Goal: Task Accomplishment & Management: Use online tool/utility

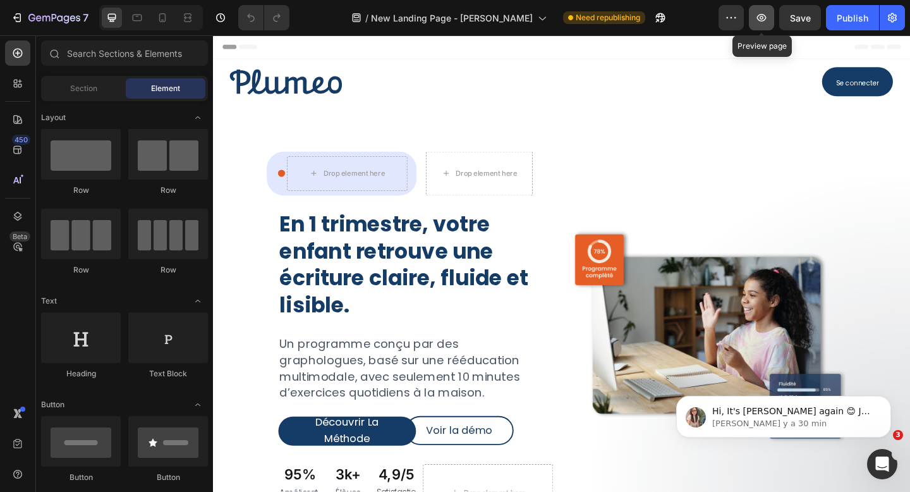
click at [761, 15] on icon "button" at bounding box center [761, 17] width 13 height 13
click at [842, 21] on div "Publish" at bounding box center [853, 17] width 32 height 13
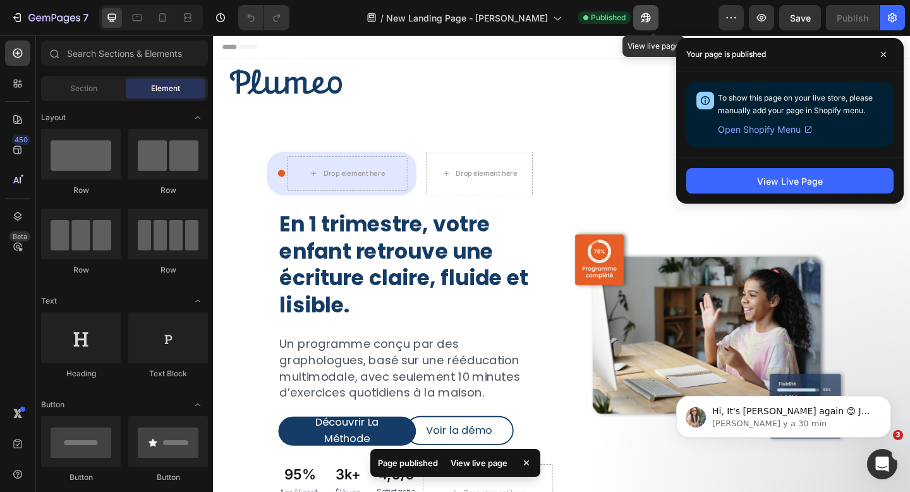
click at [655, 24] on button "button" at bounding box center [645, 17] width 25 height 25
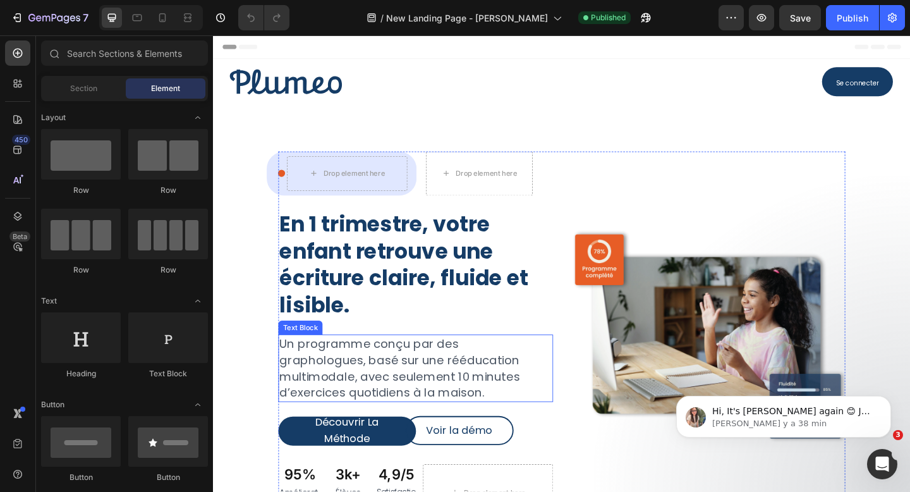
scroll to position [39, 0]
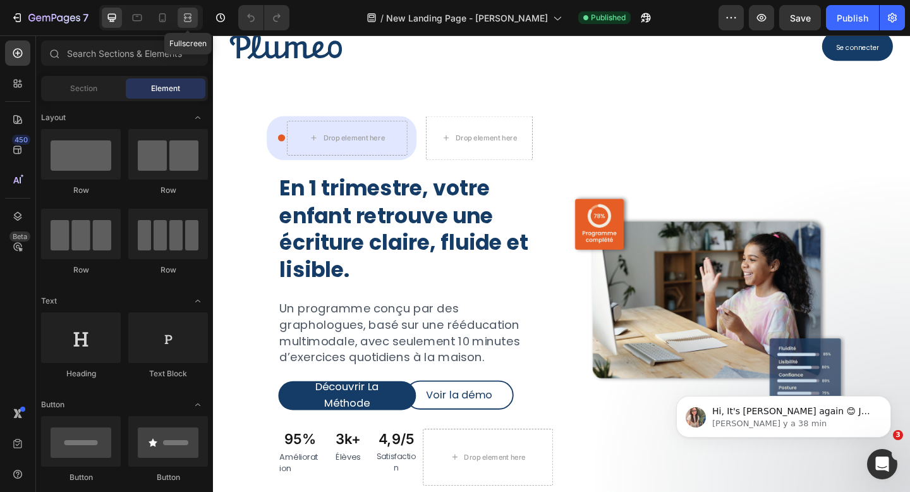
click at [190, 20] on icon at bounding box center [187, 17] width 13 height 13
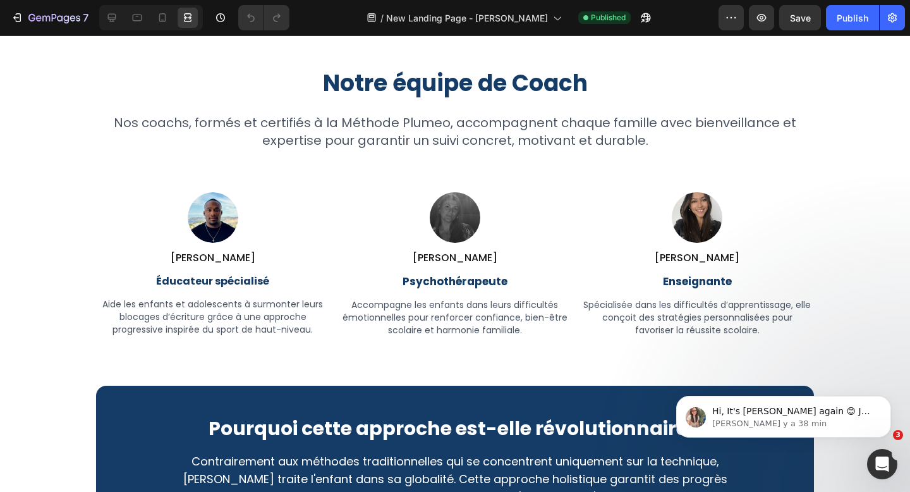
scroll to position [3744, 0]
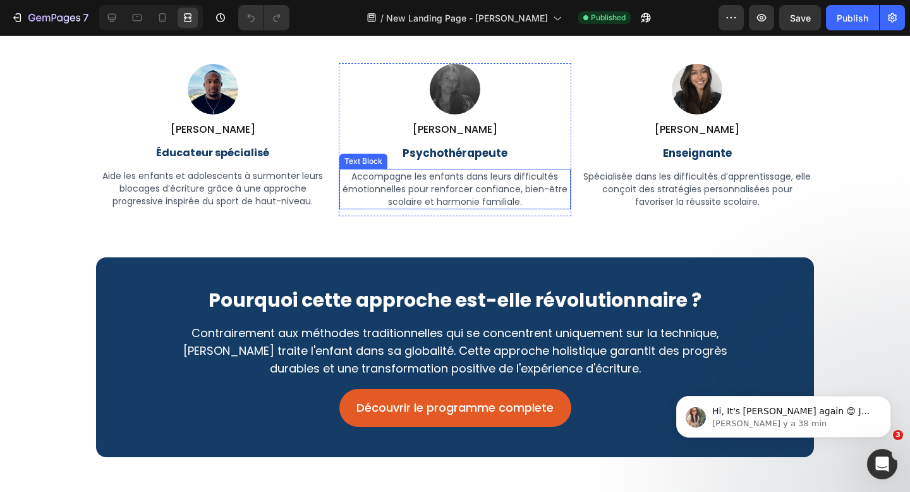
click at [488, 195] on p "Accompagne les enfants dans leurs difficultés émotionnelles pour renforcer conf…" at bounding box center [455, 189] width 228 height 38
click at [468, 179] on p "Accompagne les enfants dans leurs difficultés émotionnelles pour renforcer conf…" at bounding box center [455, 189] width 228 height 38
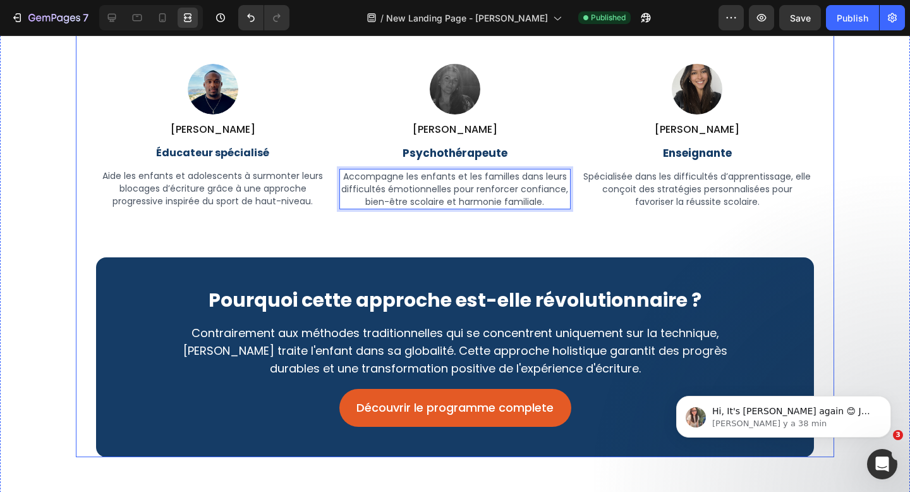
click at [507, 228] on div "Notre équipe de Coach Heading Nos coachs, formés et certifiés à la Méthode Plum…" at bounding box center [455, 199] width 718 height 516
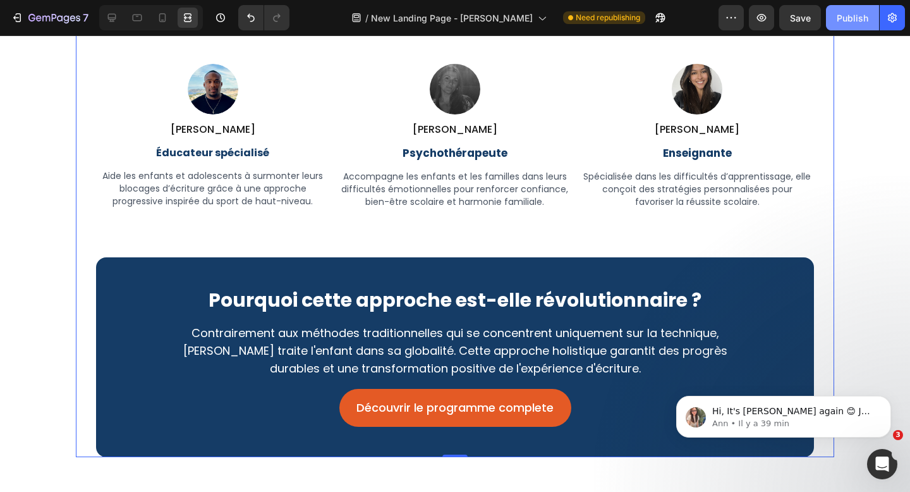
click at [856, 13] on div "Publish" at bounding box center [853, 17] width 32 height 13
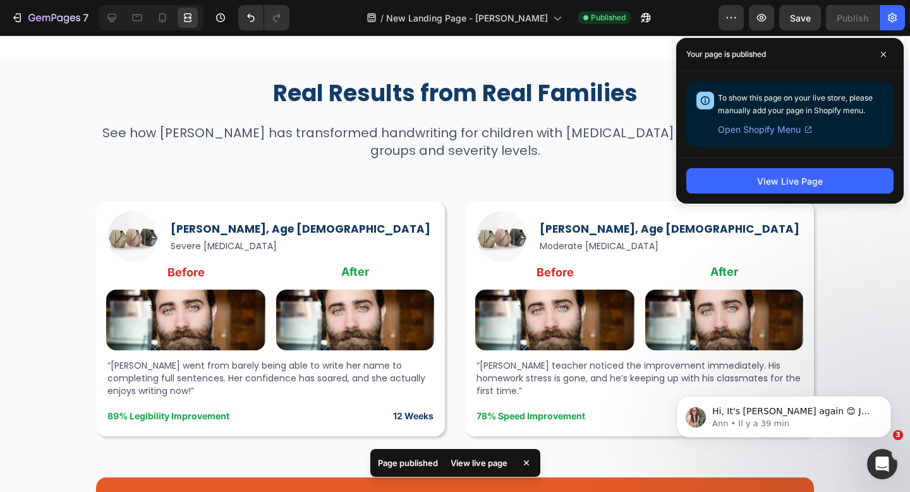
scroll to position [4271, 0]
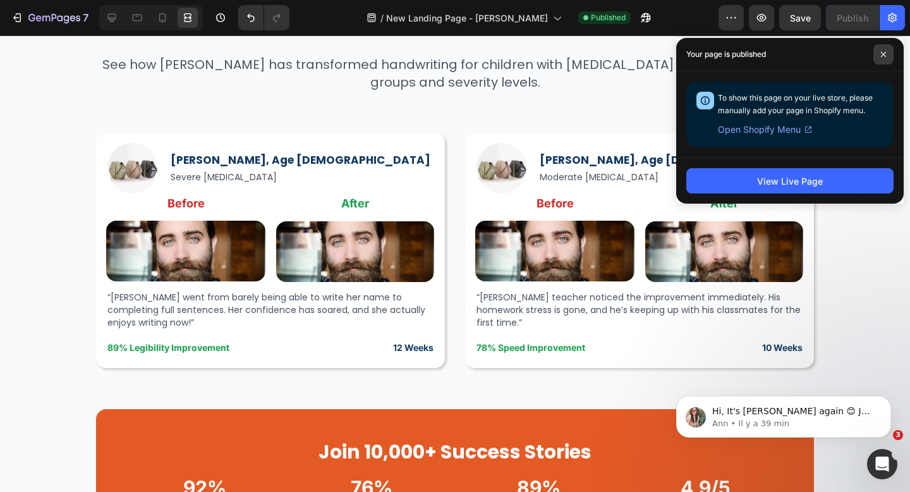
click at [887, 54] on span at bounding box center [883, 54] width 20 height 20
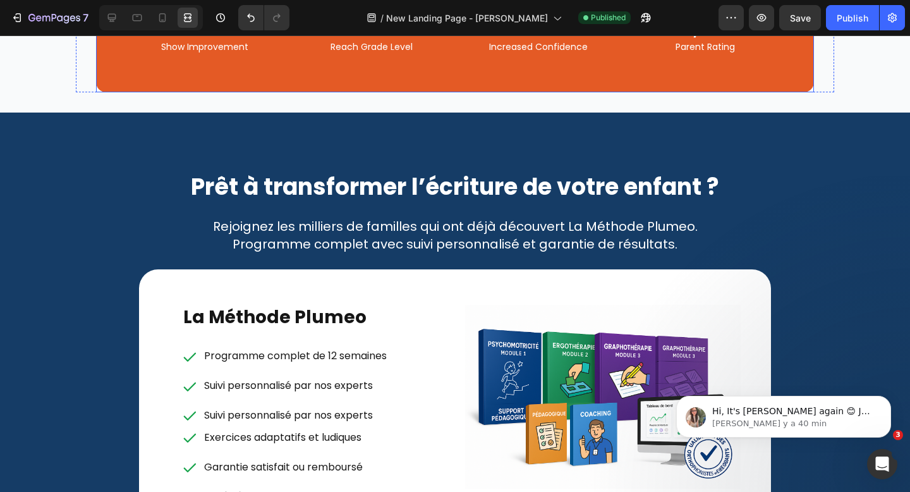
scroll to position [4707, 0]
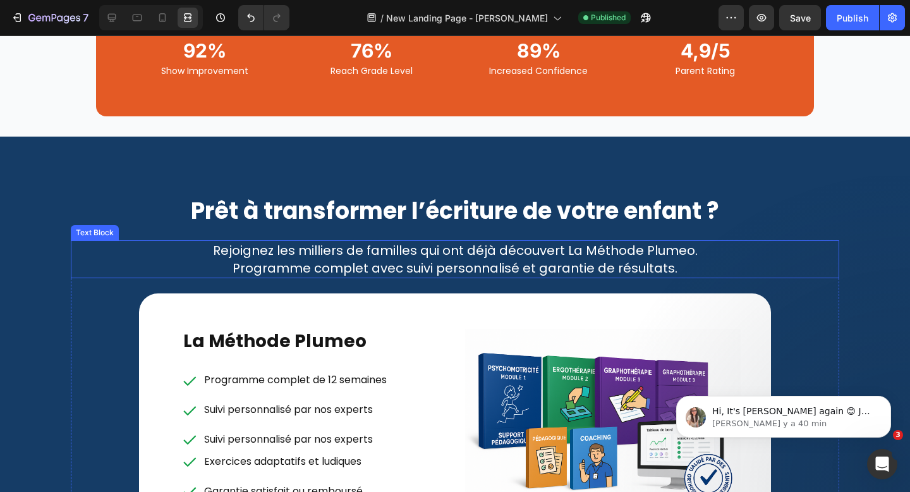
click at [439, 262] on p "Programme complet avec suivi personnalisé et garantie de résultats." at bounding box center [455, 268] width 766 height 18
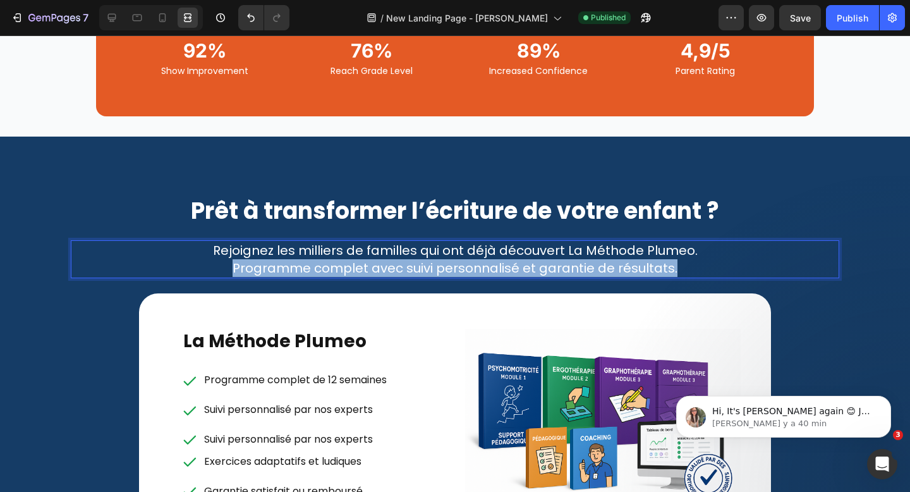
click at [439, 262] on p "Programme complet avec suivi personnalisé et garantie de résultats." at bounding box center [455, 268] width 766 height 18
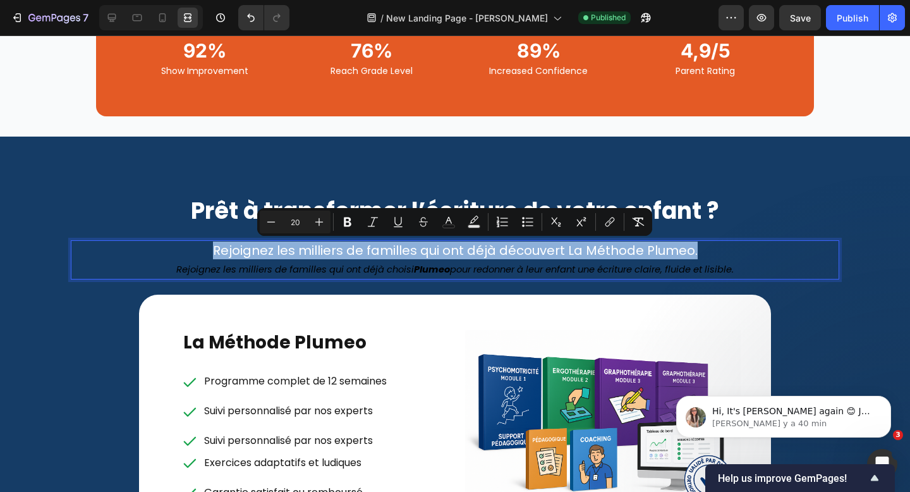
type input "11"
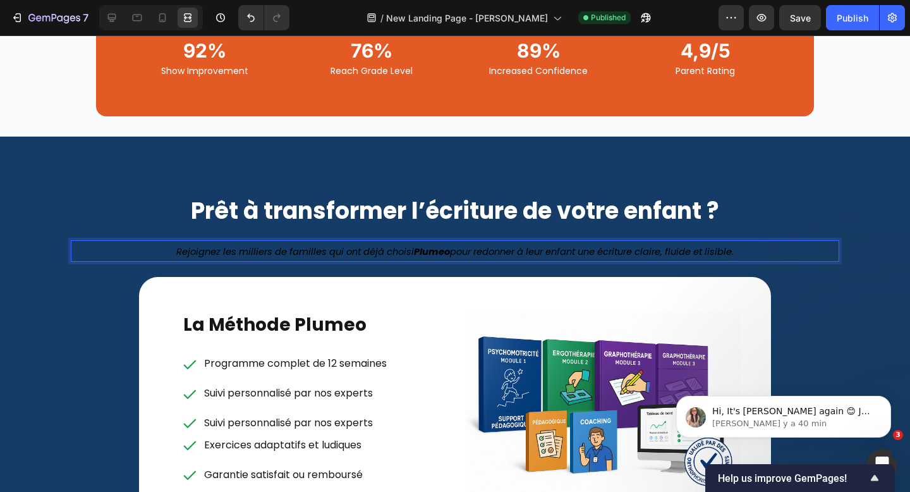
click at [461, 246] on icon "Rejoignez les milliers de familles qui ont déjà choisi Plumeo pour redonner à l…" at bounding box center [454, 251] width 557 height 13
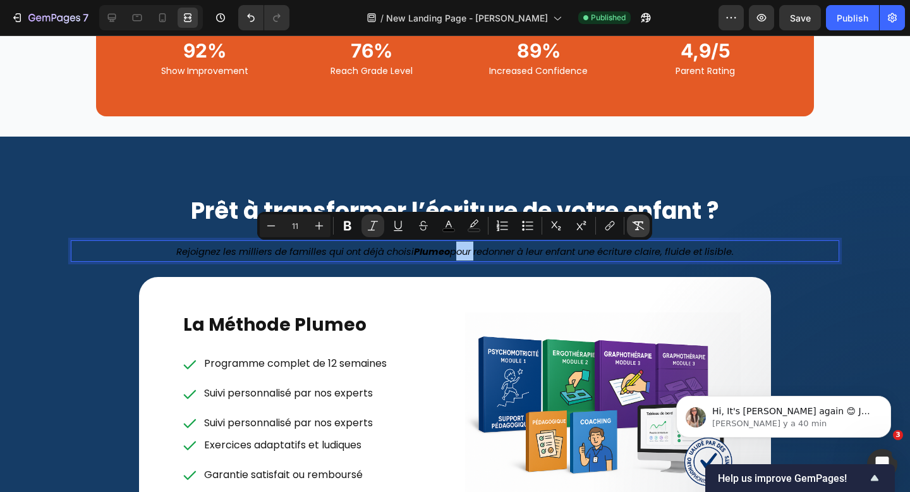
click at [632, 222] on icon "Editor contextual toolbar" at bounding box center [638, 225] width 13 height 13
type input "20"
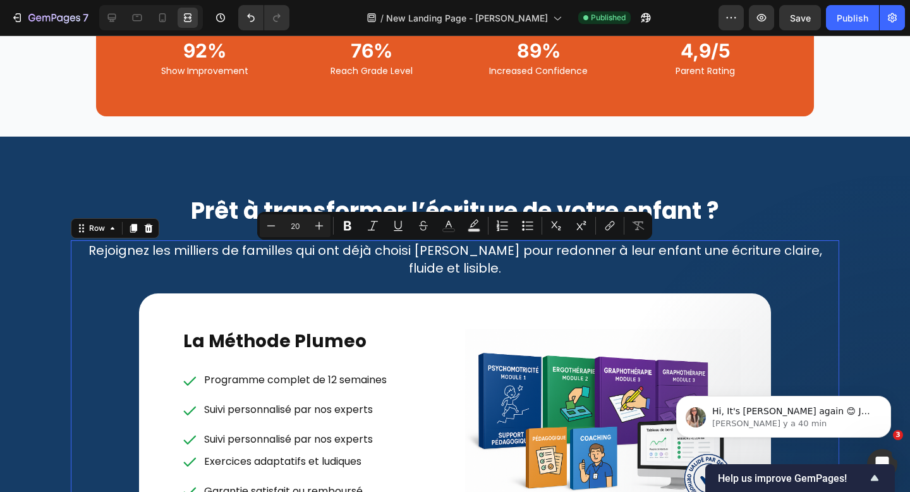
click at [828, 286] on div "Rejoignez les milliers de familles qui ont déjà choisi Plumeo pour redonner à l…" at bounding box center [455, 460] width 768 height 440
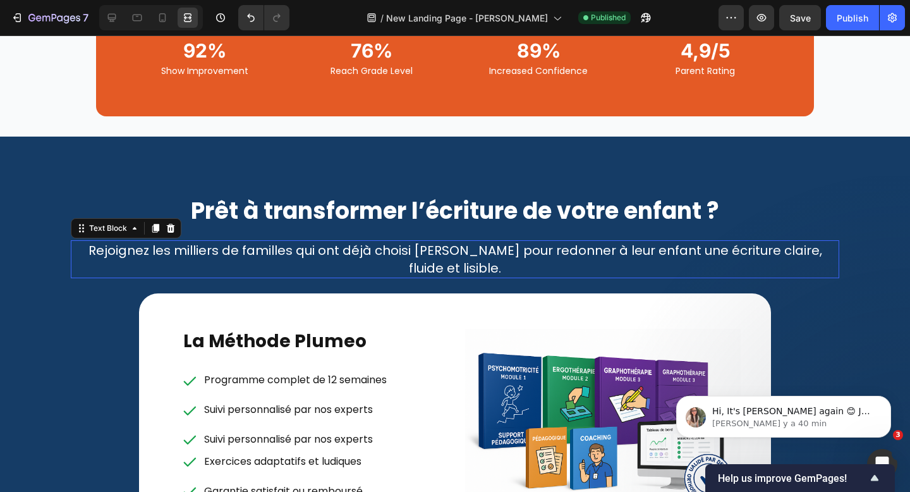
click at [615, 248] on p "Rejoignez les milliers de familles qui ont déjà choisi Plumeo pour redonner à l…" at bounding box center [455, 258] width 766 height 35
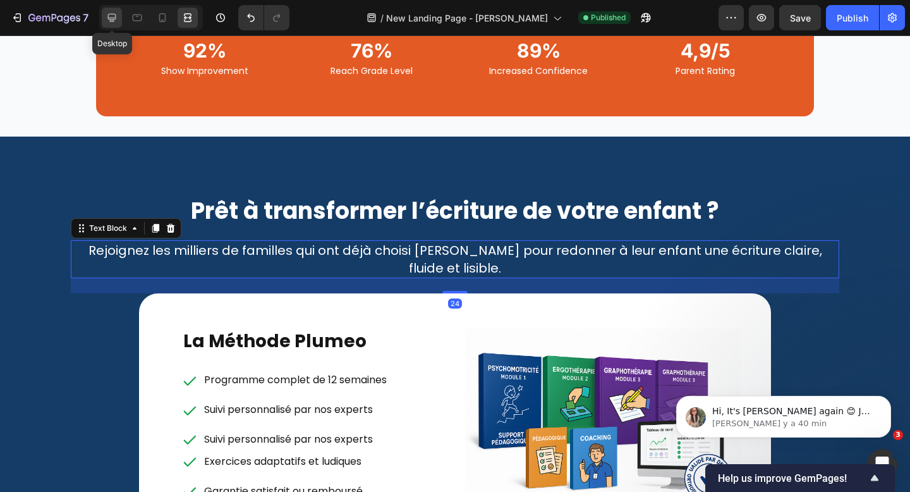
click at [112, 14] on icon at bounding box center [112, 18] width 8 height 8
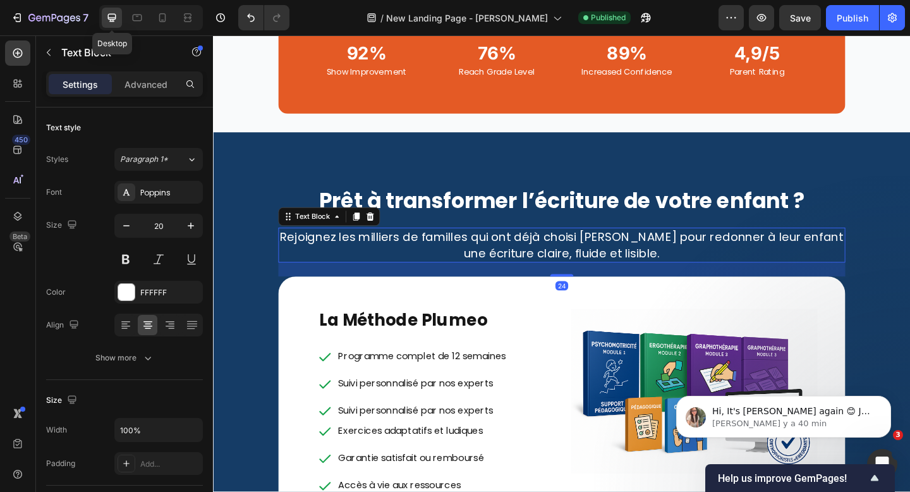
scroll to position [4701, 0]
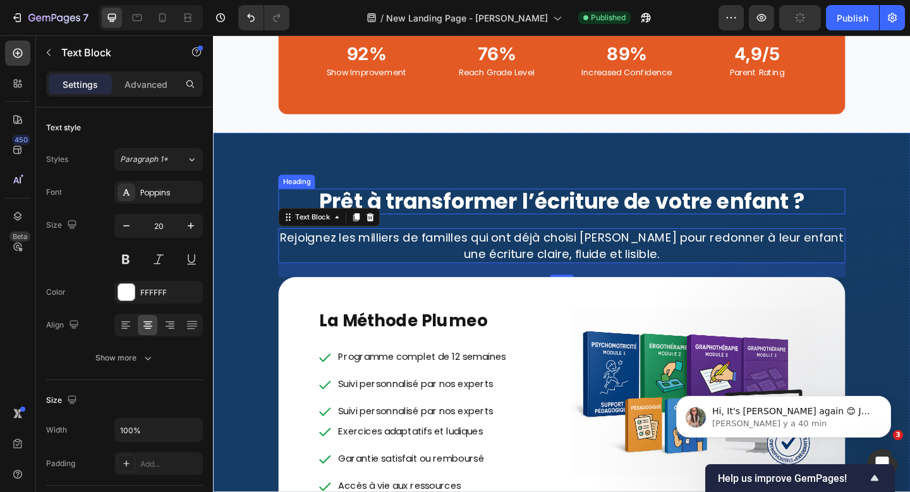
click at [467, 214] on strong "Prêt à transformer l’écriture de votre enfant ?" at bounding box center [592, 216] width 528 height 32
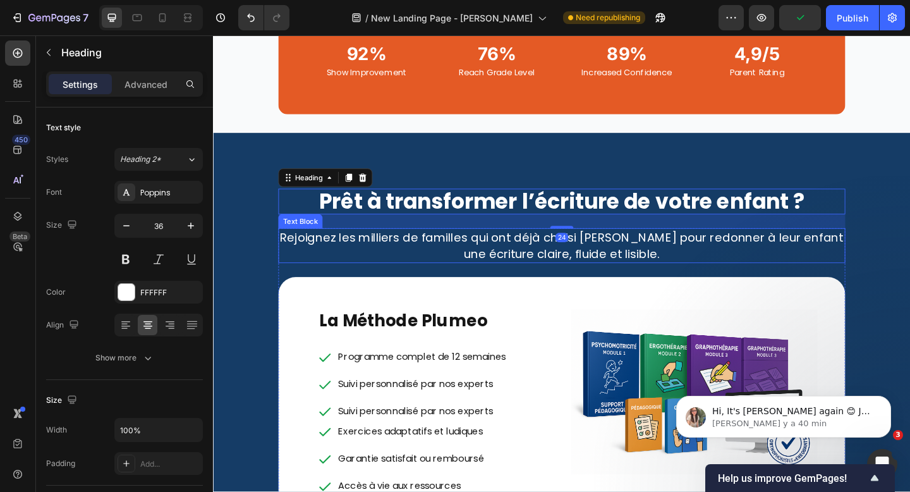
click at [440, 260] on p "Rejoignez les milliers de familles qui ont déjà choisi Plumeo pour redonner à l…" at bounding box center [592, 263] width 614 height 35
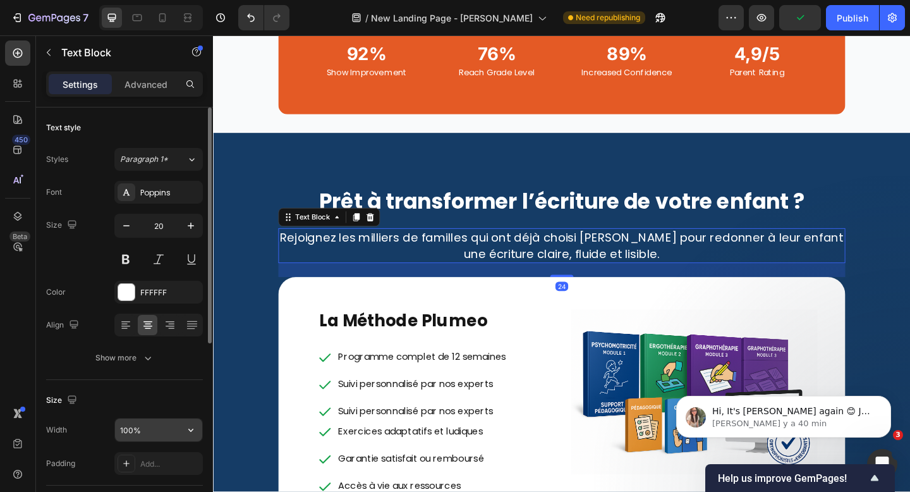
click at [143, 427] on input "100%" at bounding box center [158, 429] width 87 height 23
click at [155, 427] on input "950%" at bounding box center [158, 429] width 87 height 23
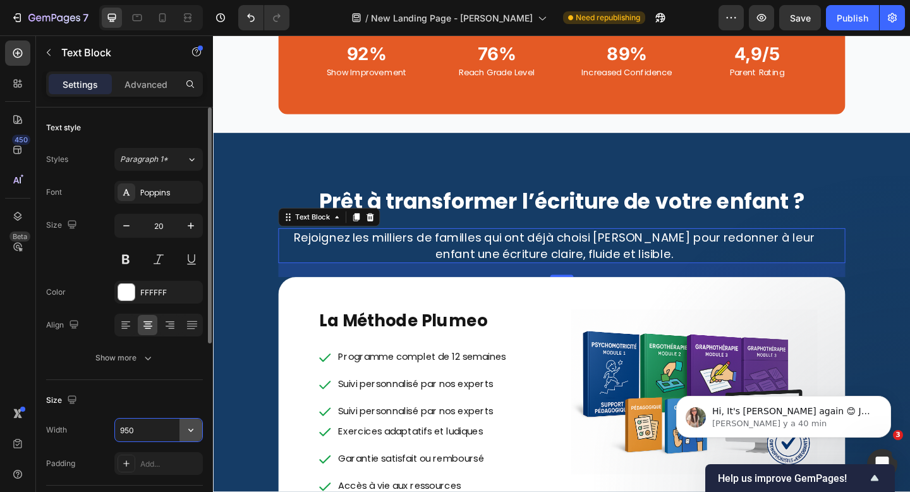
click at [193, 425] on icon "button" at bounding box center [191, 429] width 13 height 13
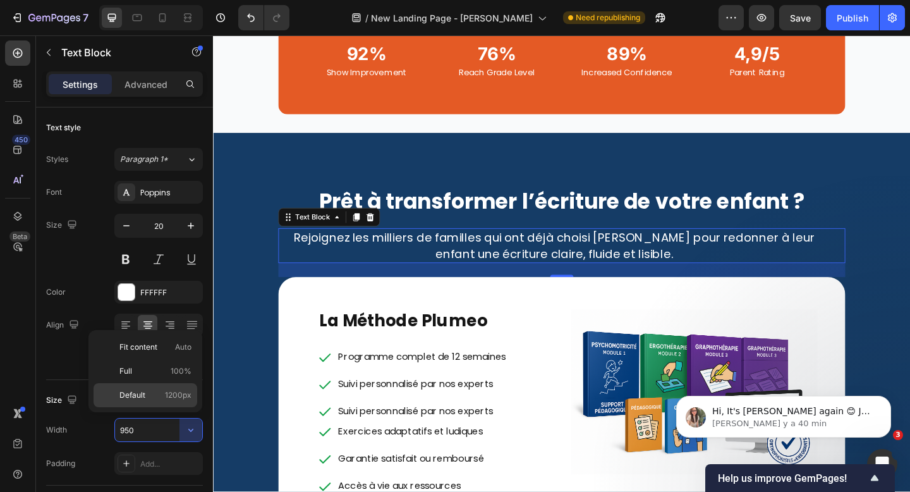
click at [184, 399] on span "1200px" at bounding box center [178, 394] width 27 height 11
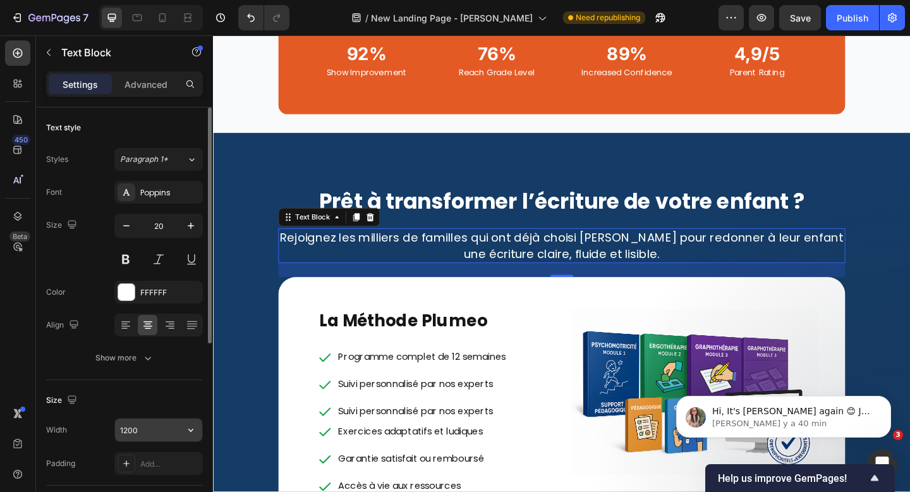
click at [143, 432] on input "1200" at bounding box center [158, 429] width 87 height 23
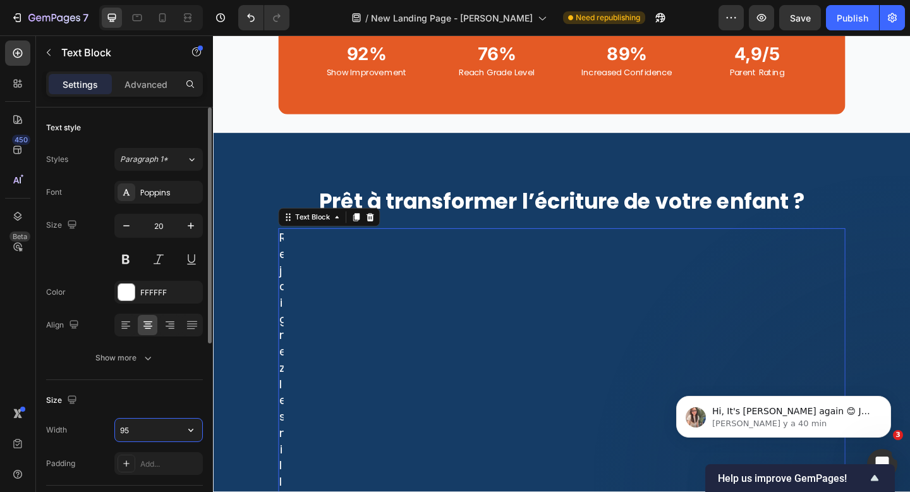
type input "950"
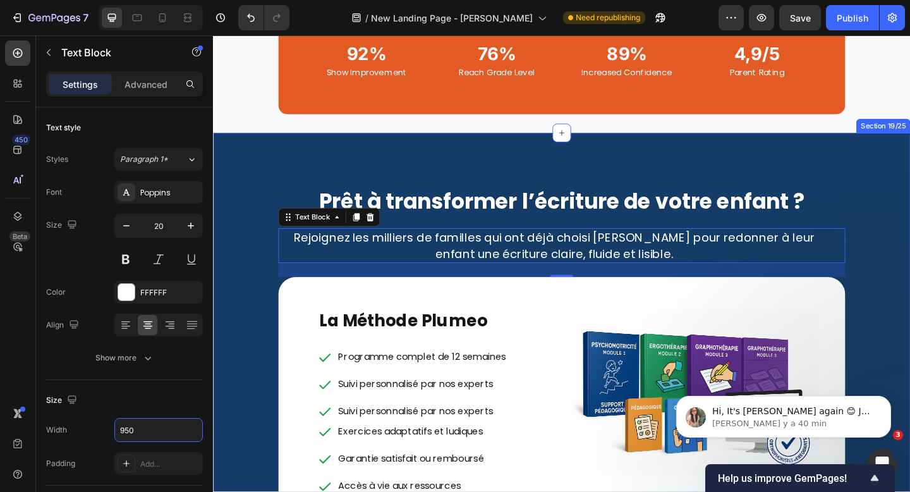
click at [909, 233] on div "Prêt à transformer l’écriture de votre enfant ? Heading Rejoignez les milliers …" at bounding box center [592, 457] width 758 height 631
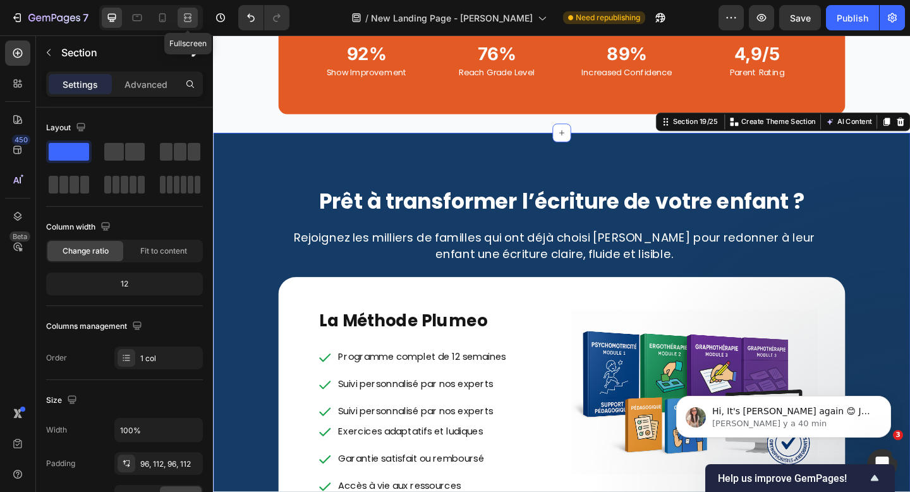
click at [185, 16] on icon at bounding box center [187, 17] width 13 height 13
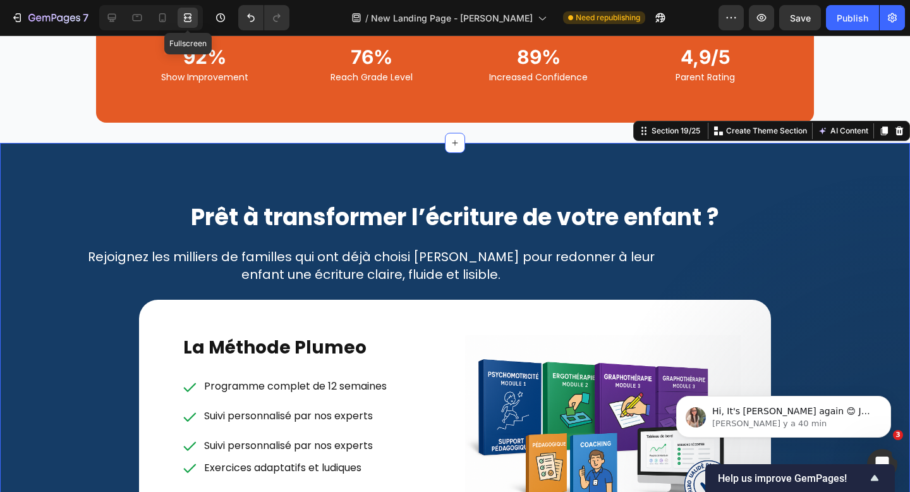
scroll to position [4707, 0]
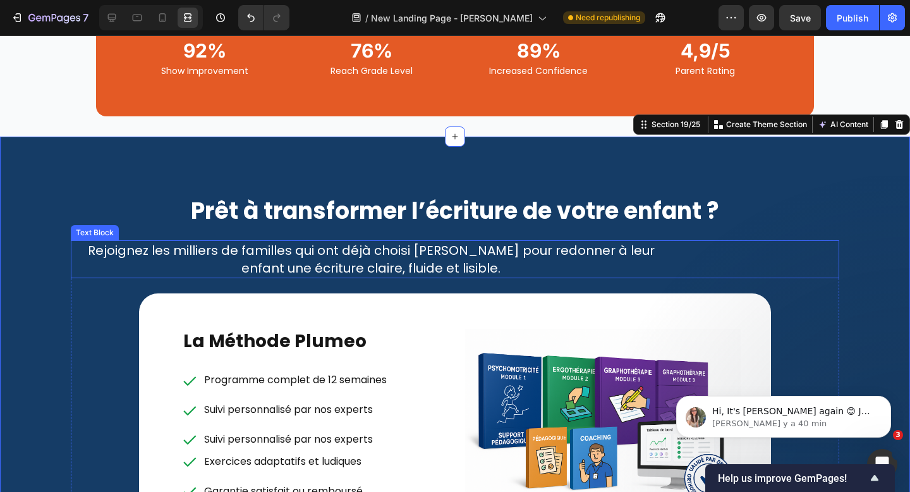
click at [349, 245] on p "Rejoignez les milliers de familles qui ont déjà choisi Plumeo pour redonner à l…" at bounding box center [371, 258] width 598 height 35
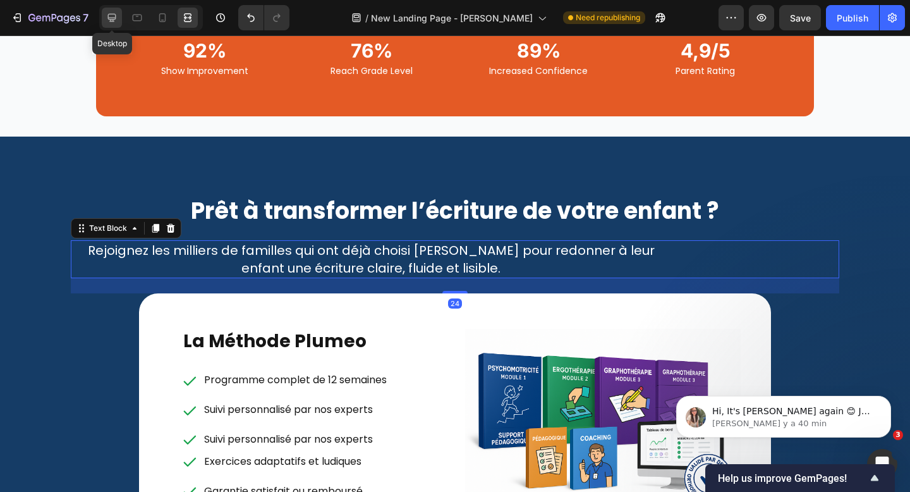
click at [118, 18] on icon at bounding box center [112, 17] width 13 height 13
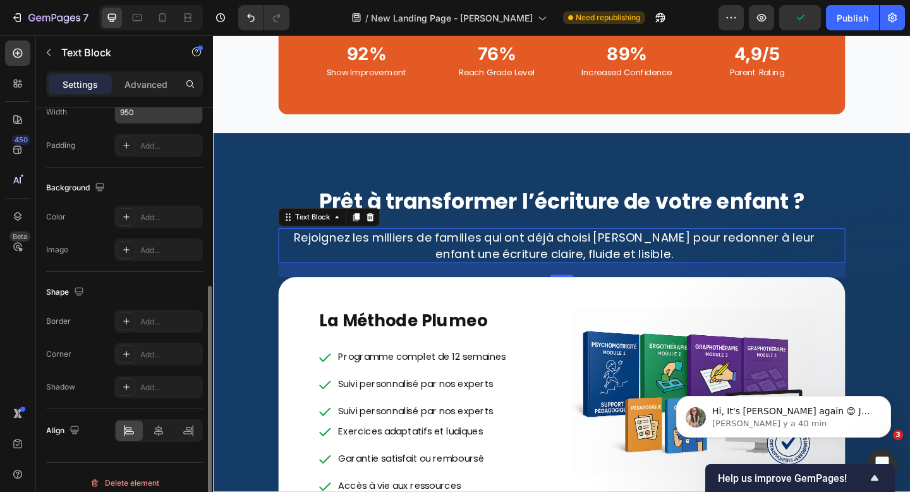
scroll to position [329, 0]
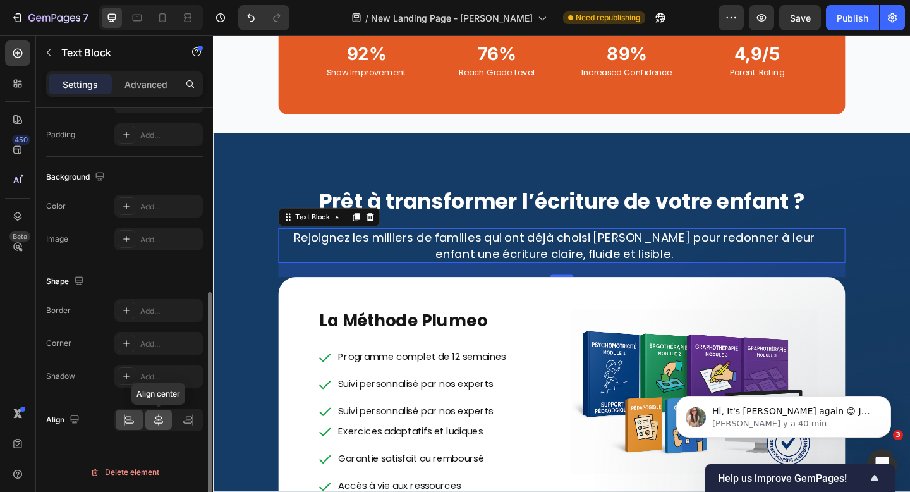
click at [157, 417] on icon at bounding box center [158, 419] width 13 height 13
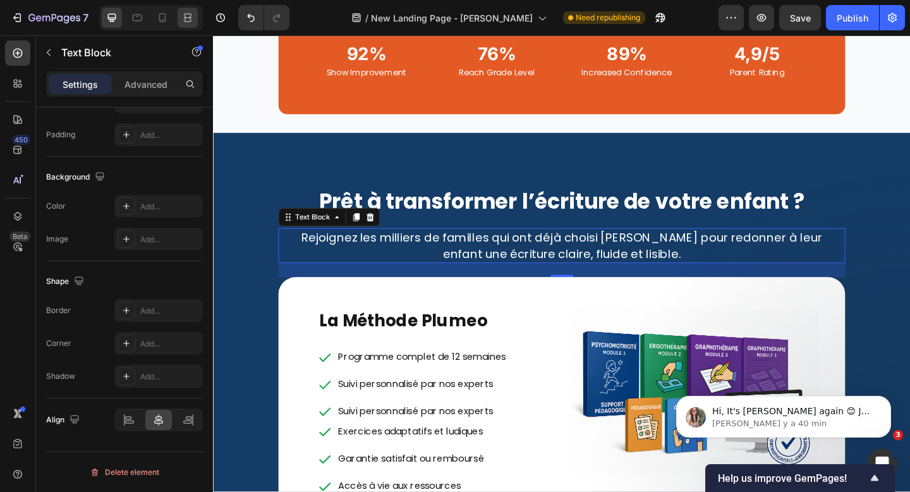
click at [187, 20] on icon at bounding box center [187, 17] width 13 height 13
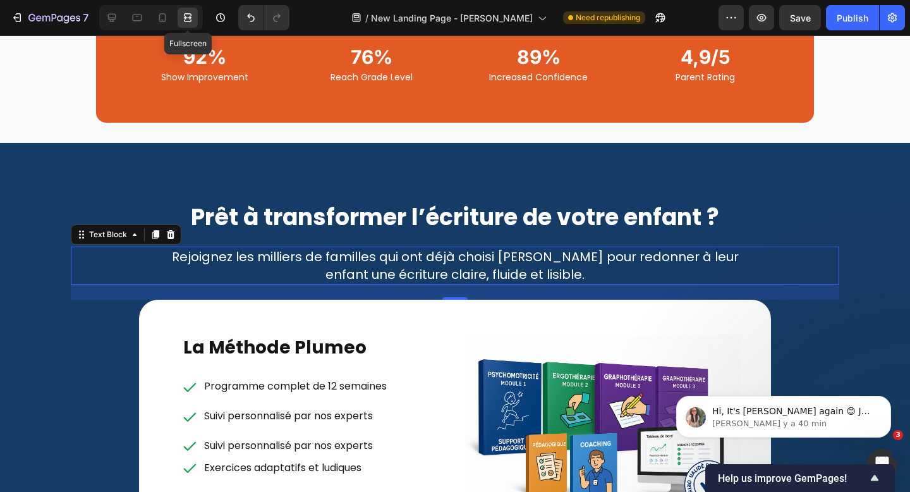
scroll to position [4707, 0]
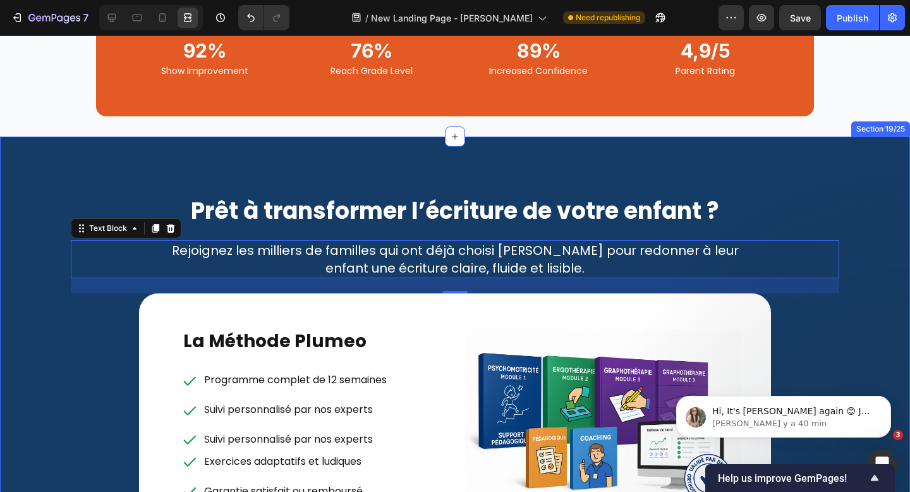
click at [850, 279] on div "Prêt à transformer l’écriture de votre enfant ? Heading Rejoignez les milliers …" at bounding box center [455, 455] width 910 height 636
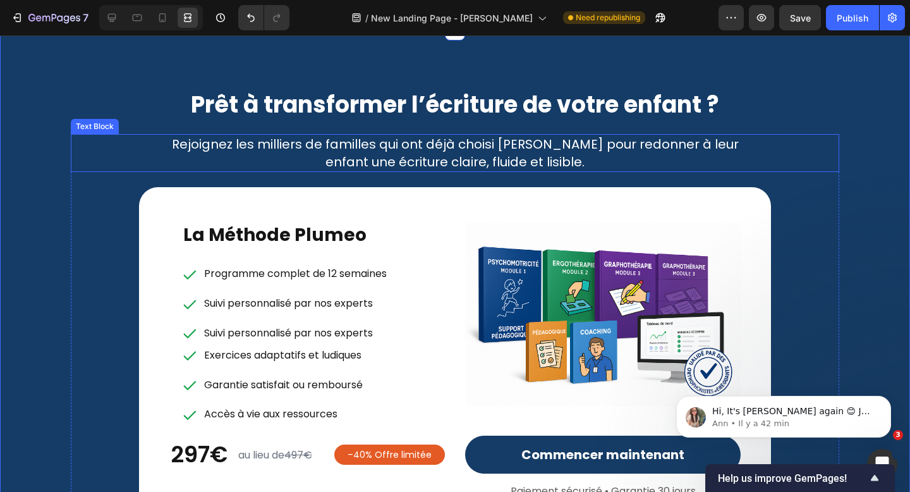
scroll to position [4815, 0]
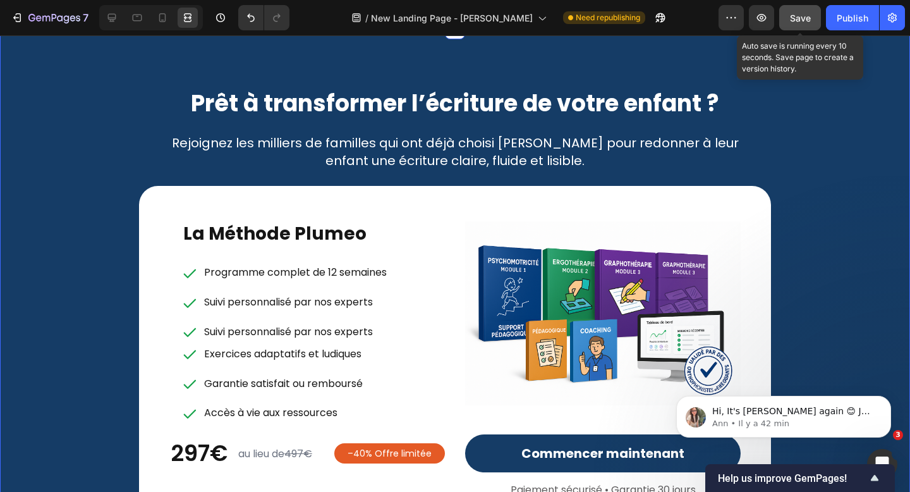
click at [805, 25] on button "Save" at bounding box center [800, 17] width 42 height 25
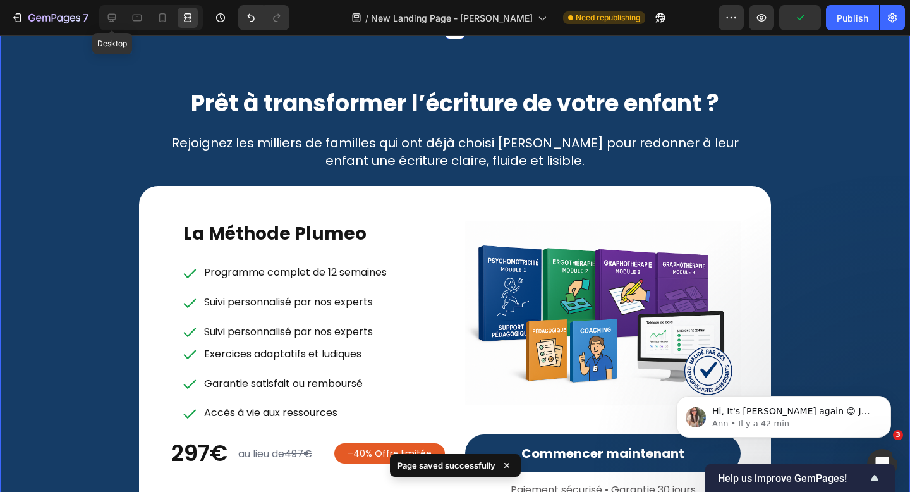
click at [116, 6] on div "Desktop" at bounding box center [151, 17] width 104 height 25
click at [112, 19] on icon at bounding box center [112, 18] width 8 height 8
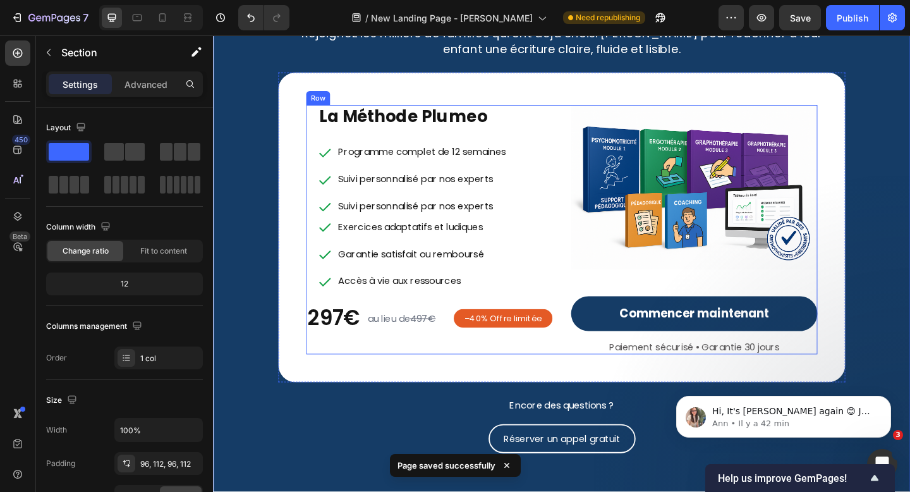
scroll to position [4949, 0]
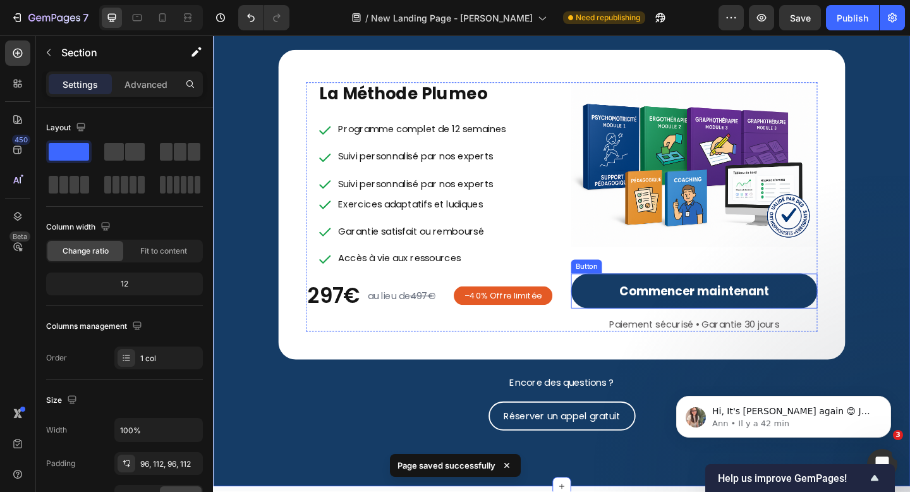
click at [633, 306] on button "Commencer maintenant" at bounding box center [736, 313] width 268 height 38
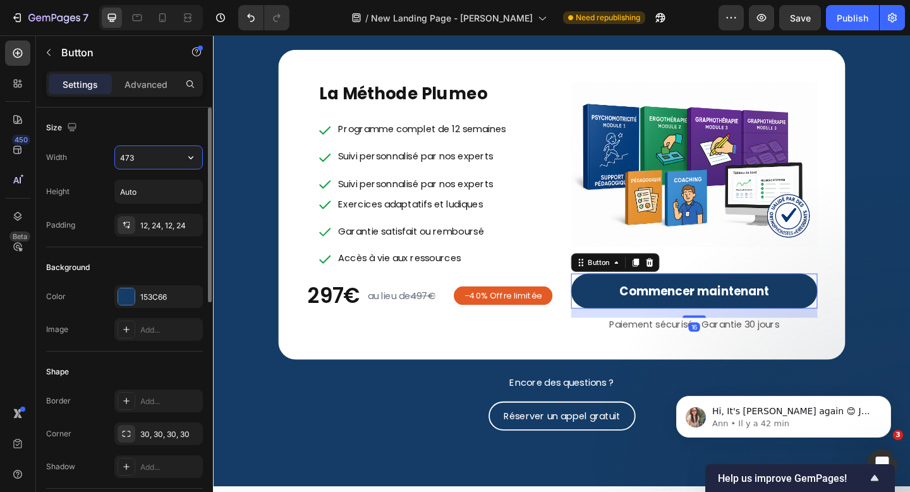
click at [143, 162] on input "473" at bounding box center [158, 157] width 87 height 23
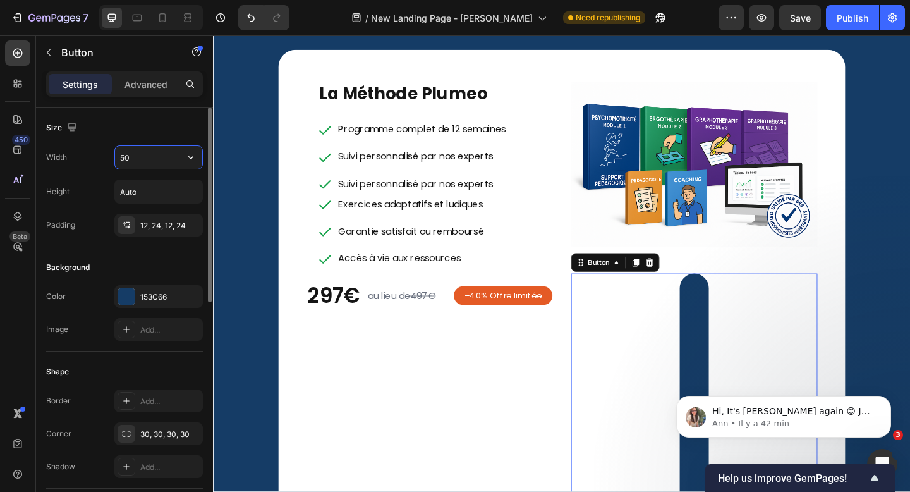
type input "5"
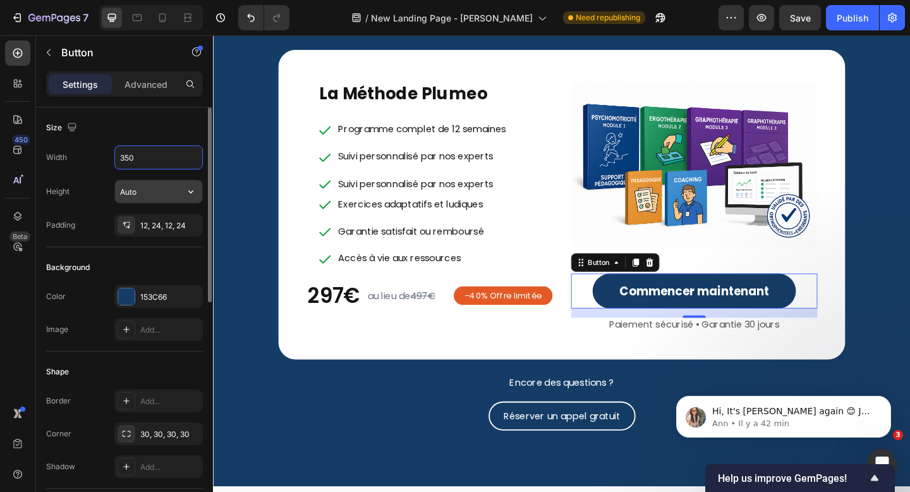
type input "350"
click at [147, 188] on input "Auto" at bounding box center [158, 191] width 87 height 23
type input "50"
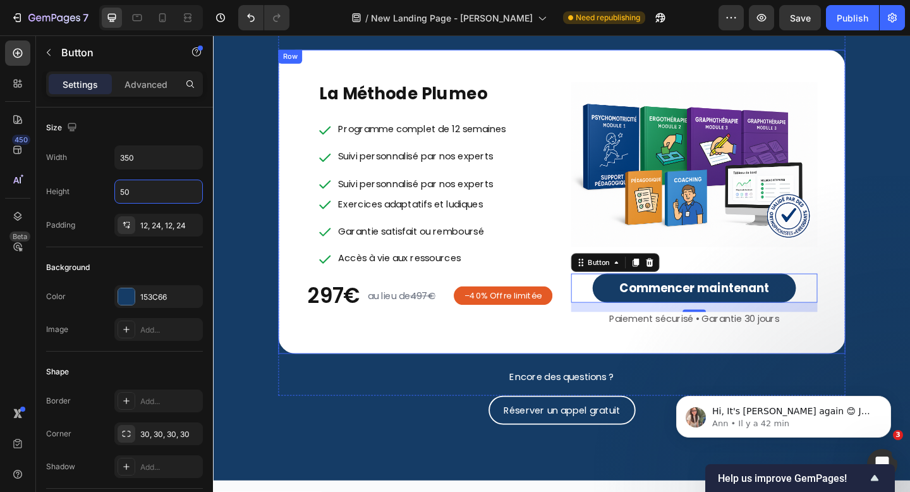
click at [621, 367] on div "La Méthode Plumeo Heading Programme complet de 12 semaines Suivi personnalisé p…" at bounding box center [592, 216] width 617 height 331
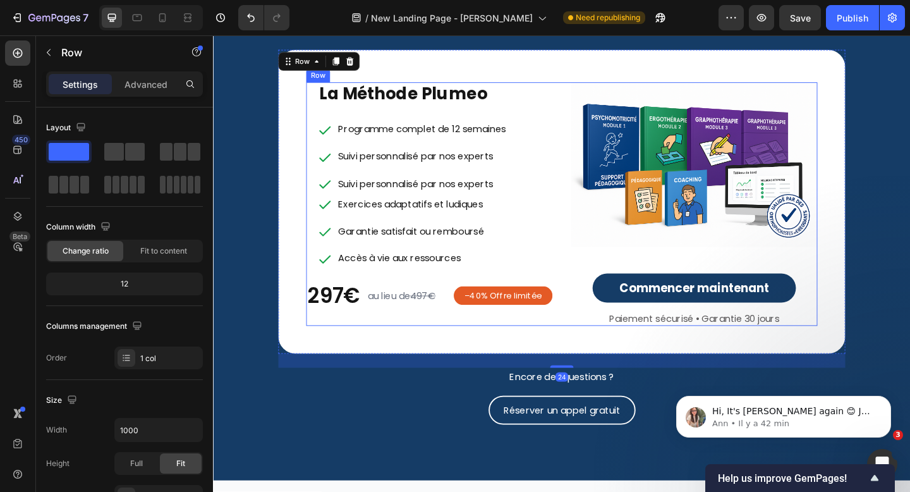
click at [734, 334] on div "Commencer maintenant Button" at bounding box center [736, 306] width 268 height 61
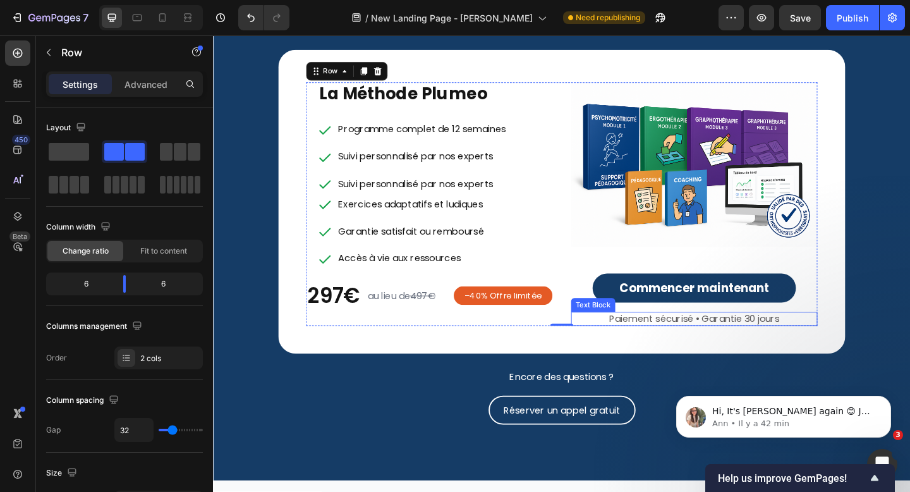
click at [732, 339] on span "Paiement sécurisé • Garantie 30 jours" at bounding box center [736, 343] width 185 height 15
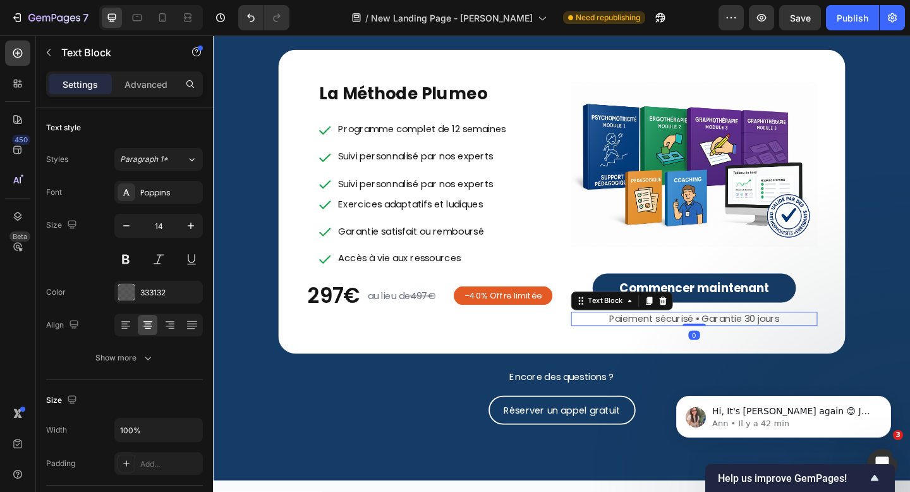
click at [730, 339] on span "Paiement sécurisé • Garantie 30 jours" at bounding box center [736, 343] width 185 height 15
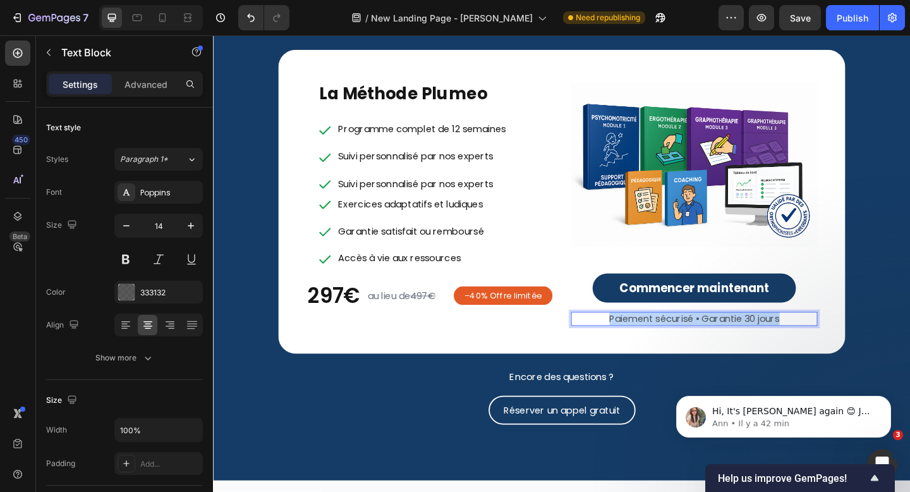
click at [730, 339] on span "Paiement sécurisé • Garantie 30 jours" at bounding box center [736, 343] width 185 height 15
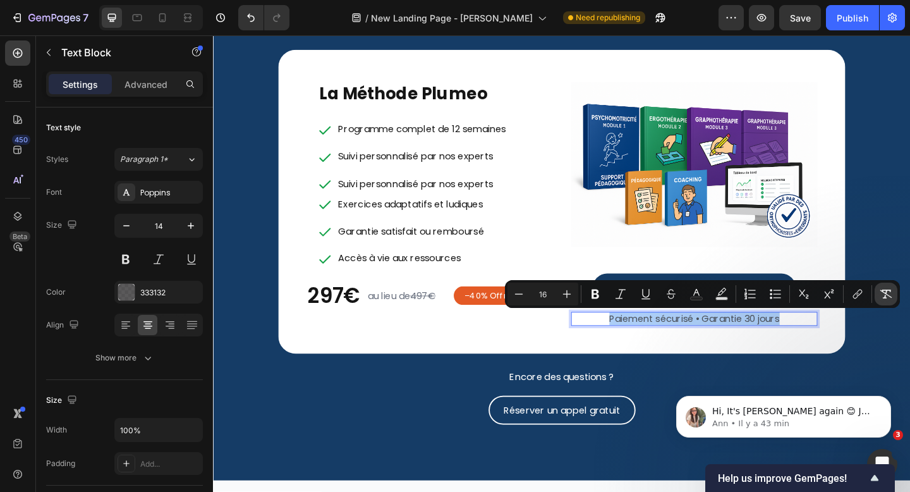
click at [887, 293] on icon "Editor contextual toolbar" at bounding box center [886, 294] width 13 height 13
type input "14"
click at [688, 363] on div "La Méthode Plumeo Heading Programme complet de 12 semaines Suivi personnalisé p…" at bounding box center [592, 216] width 617 height 331
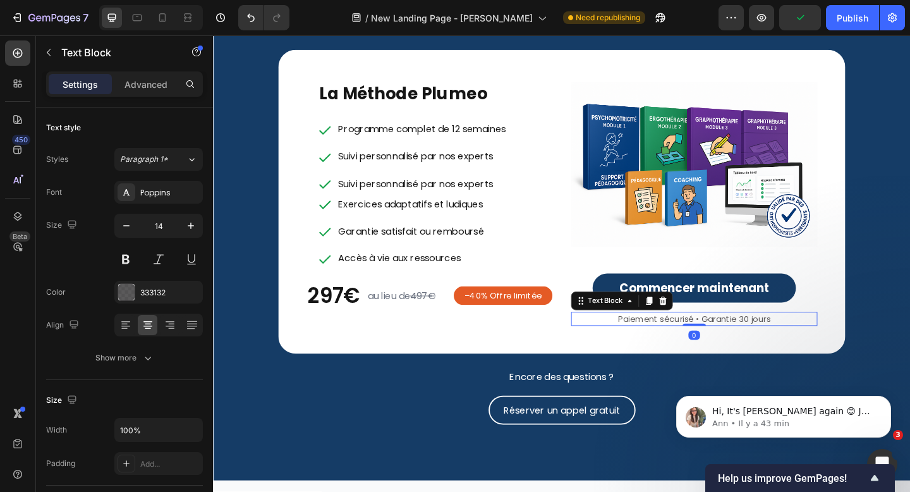
click at [716, 348] on p "Paiement sécurisé • Garantie 30 jours" at bounding box center [736, 343] width 265 height 13
click at [156, 84] on p "Advanced" at bounding box center [145, 84] width 43 height 13
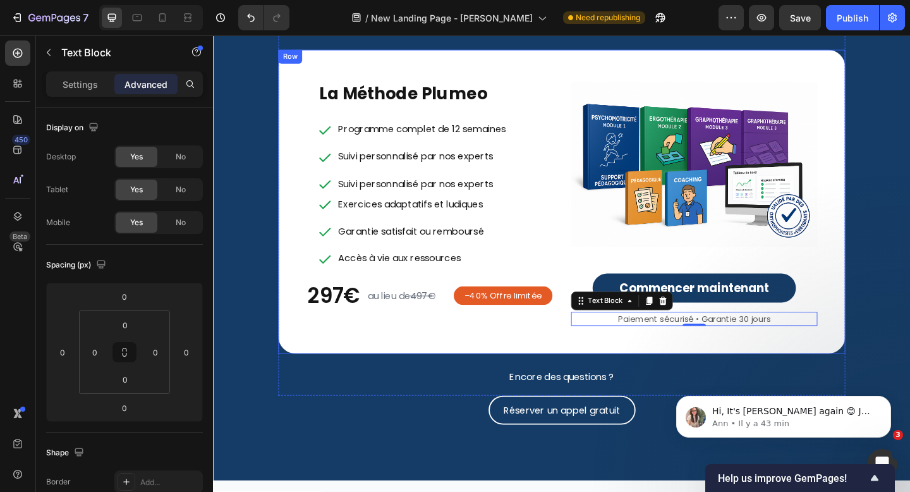
click at [776, 384] on div "Rejoignez les milliers de familles qui ont déjà choisi Plumeo pour redonner à l…" at bounding box center [592, 212] width 617 height 429
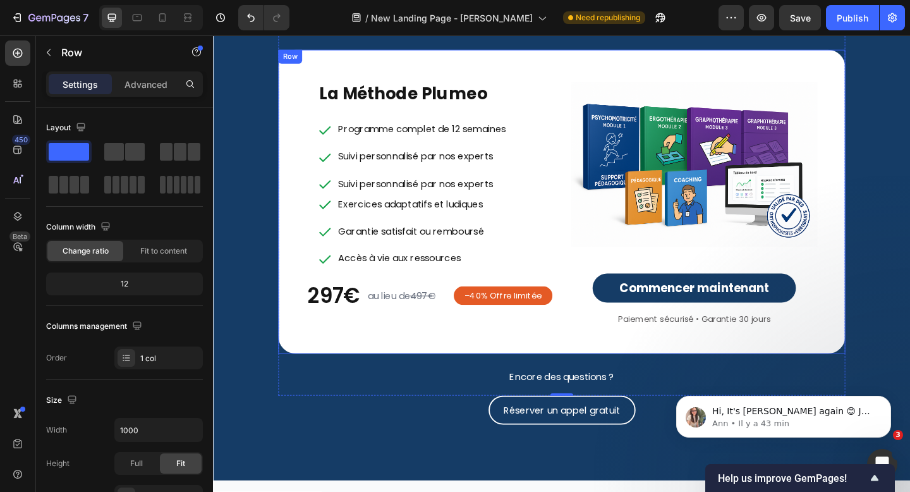
click at [815, 359] on div "La Méthode Plumeo Heading Programme complet de 12 semaines Suivi personnalisé p…" at bounding box center [592, 216] width 617 height 331
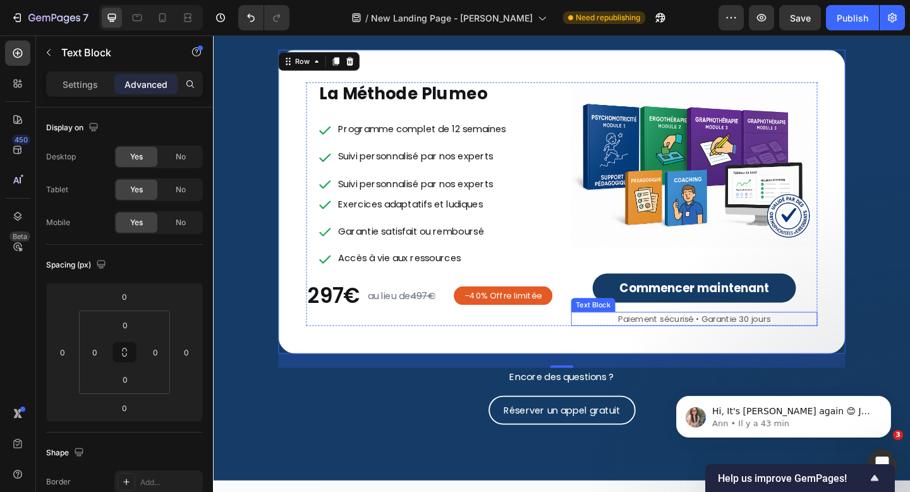
click at [655, 346] on p "Paiement sécurisé • Garantie 30 jours" at bounding box center [736, 343] width 265 height 13
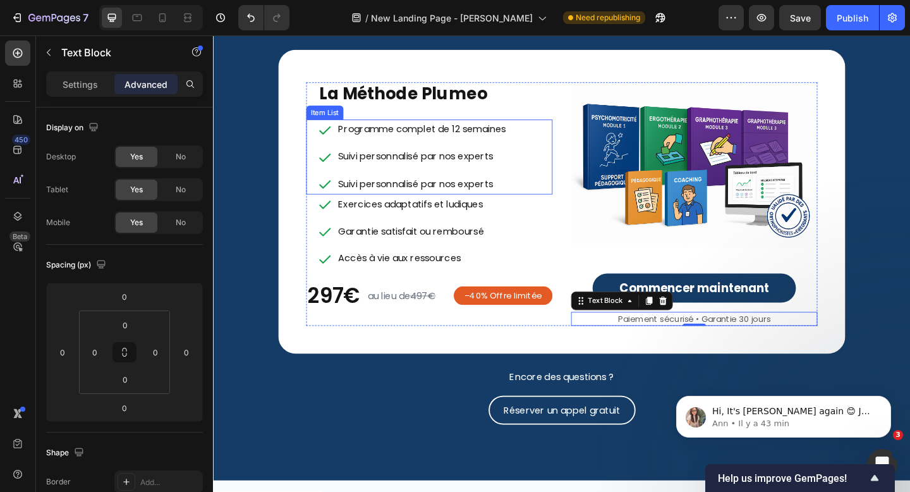
click at [430, 140] on p "Programme complet de 12 semaines" at bounding box center [440, 138] width 183 height 18
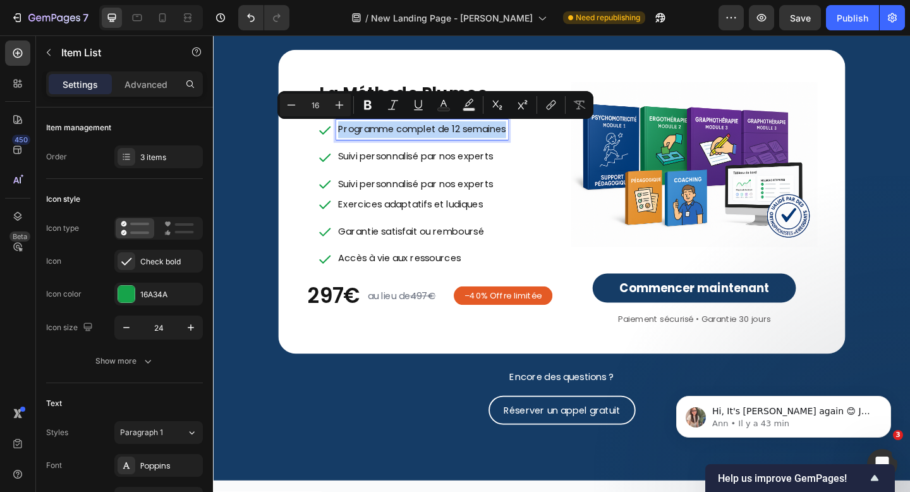
type input "11"
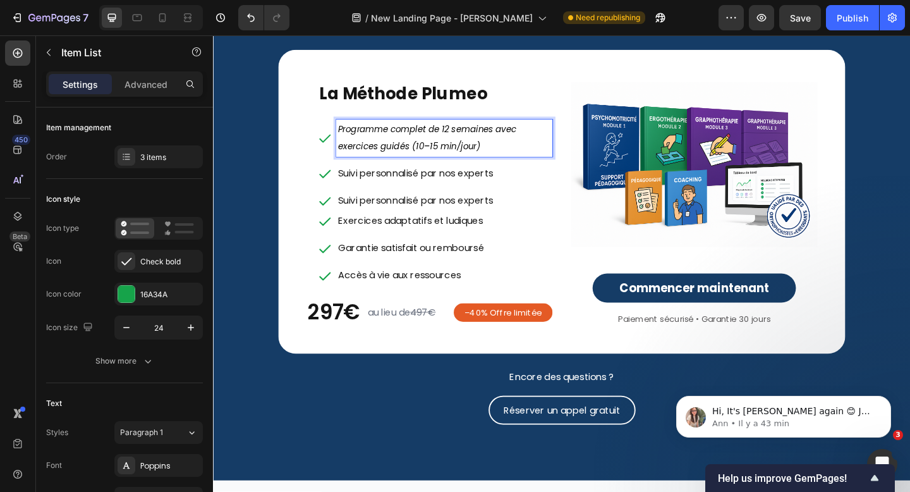
click at [501, 151] on icon "Programme complet de 12 semaines avec exercices guidés (10–15 min/jour)" at bounding box center [446, 146] width 194 height 31
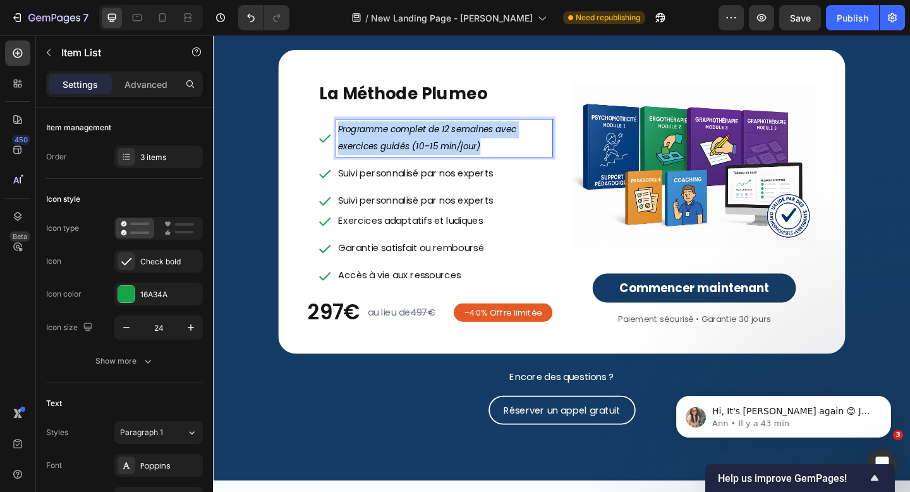
click at [501, 151] on icon "Programme complet de 12 semaines avec exercices guidés (10–15 min/jour)" at bounding box center [446, 146] width 194 height 31
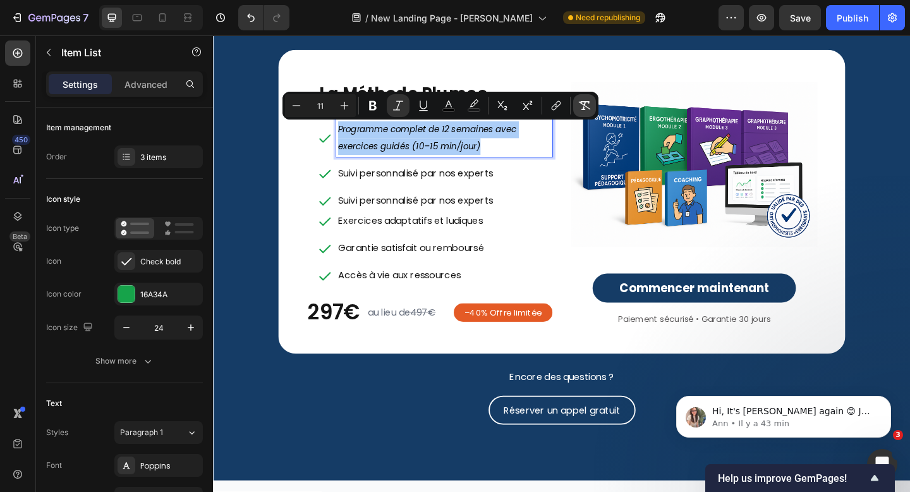
click at [588, 106] on icon "Editor contextual toolbar" at bounding box center [584, 105] width 13 height 13
type input "16"
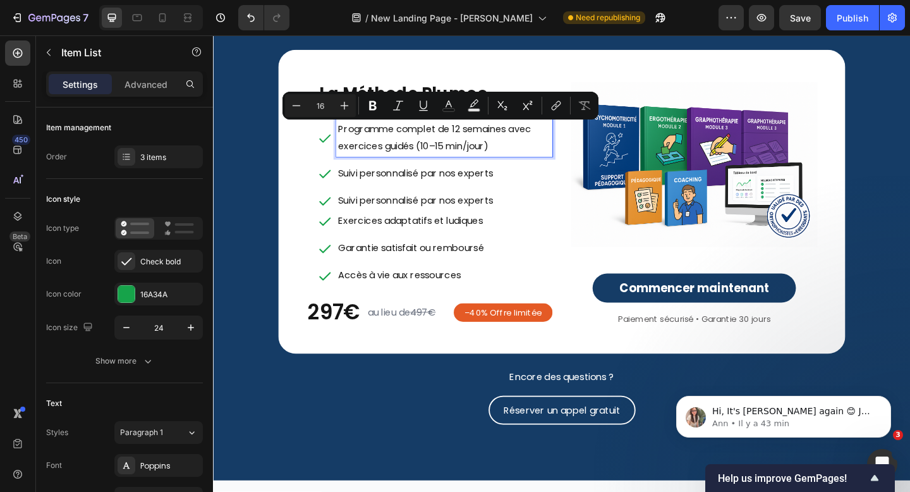
click at [538, 154] on p "Programme complet de 12 semaines avec exercices guidés (10–15 min/jour)" at bounding box center [464, 147] width 231 height 37
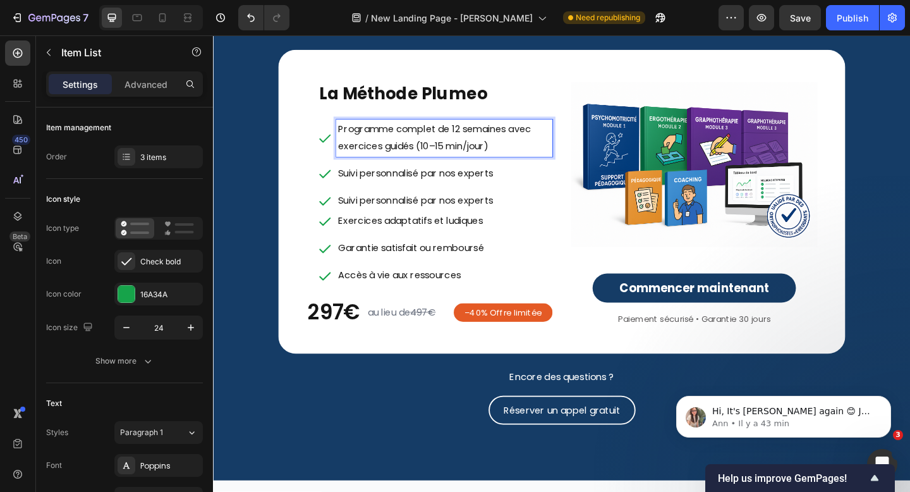
click at [483, 140] on p "Programme complet de 12 semaines avec exercices guidés (10–15 min/jour)" at bounding box center [464, 147] width 231 height 37
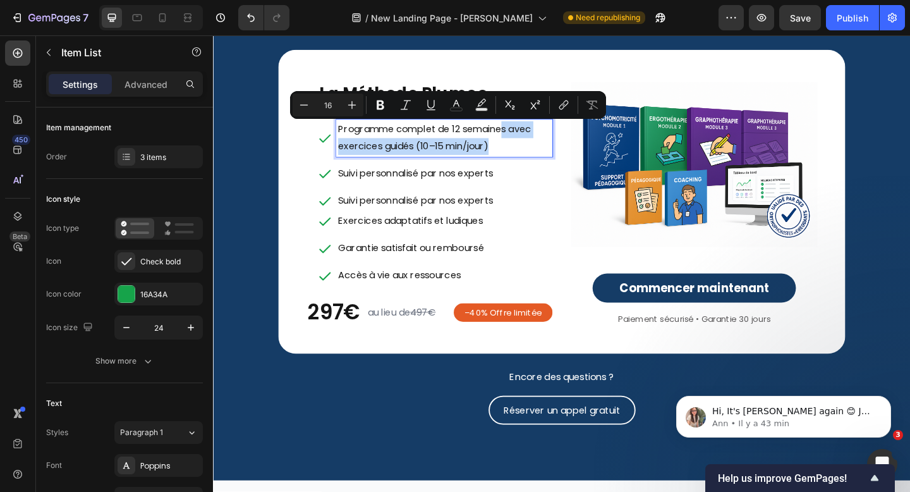
drag, startPoint x: 528, startPoint y: 159, endPoint x: 530, endPoint y: 139, distance: 19.6
click at [530, 139] on p "Programme complet de 12 semaines avec exercices guidés (10–15 min/jour)" at bounding box center [464, 147] width 231 height 37
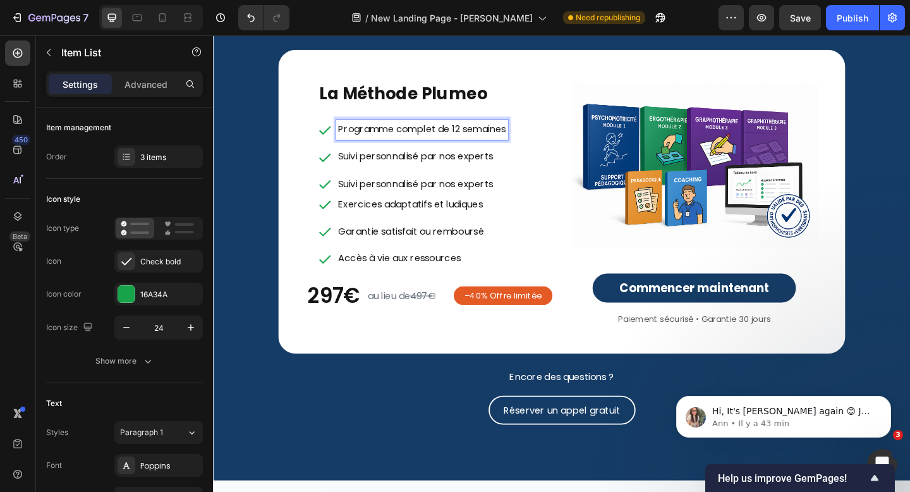
click at [482, 141] on p "Programme complet de 12 semaines" at bounding box center [440, 138] width 183 height 18
click at [454, 143] on p "Programme complet de 12 semaines" at bounding box center [440, 138] width 183 height 18
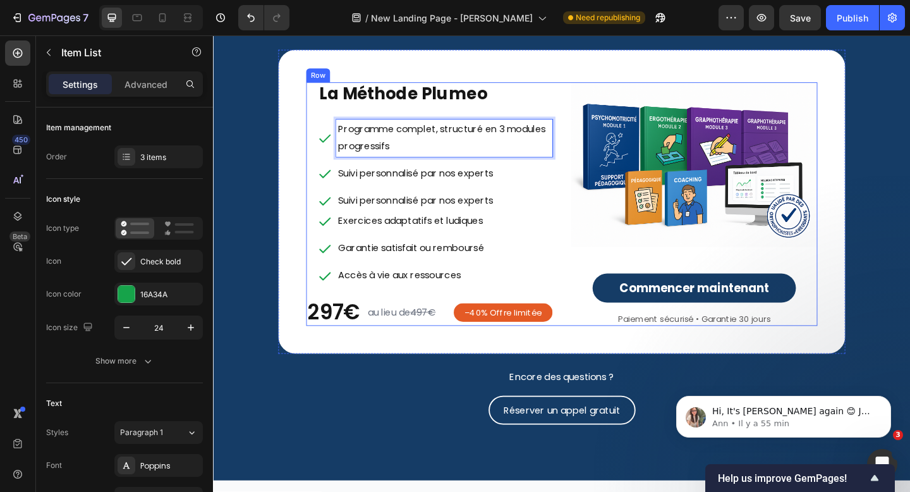
click at [319, 83] on div "Row" at bounding box center [327, 78] width 26 height 15
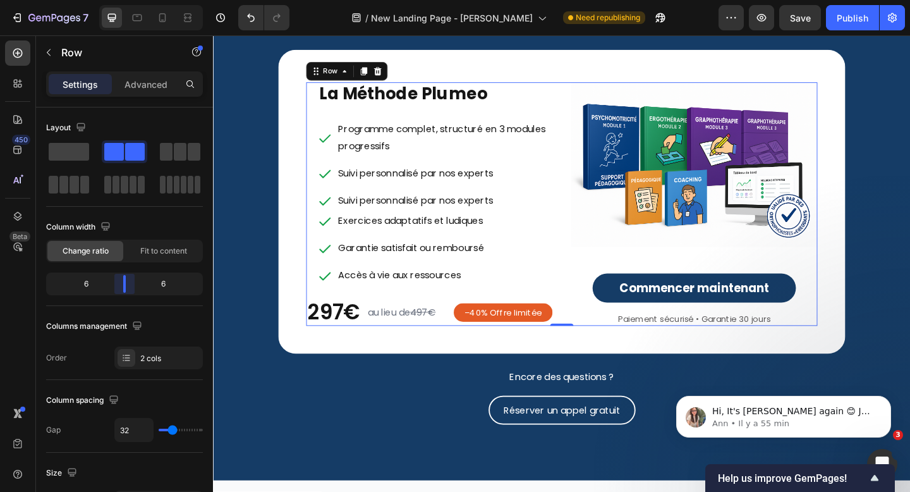
click at [123, 0] on body "7 Version history / New Landing Page - Muhammad x Asnnel Need republishing Prev…" at bounding box center [455, 0] width 910 height 0
click at [484, 190] on p "Suivi personnalisé par nos experts" at bounding box center [464, 186] width 231 height 18
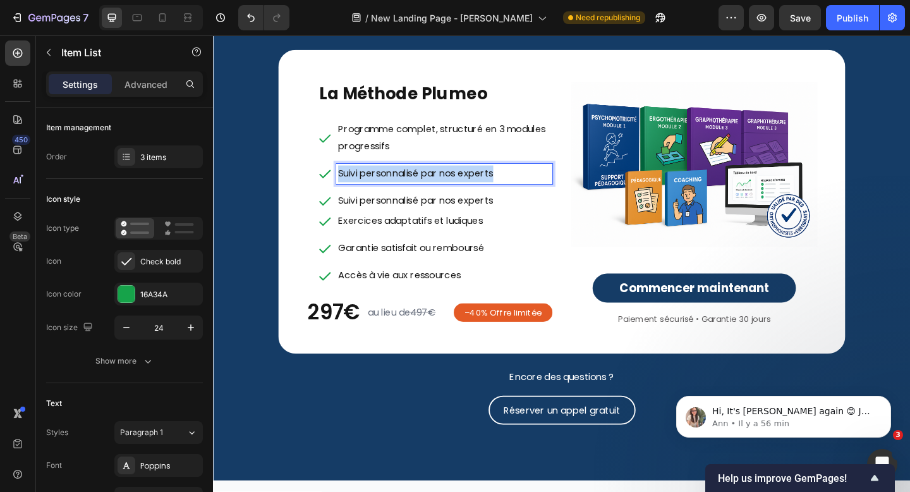
click at [484, 190] on p "Suivi personnalisé par nos experts" at bounding box center [464, 186] width 231 height 18
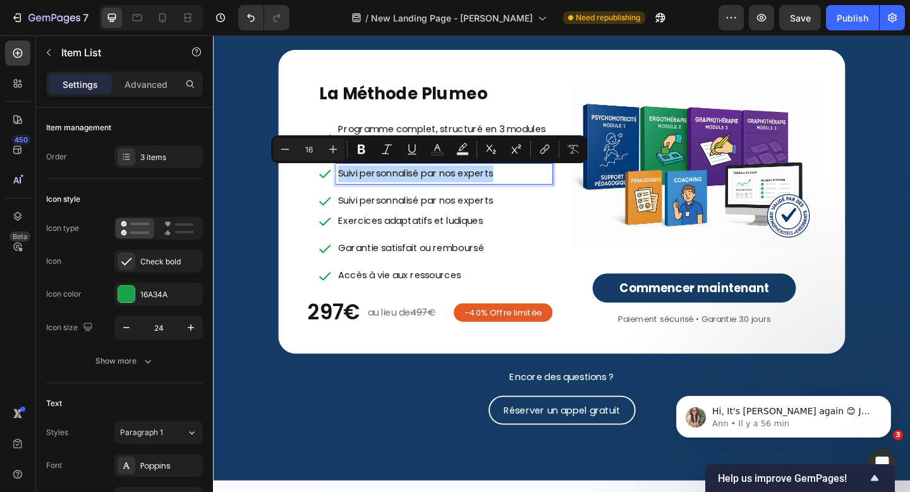
type input "11"
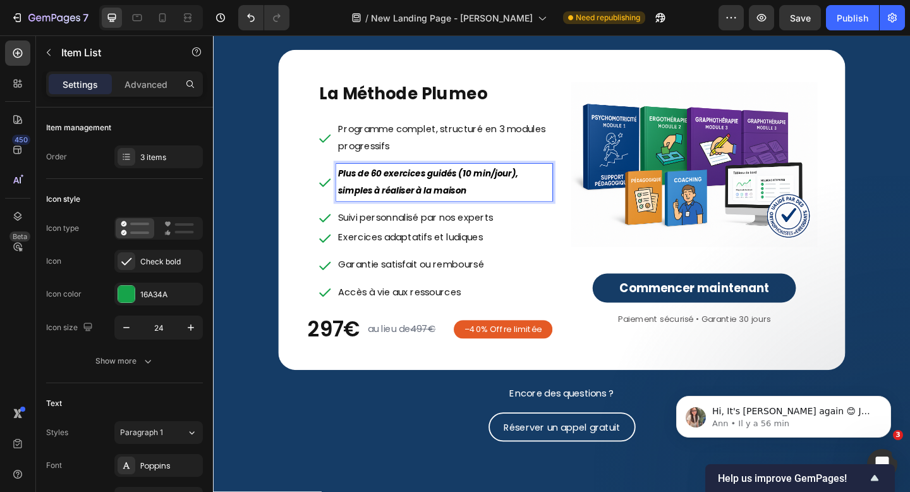
click at [493, 200] on p "Plus de 60 exercices guidés (10 min/jour), simples à réaliser à la maison" at bounding box center [464, 195] width 231 height 37
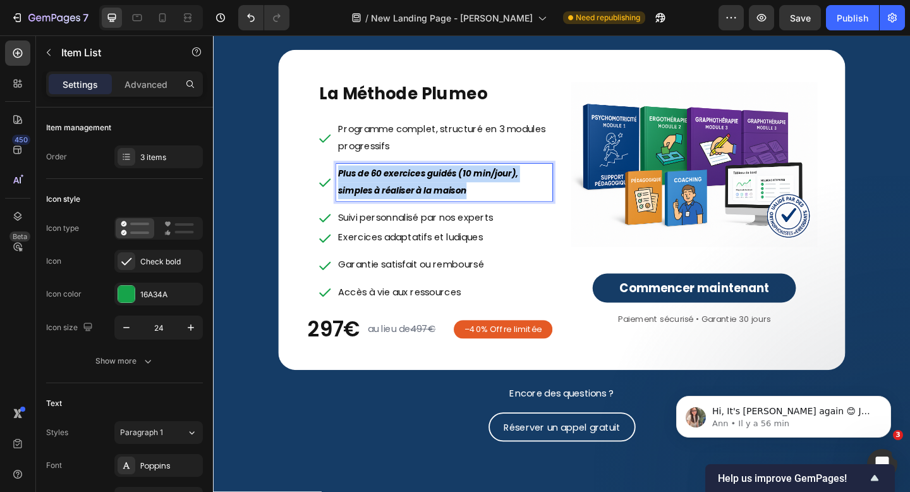
click at [493, 200] on p "Plus de 60 exercices guidés (10 min/jour), simples à réaliser à la maison" at bounding box center [464, 195] width 231 height 37
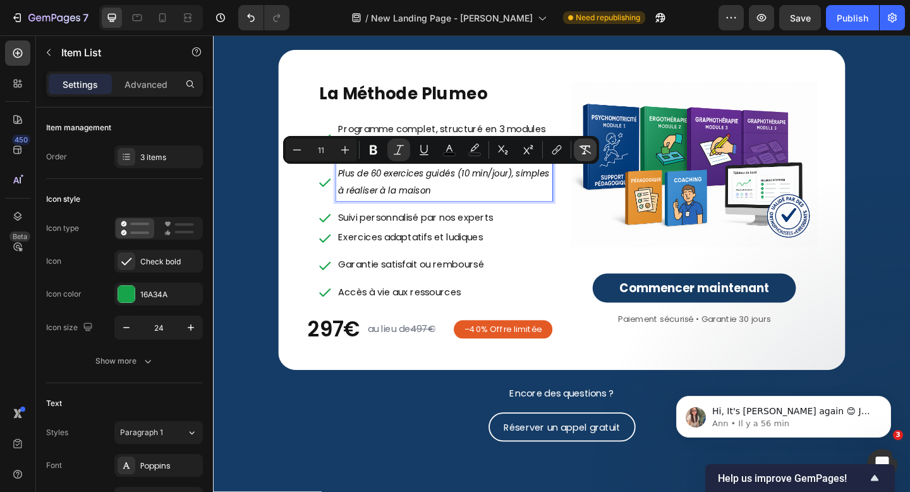
click at [590, 149] on icon "Editor contextual toolbar" at bounding box center [585, 149] width 13 height 13
type input "16"
click at [521, 137] on p "Programme complet, structuré en 3 modules progressifs" at bounding box center [464, 147] width 231 height 37
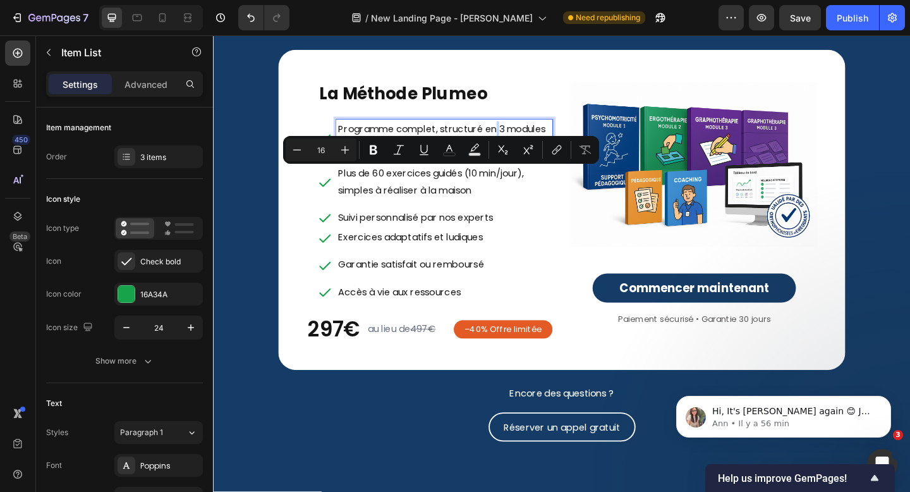
click at [521, 137] on p "Programme complet, structuré en 3 modules progressifs" at bounding box center [464, 147] width 231 height 37
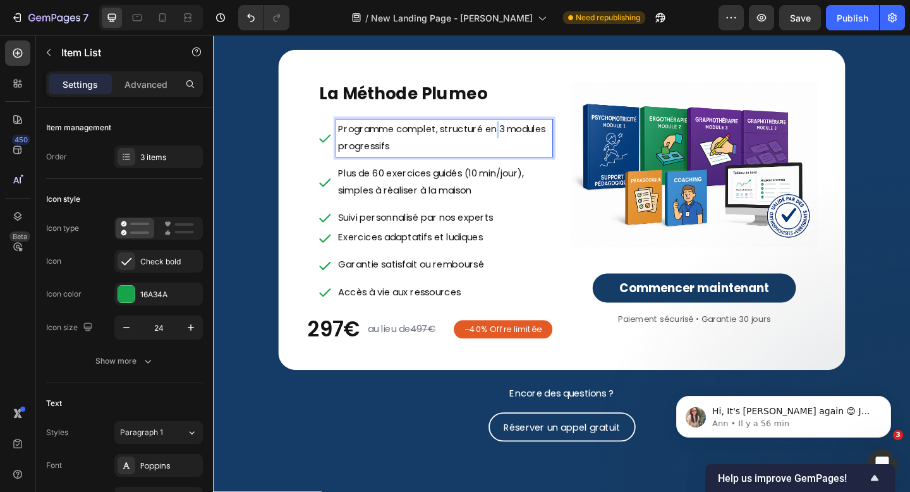
click at [521, 137] on p "Programme complet, structuré en 3 modules progressifs" at bounding box center [464, 147] width 231 height 37
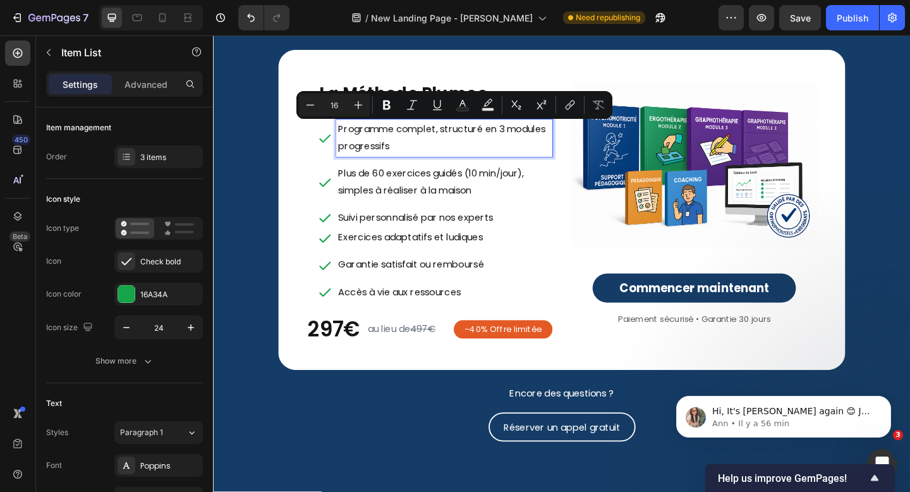
click at [451, 234] on p "Suivi personnalisé par nos experts" at bounding box center [464, 234] width 231 height 18
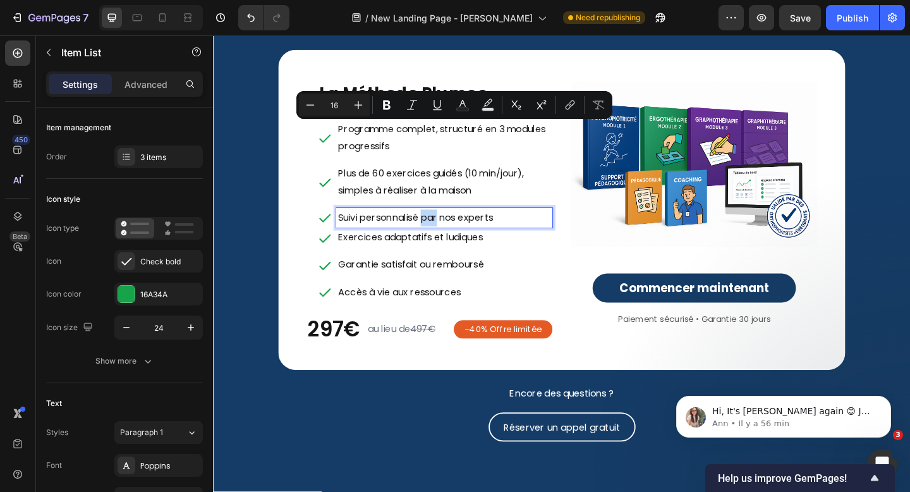
click at [451, 234] on p "Suivi personnalisé par nos experts" at bounding box center [464, 234] width 231 height 18
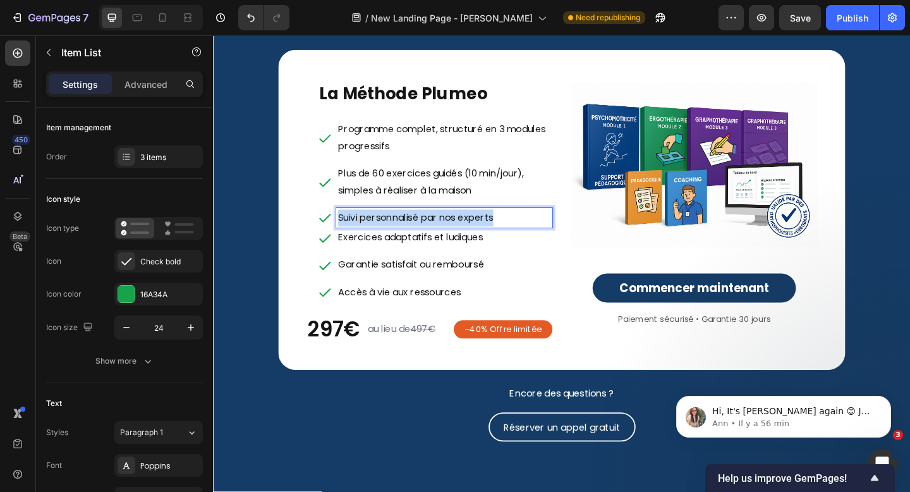
click at [451, 234] on p "Suivi personnalisé par nos experts" at bounding box center [464, 234] width 231 height 18
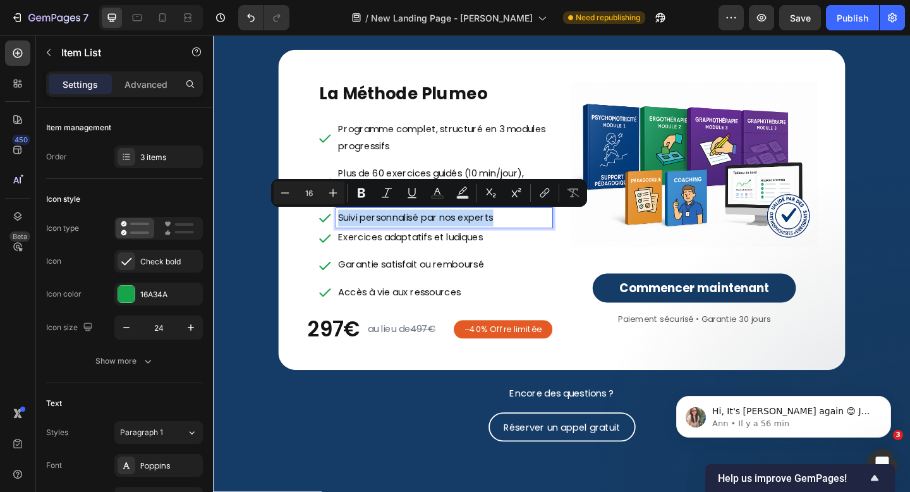
type input "11"
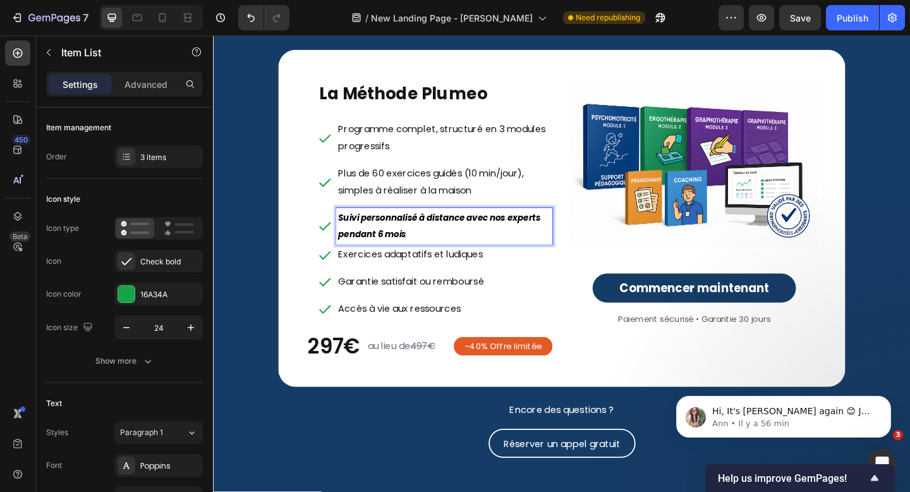
click at [451, 234] on strong "Suivi personnalisé à distance avec nos experts pendant 6 mois" at bounding box center [459, 243] width 220 height 31
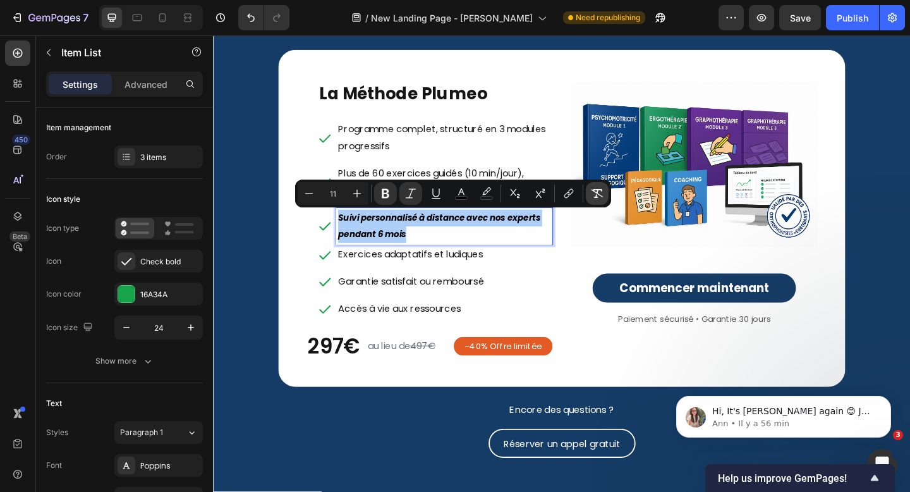
click at [603, 192] on icon "Editor contextual toolbar" at bounding box center [597, 193] width 13 height 13
type input "16"
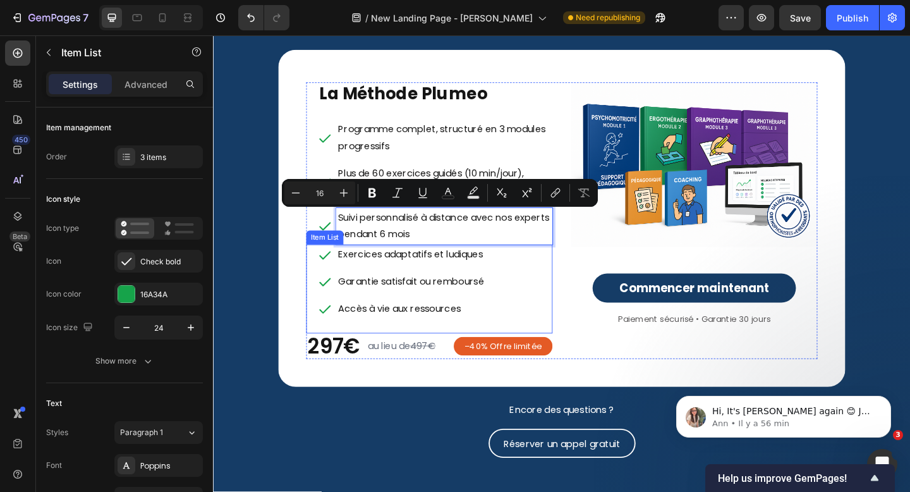
click at [449, 279] on p "Exercices adaptatifs et ludiques" at bounding box center [428, 274] width 159 height 18
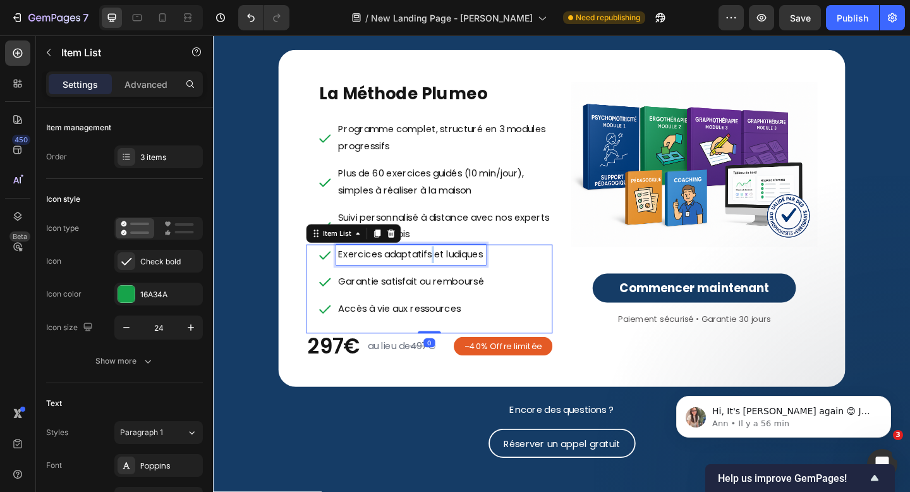
click at [449, 279] on p "Exercices adaptatifs et ludiques" at bounding box center [428, 274] width 159 height 18
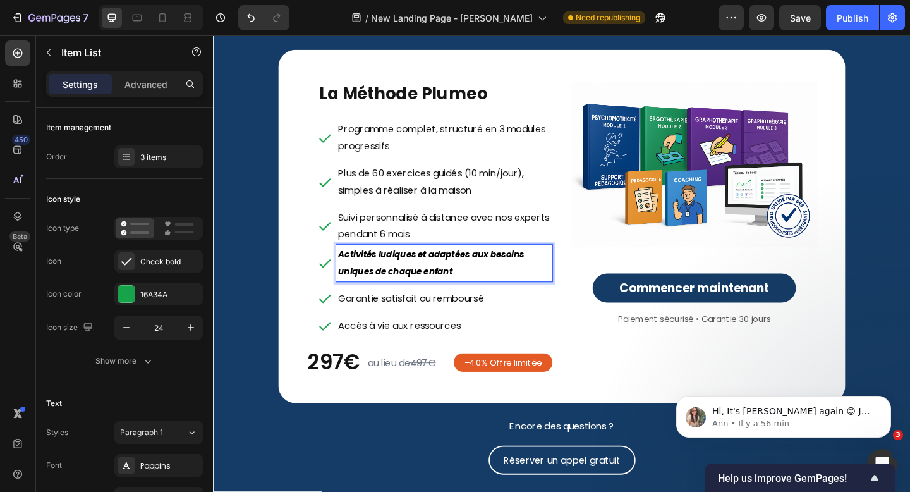
click at [449, 279] on strong "Activités ludiques et adaptées aux besoins uniques de chaque enfant" at bounding box center [450, 282] width 202 height 31
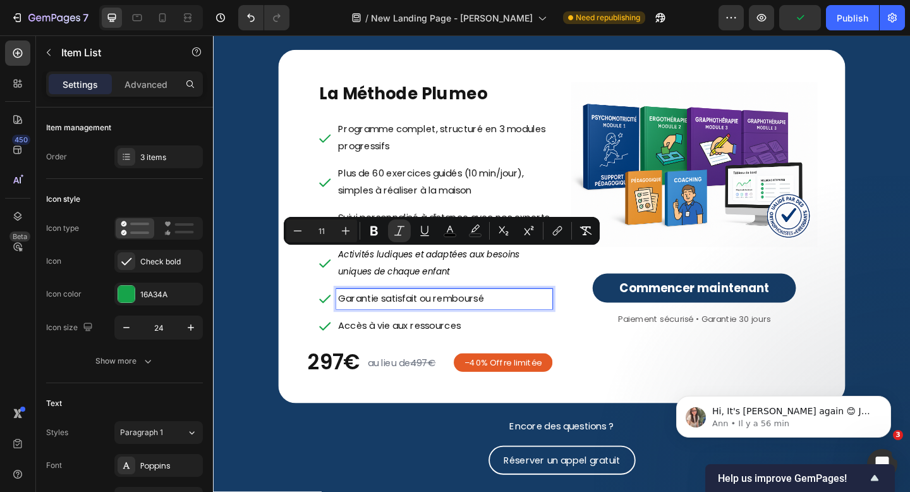
click at [448, 324] on p "Garantie satisfait ou remboursé" at bounding box center [464, 322] width 231 height 18
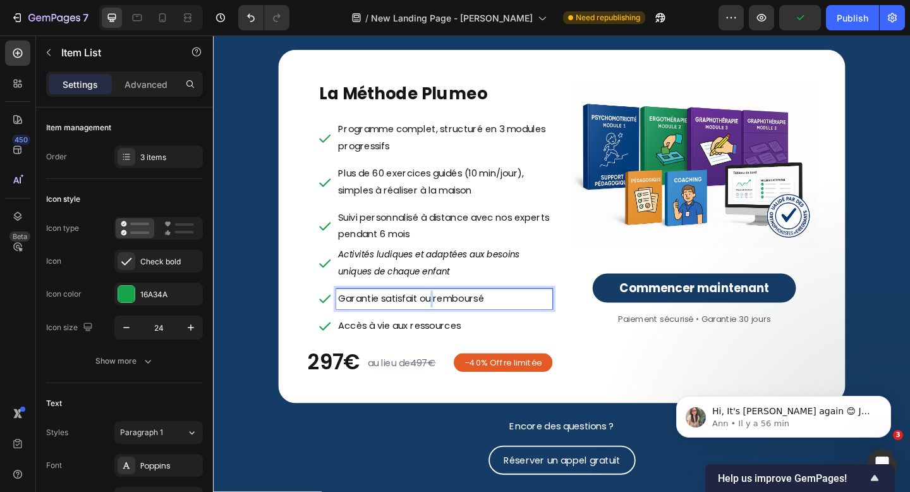
click at [448, 324] on p "Garantie satisfait ou remboursé" at bounding box center [464, 322] width 231 height 18
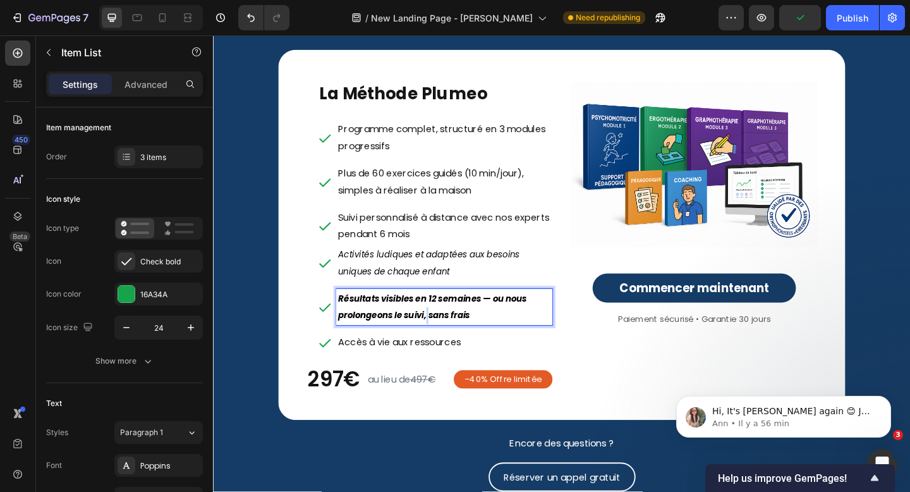
click at [448, 332] on p "Résultats visibles en 12 semaines — ou nous prolongeons le suivi, sans frais" at bounding box center [464, 331] width 231 height 37
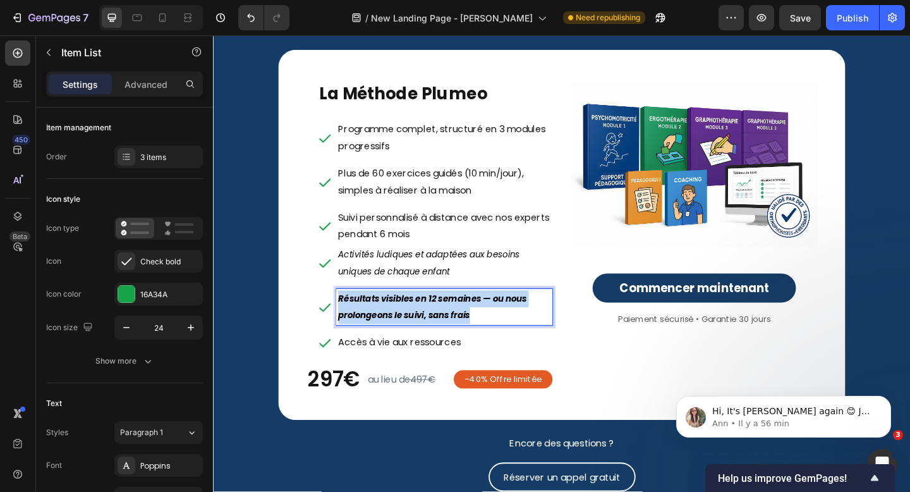
click at [448, 332] on p "Résultats visibles en 12 semaines — ou nous prolongeons le suivi, sans frais" at bounding box center [464, 331] width 231 height 37
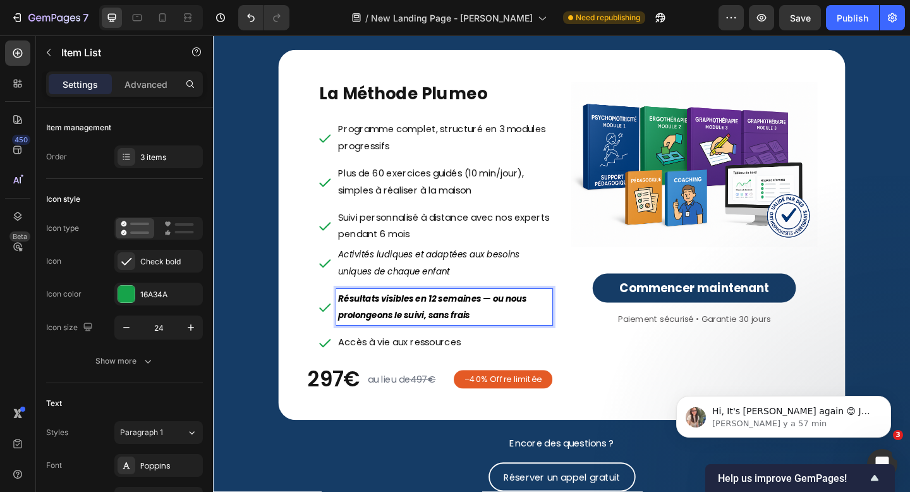
click at [448, 332] on p "Résultats visibles en 12 semaines — ou nous prolongeons le suivi, sans frais" at bounding box center [464, 331] width 231 height 37
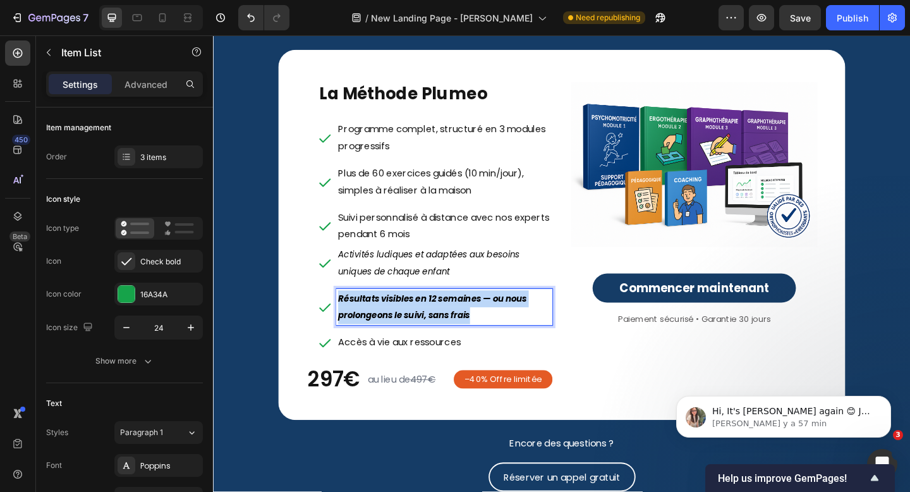
click at [448, 332] on p "Résultats visibles en 12 semaines — ou nous prolongeons le suivi, sans frais" at bounding box center [464, 331] width 231 height 37
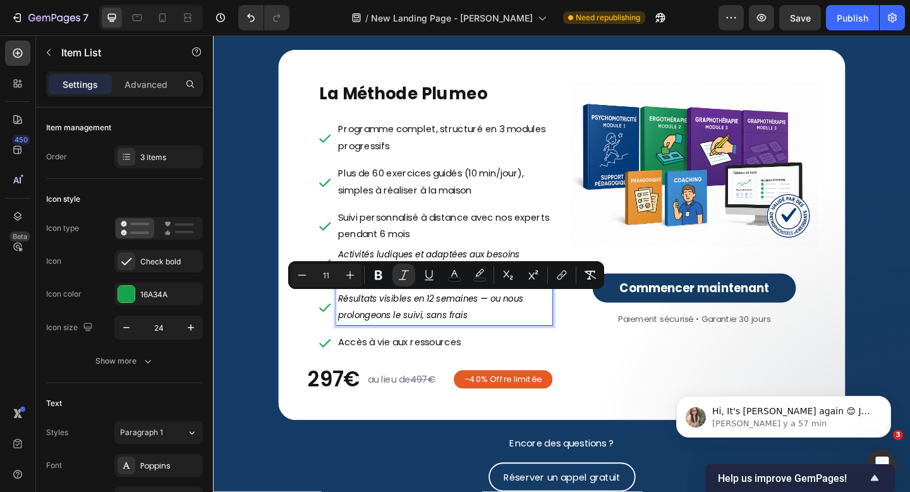
click at [484, 331] on p "Résultats visibles en 12 semaines — ou nous prolongeons le suivi, sans frais" at bounding box center [464, 331] width 231 height 37
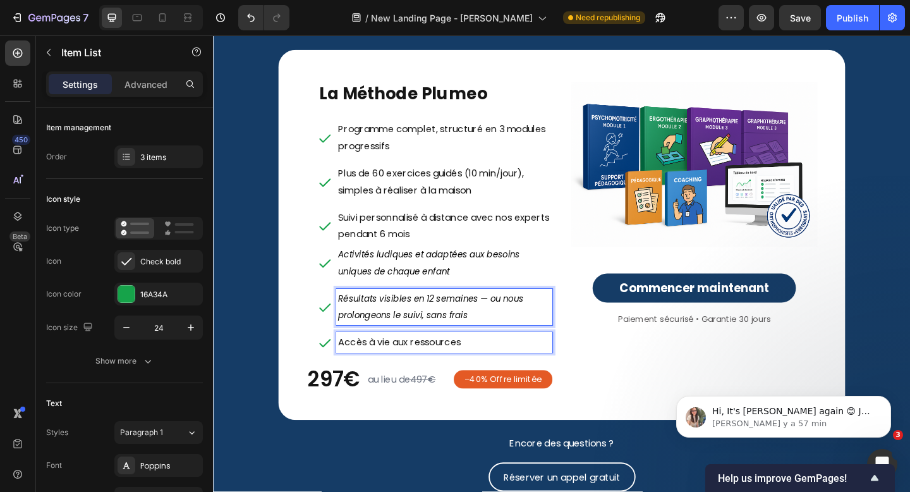
click at [470, 363] on p "Accès à vie aux ressources" at bounding box center [464, 369] width 231 height 18
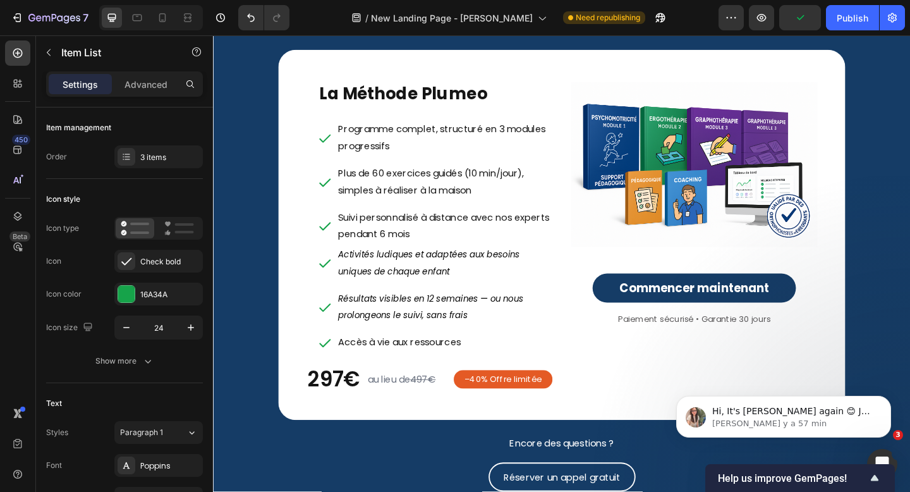
click at [329, 272] on div "Activités ludiques et adaptées aux besoins uniques de chaque enfant" at bounding box center [454, 283] width 255 height 40
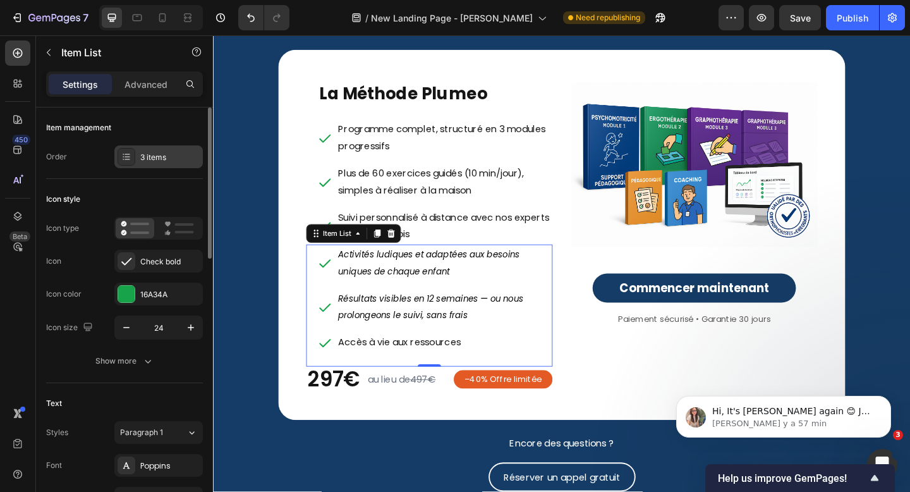
click at [173, 147] on div "3 items" at bounding box center [158, 156] width 88 height 23
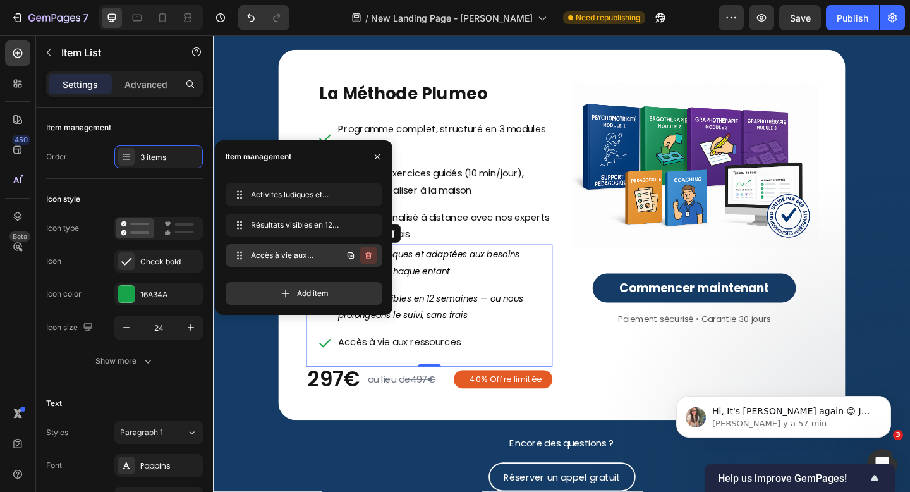
click at [370, 255] on icon "button" at bounding box center [368, 256] width 6 height 8
click at [370, 255] on div "Delete" at bounding box center [359, 255] width 23 height 11
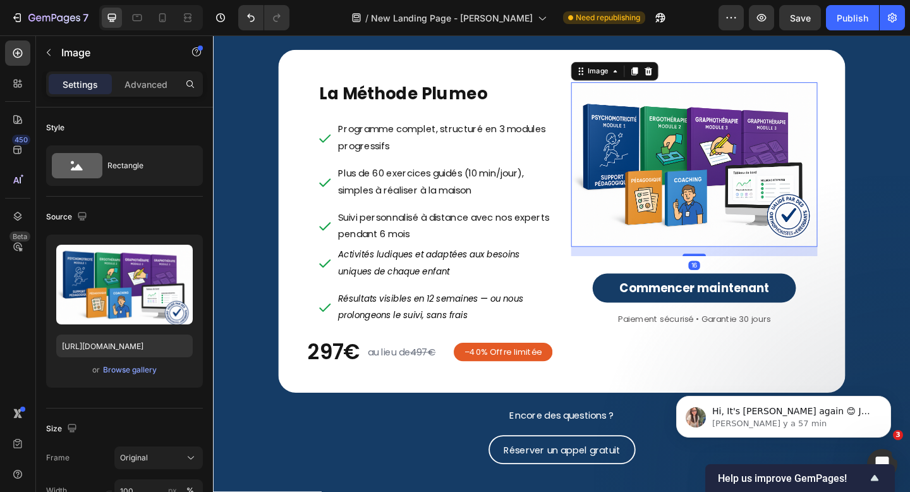
click at [738, 190] on img at bounding box center [736, 176] width 268 height 179
click at [133, 373] on div "Browse gallery" at bounding box center [130, 369] width 54 height 11
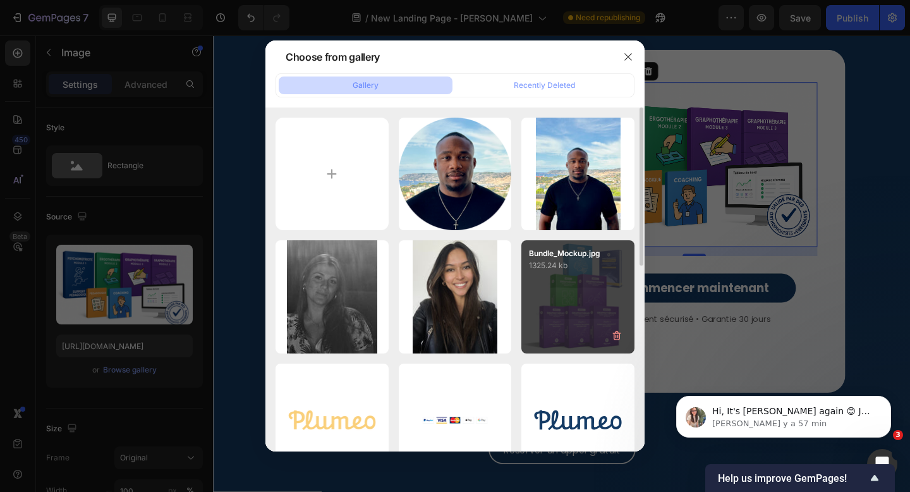
click at [545, 297] on div "Bundle_Mockup.jpg 1325.24 kb" at bounding box center [577, 296] width 113 height 113
type input "https://cdn.shopify.com/s/files/1/0791/4956/4239/files/gempages_525381896914339…"
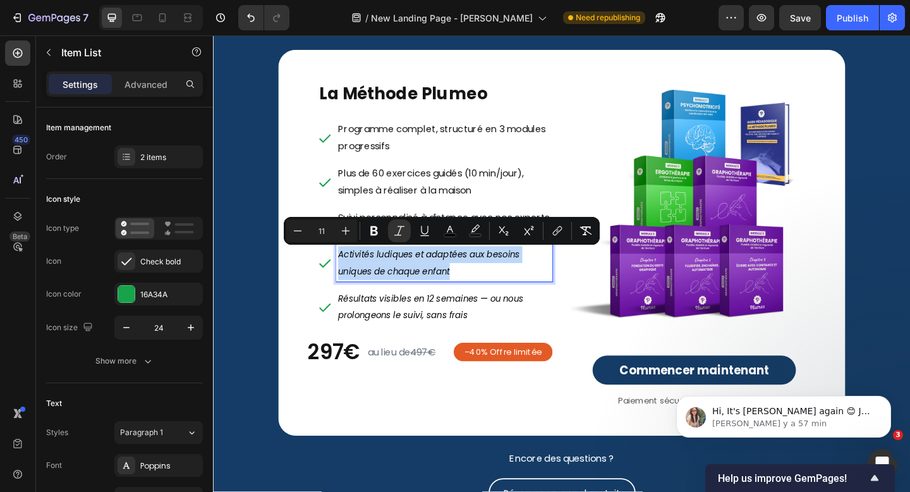
click at [446, 288] on icon "Activités ludiques et adaptées aux besoins uniques de chaque enfant" at bounding box center [448, 282] width 198 height 31
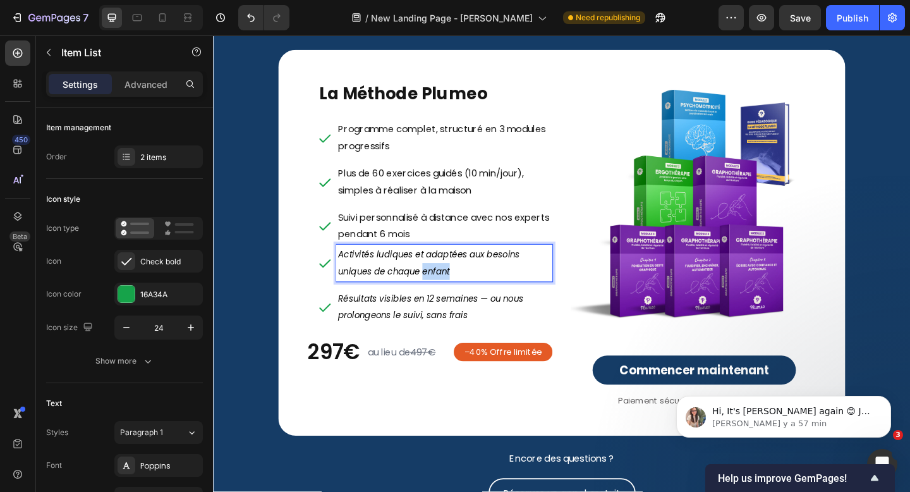
click at [446, 288] on icon "Activités ludiques et adaptées aux besoins uniques de chaque enfant" at bounding box center [448, 282] width 198 height 31
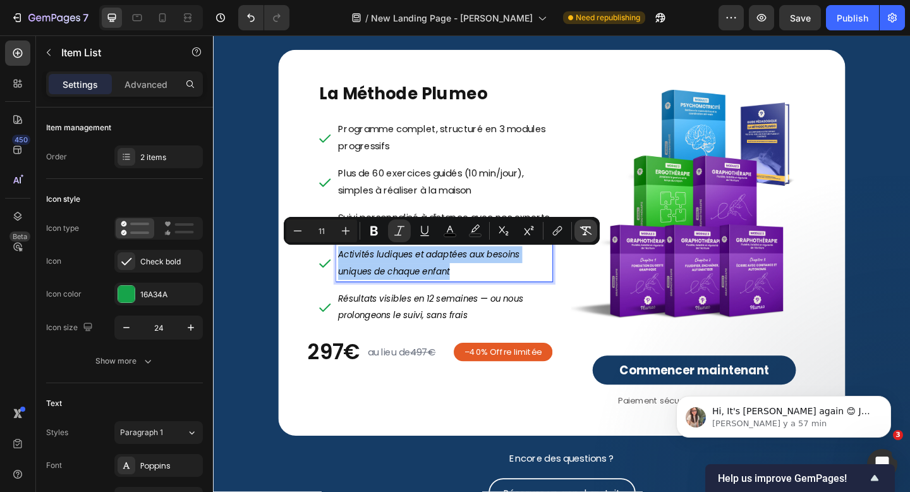
click at [586, 227] on icon "Editor contextual toolbar" at bounding box center [586, 230] width 12 height 9
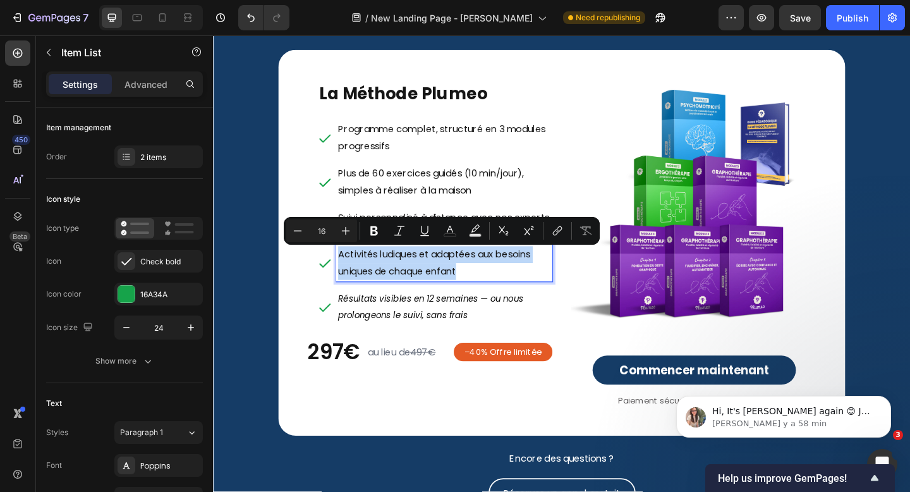
type input "14"
click at [481, 339] on icon "Résultats visibles en 12 semaines — ou nous prolongeons le suivi, sans frais" at bounding box center [450, 330] width 202 height 31
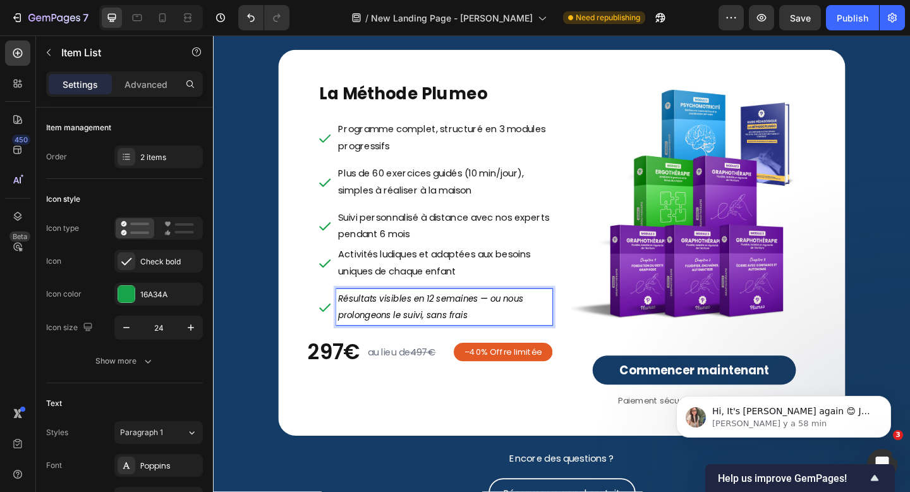
click at [552, 336] on p "Résultats visibles en 12 semaines — ou nous prolongeons le suivi, sans frais" at bounding box center [464, 331] width 231 height 37
click at [168, 149] on div "2 items" at bounding box center [158, 156] width 88 height 23
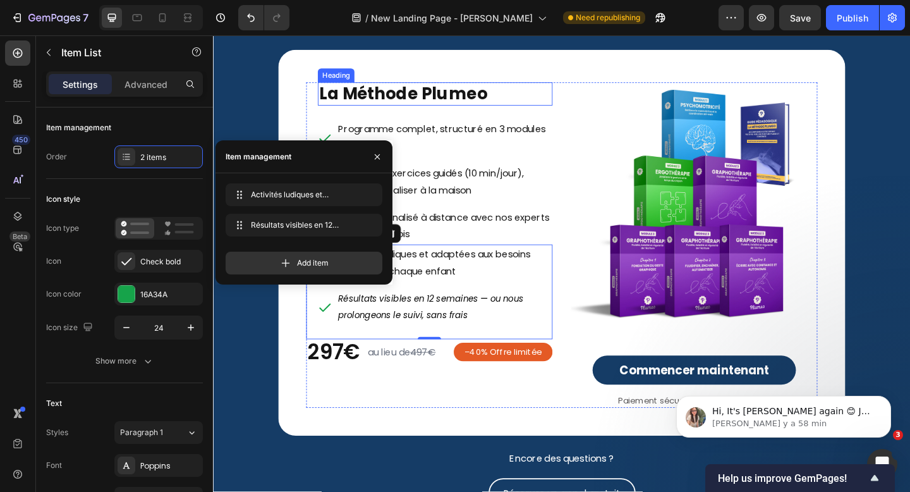
click at [461, 104] on strong "La Méthode Plumeo" at bounding box center [419, 99] width 183 height 25
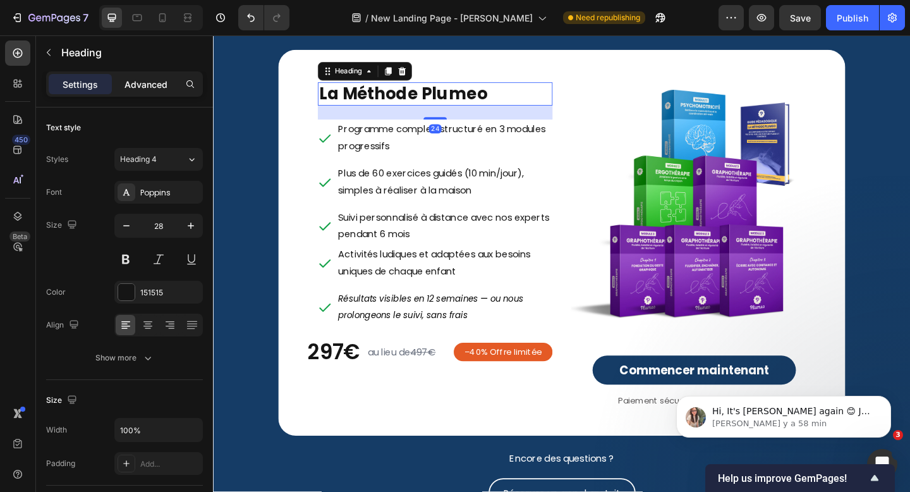
click at [145, 82] on p "Advanced" at bounding box center [145, 84] width 43 height 13
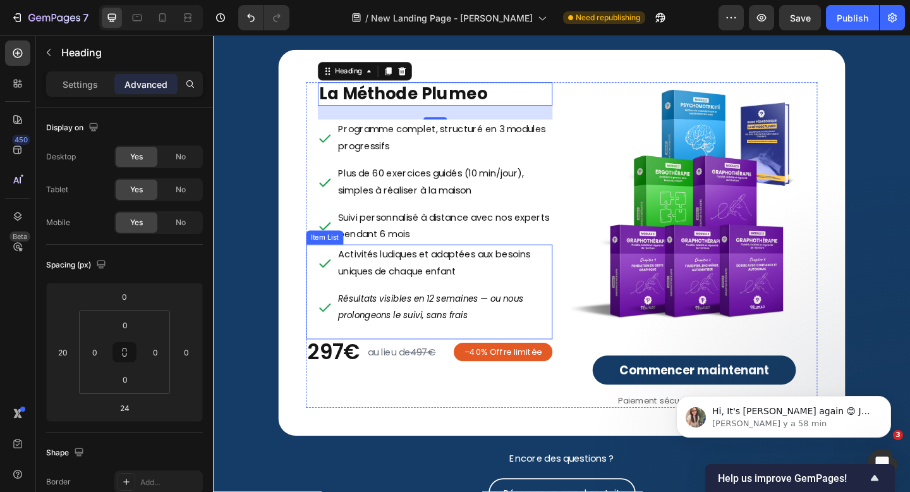
click at [325, 358] on div "Activités ludiques et adaptées aux besoins uniques de chaque enfant Résultats v…" at bounding box center [448, 314] width 268 height 103
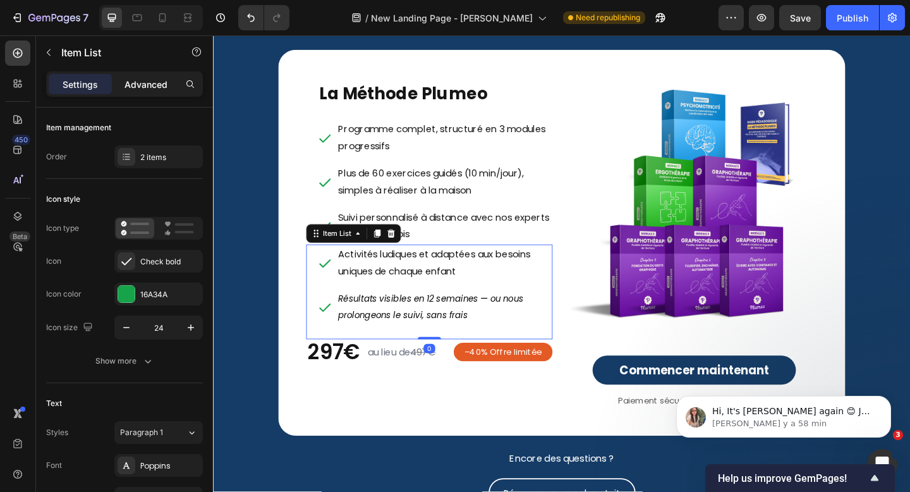
click at [154, 75] on div "Advanced" at bounding box center [145, 84] width 63 height 20
type input "100%"
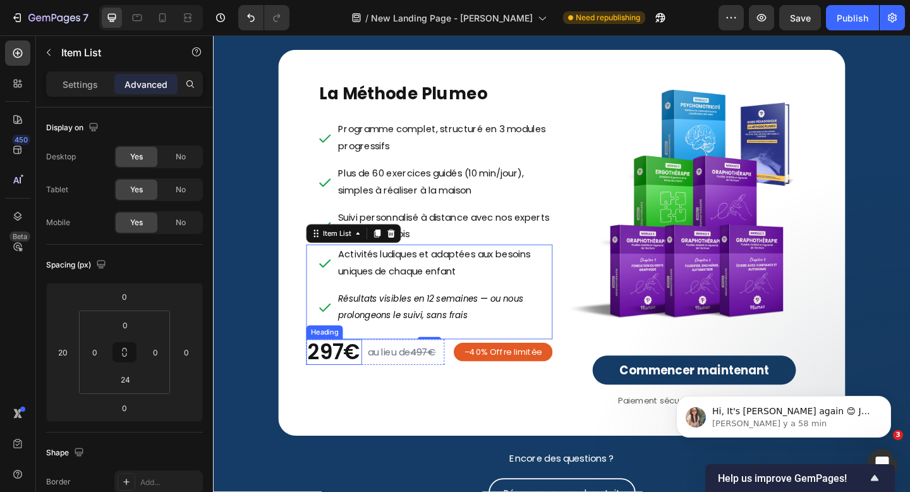
click at [317, 384] on h2 "297€" at bounding box center [344, 380] width 61 height 28
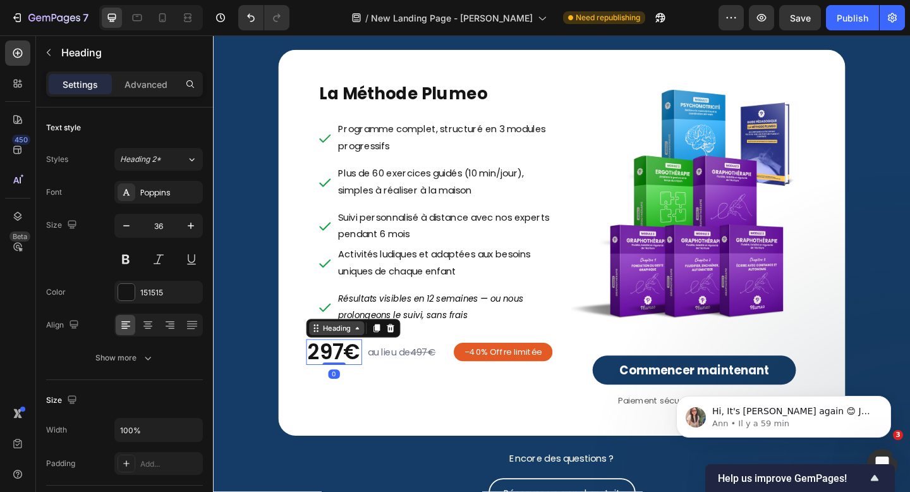
click at [338, 358] on div "Heading" at bounding box center [347, 353] width 35 height 11
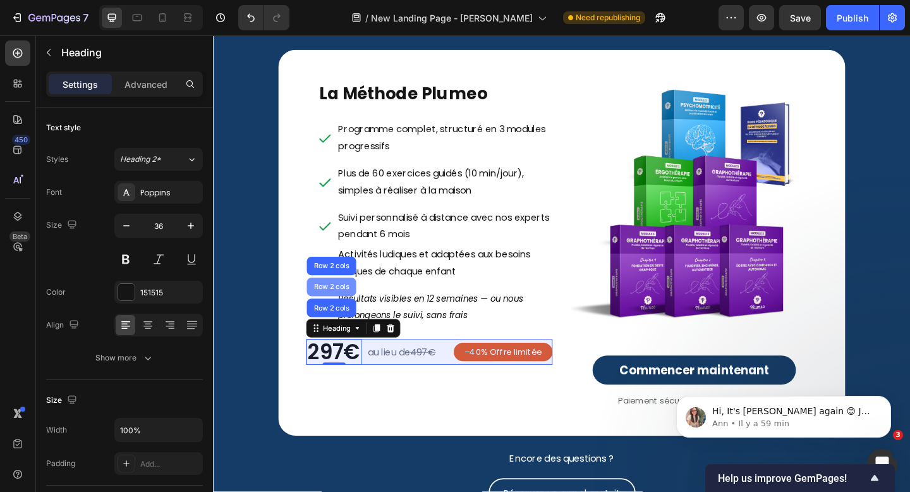
click at [341, 313] on div "Row 2 cols" at bounding box center [342, 309] width 54 height 20
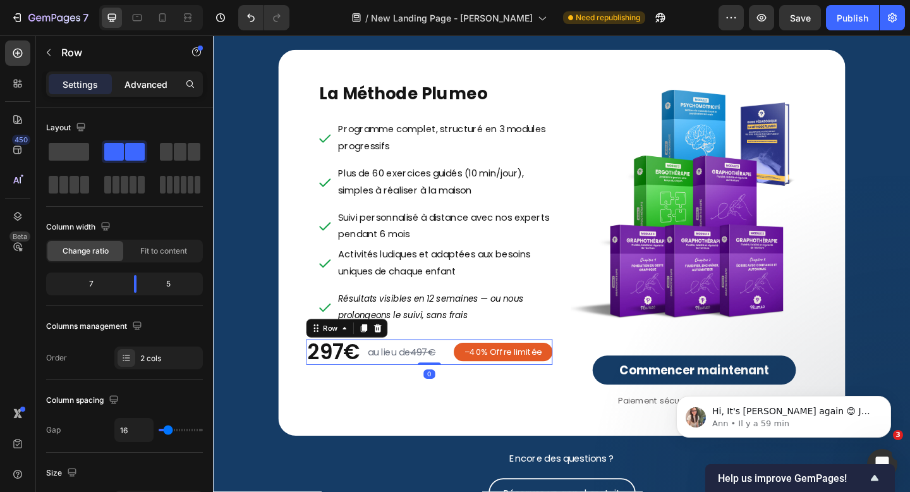
click at [154, 83] on p "Advanced" at bounding box center [145, 84] width 43 height 13
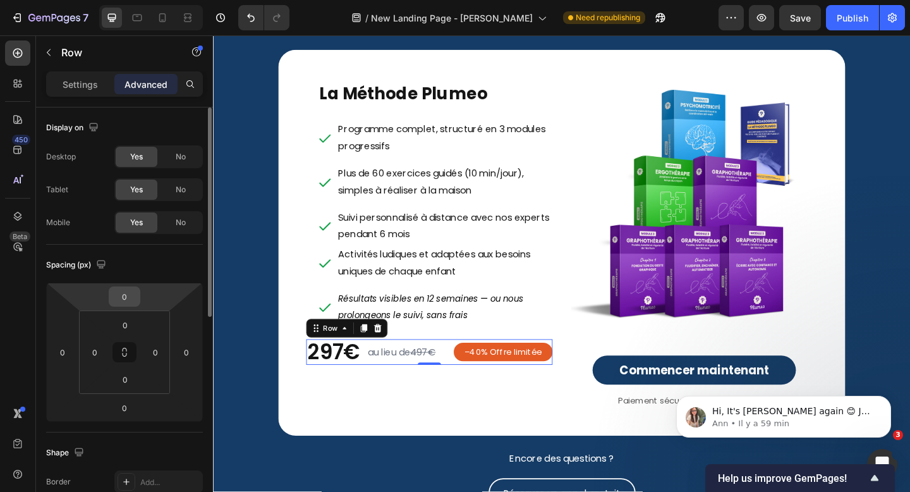
click at [133, 300] on input "0" at bounding box center [124, 296] width 25 height 19
type input "24"
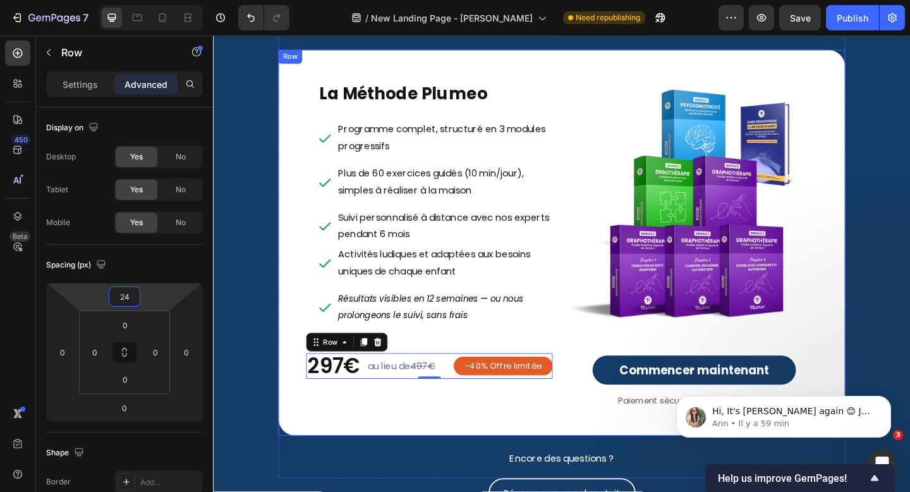
click at [306, 423] on div "La Méthode Plumeo Heading Programme complet, structuré en 3 modules progressifs…" at bounding box center [592, 261] width 617 height 420
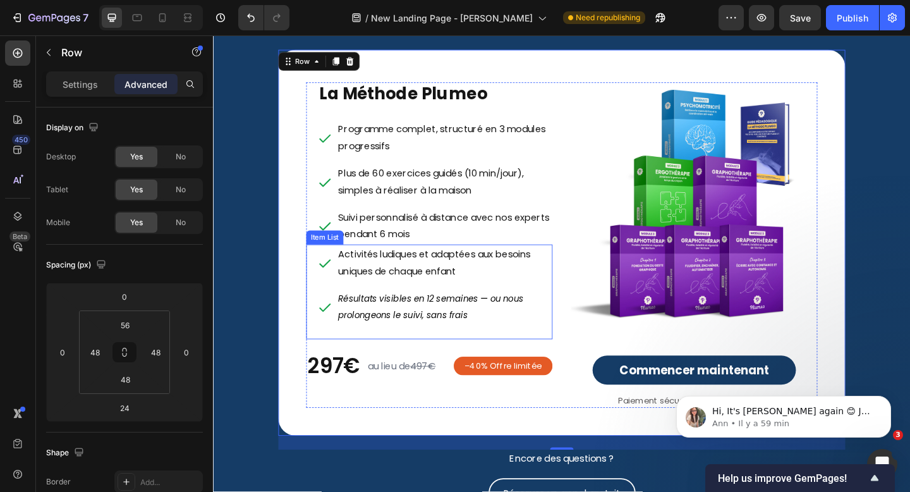
click at [476, 329] on p "Résultats visibles en 12 semaines — ou nous prolongeons le suivi, sans frais" at bounding box center [464, 331] width 231 height 37
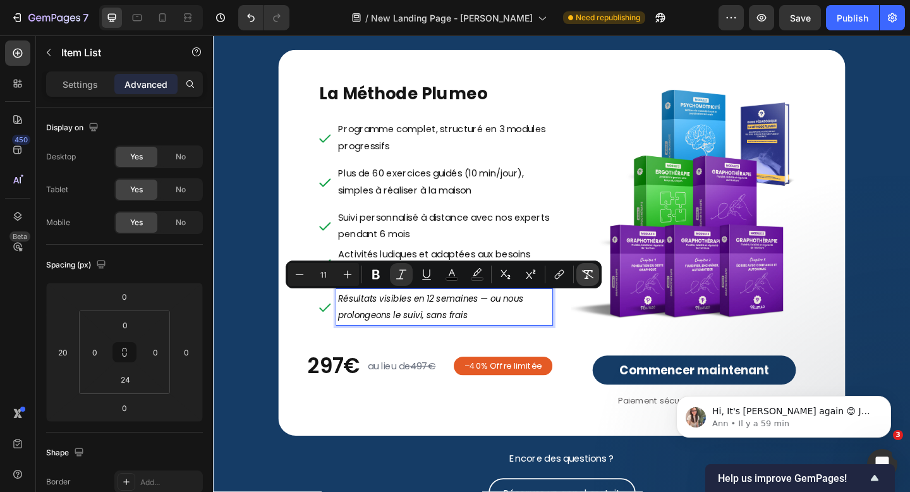
click at [585, 271] on icon "Editor contextual toolbar" at bounding box center [588, 274] width 12 height 9
type input "16"
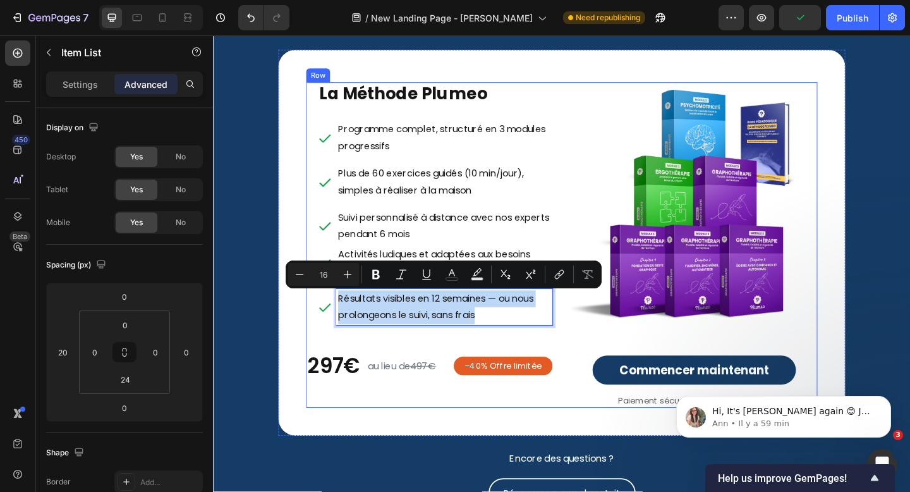
click at [550, 433] on div "La Méthode Plumeo Heading Programme complet, structuré en 3 modules progressifs…" at bounding box center [448, 264] width 268 height 354
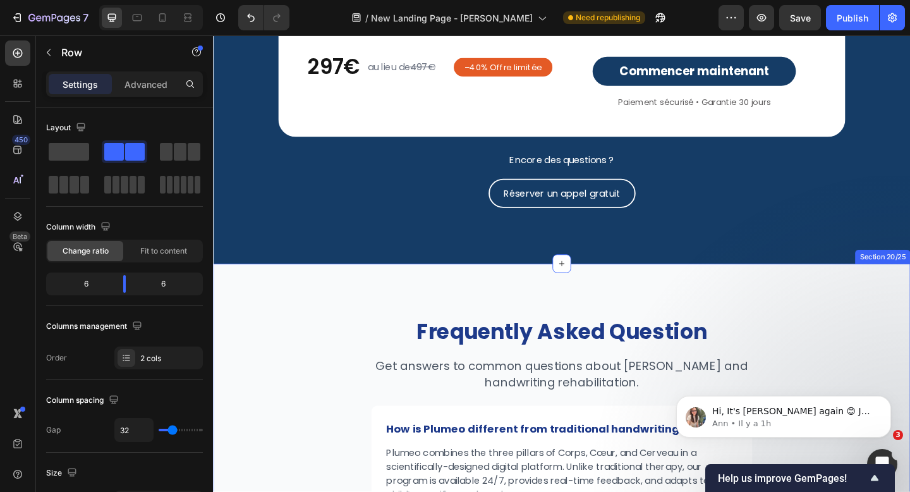
scroll to position [5257, 0]
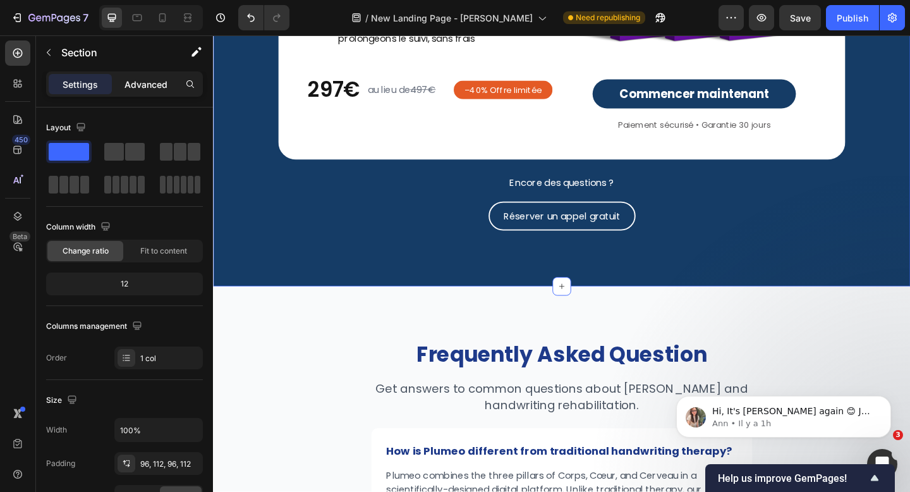
click at [140, 85] on p "Advanced" at bounding box center [145, 84] width 43 height 13
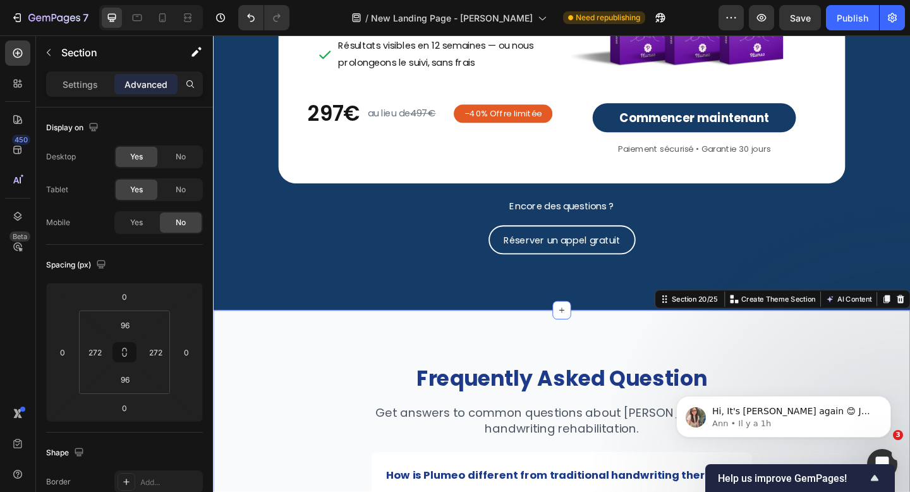
scroll to position [5190, 0]
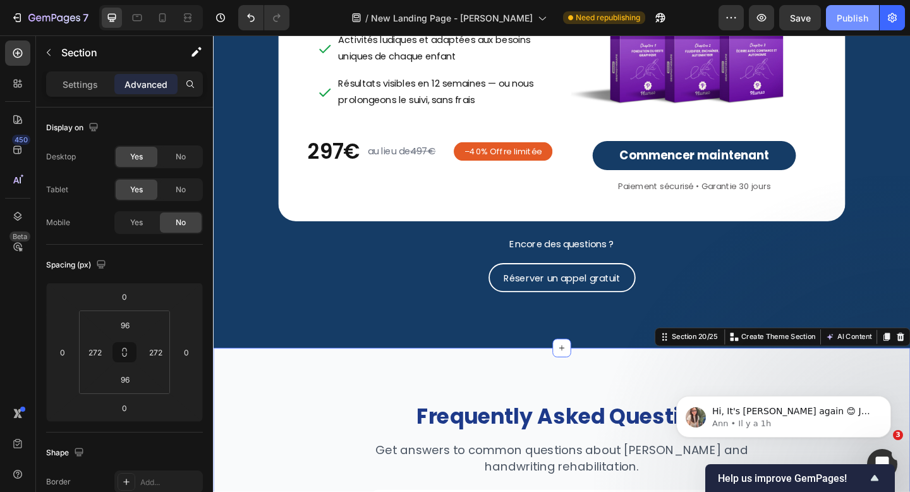
click at [856, 24] on div "Publish" at bounding box center [853, 17] width 32 height 13
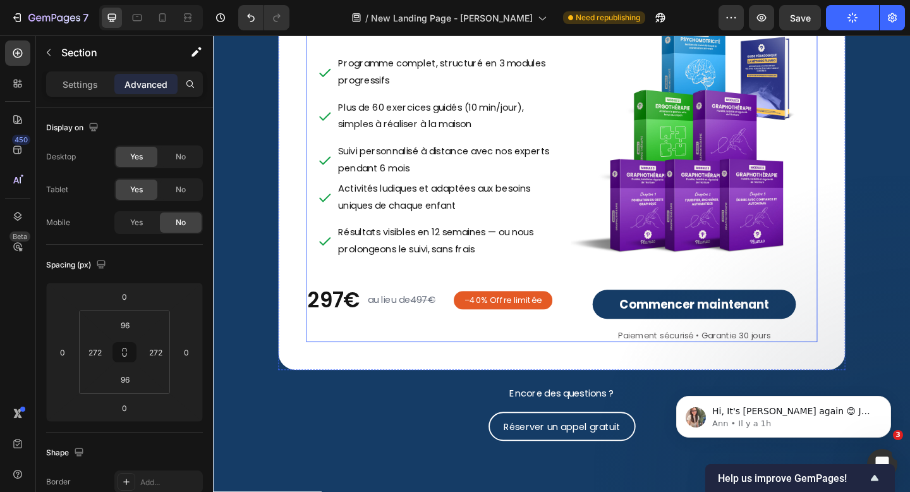
scroll to position [5025, 0]
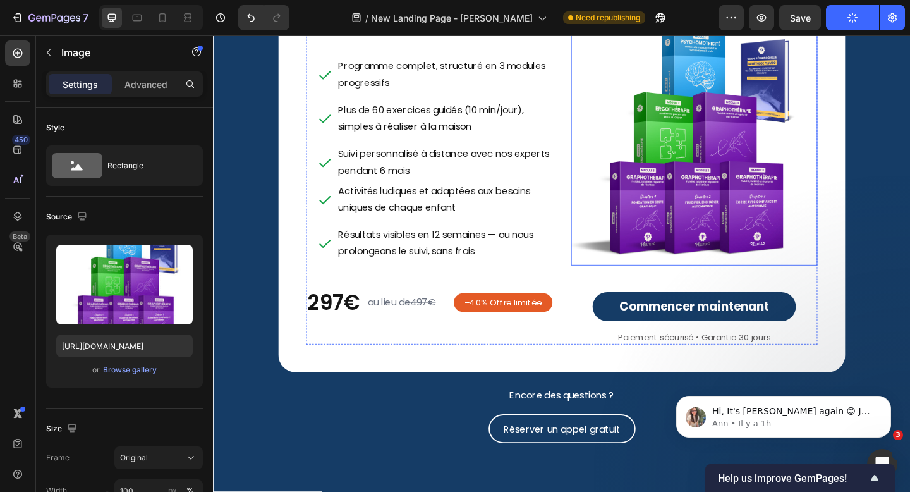
click at [703, 243] on img at bounding box center [736, 152] width 268 height 268
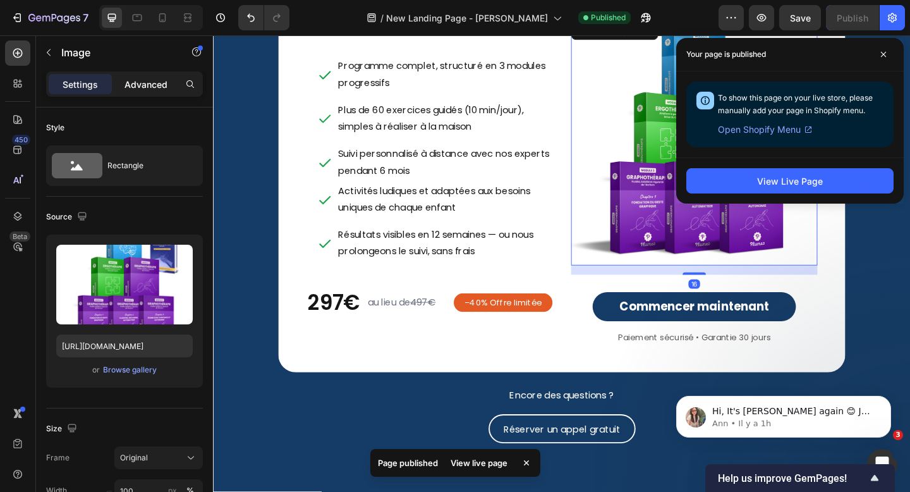
click at [154, 91] on div "Advanced" at bounding box center [145, 84] width 63 height 20
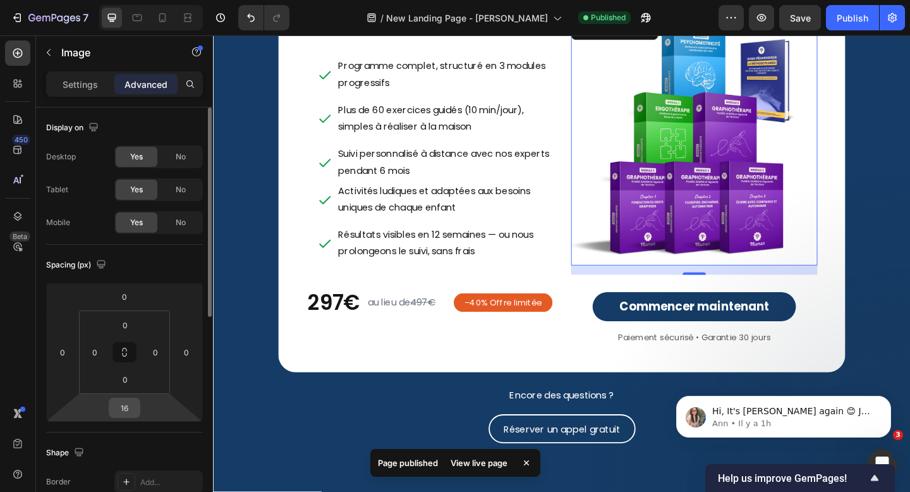
click at [131, 413] on input "16" at bounding box center [124, 407] width 25 height 19
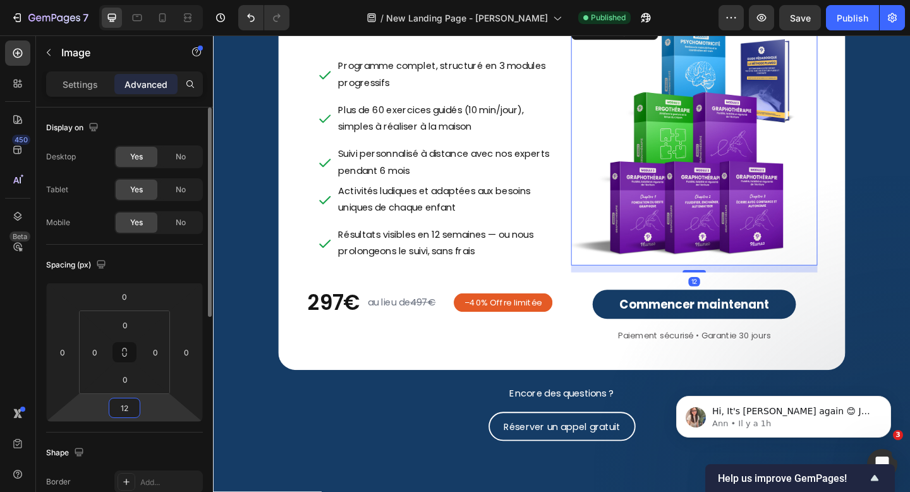
type input "1"
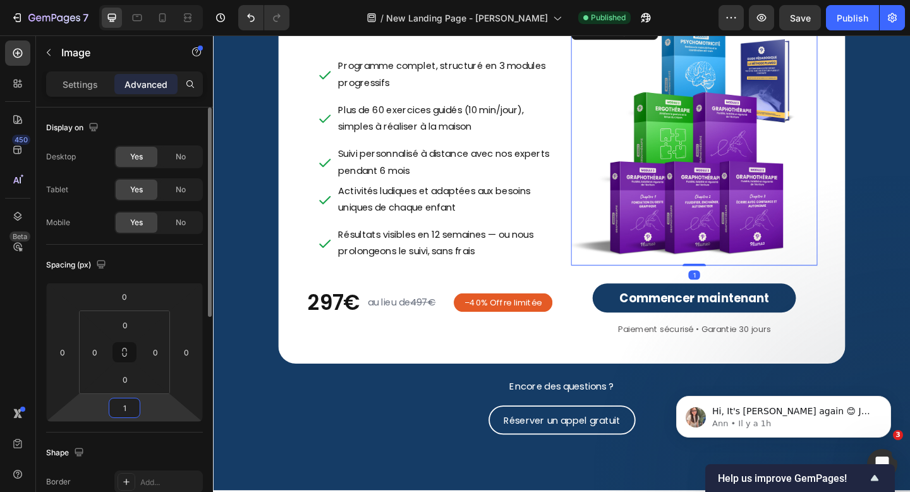
type input "10"
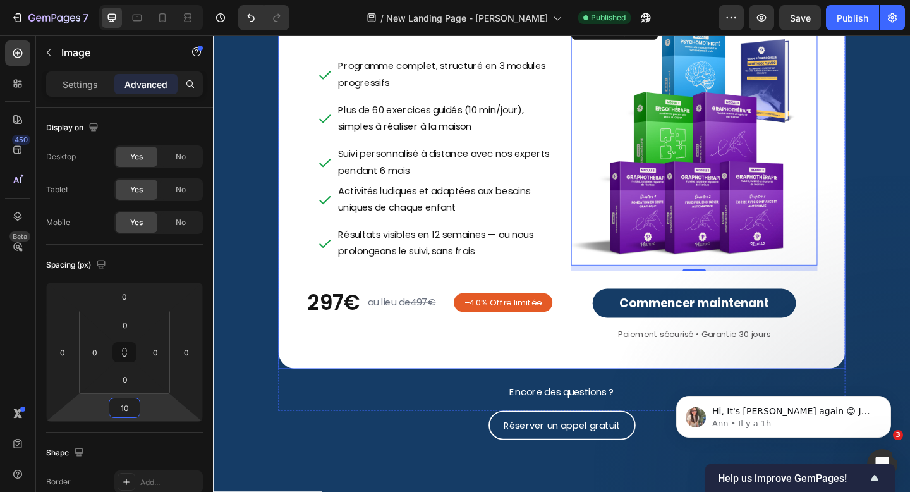
click at [624, 390] on div "La Méthode Plumeo Heading Programme complet, structuré en 3 modules progressifs…" at bounding box center [592, 190] width 617 height 416
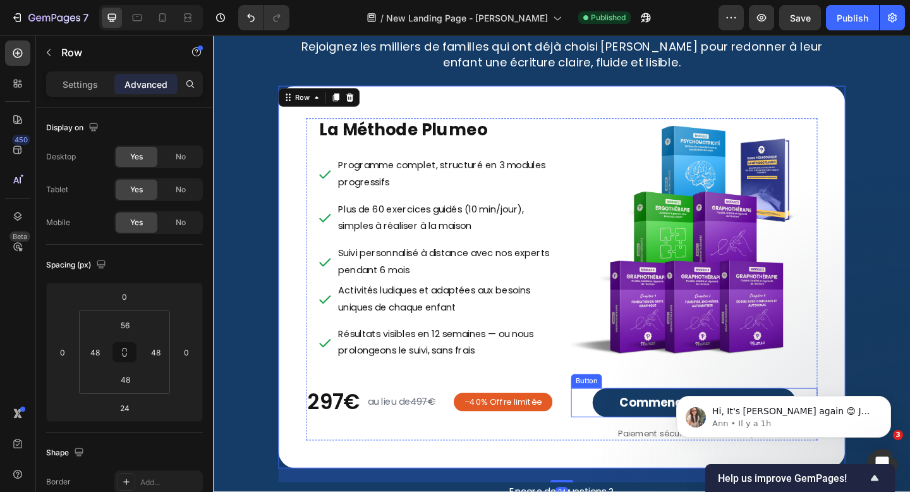
scroll to position [4913, 0]
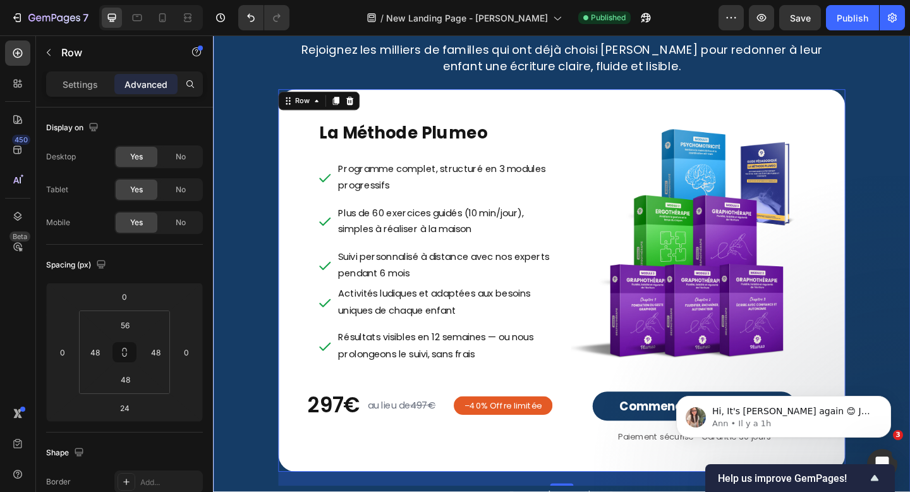
click at [909, 202] on div "Prêt à transformer l’écriture de votre enfant ? Heading Rejoignez les milliers …" at bounding box center [592, 292] width 758 height 711
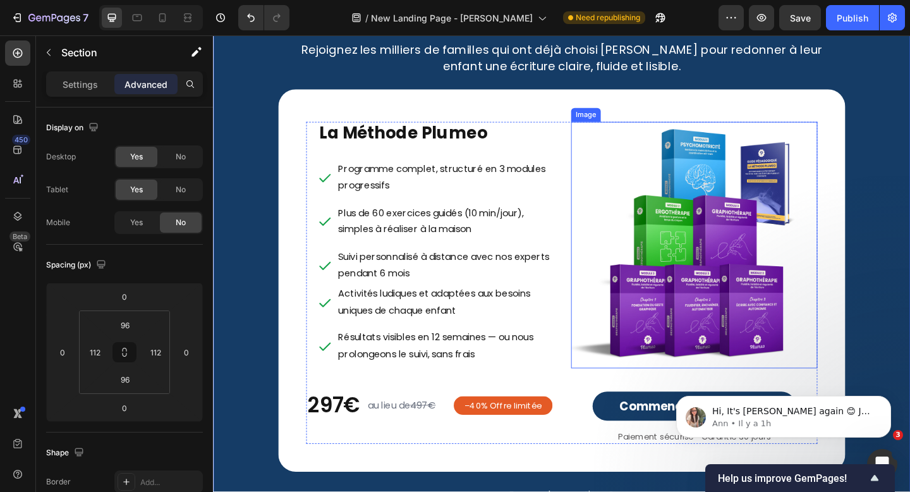
click at [768, 236] on img at bounding box center [736, 264] width 268 height 268
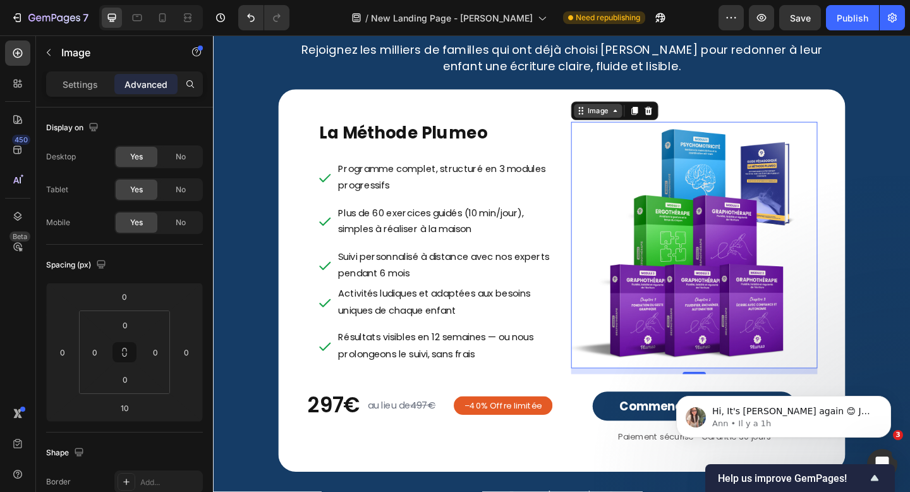
click at [630, 118] on div "Image" at bounding box center [631, 117] width 27 height 11
click at [675, 229] on img at bounding box center [736, 264] width 268 height 268
click at [86, 85] on p "Settings" at bounding box center [80, 84] width 35 height 13
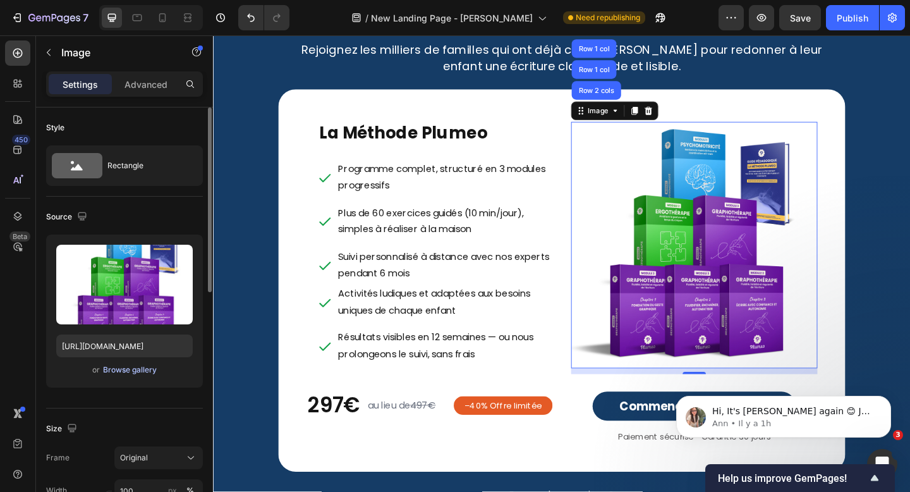
click at [126, 373] on div "Browse gallery" at bounding box center [130, 369] width 54 height 11
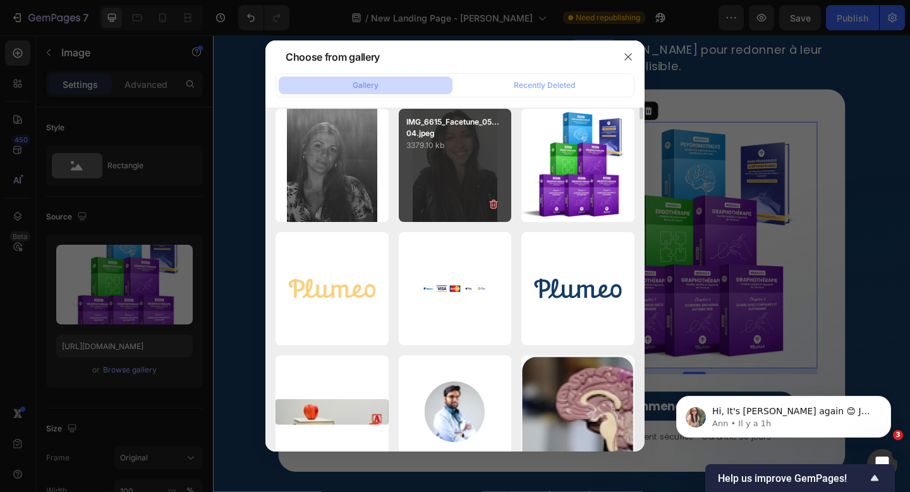
scroll to position [0, 0]
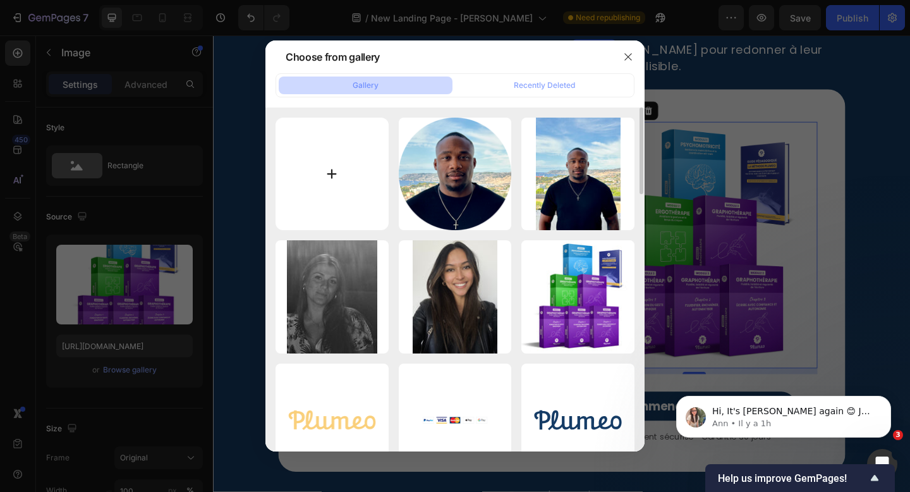
click at [327, 169] on input "file" at bounding box center [332, 174] width 113 height 113
type input "C:\fakepath\section 2.1.png"
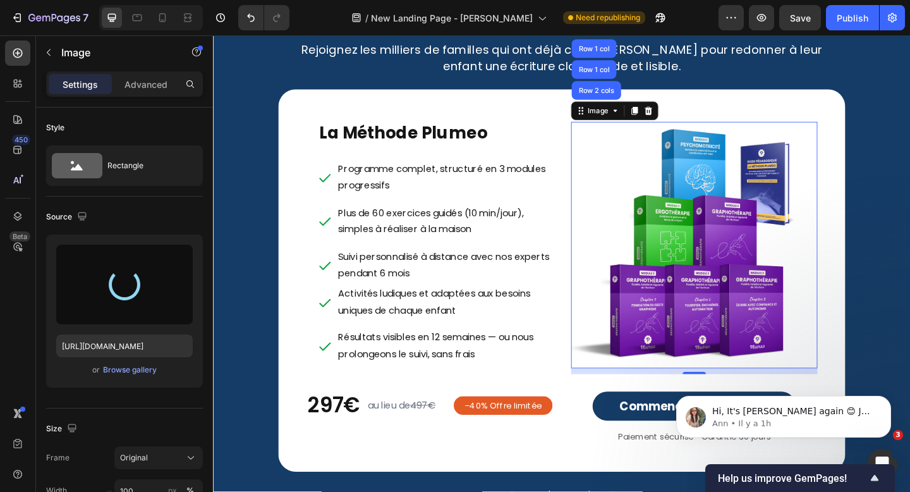
type input "https://cdn.shopify.com/s/files/1/0791/4956/4239/files/gempages_525381896914339…"
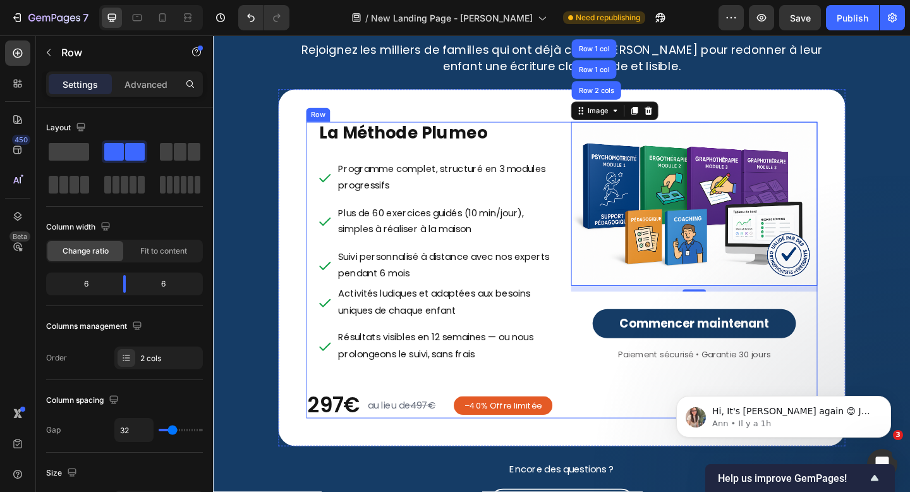
click at [587, 147] on div "La Méthode Plumeo Heading Programme complet, structuré en 3 modules progressifs…" at bounding box center [592, 291] width 556 height 322
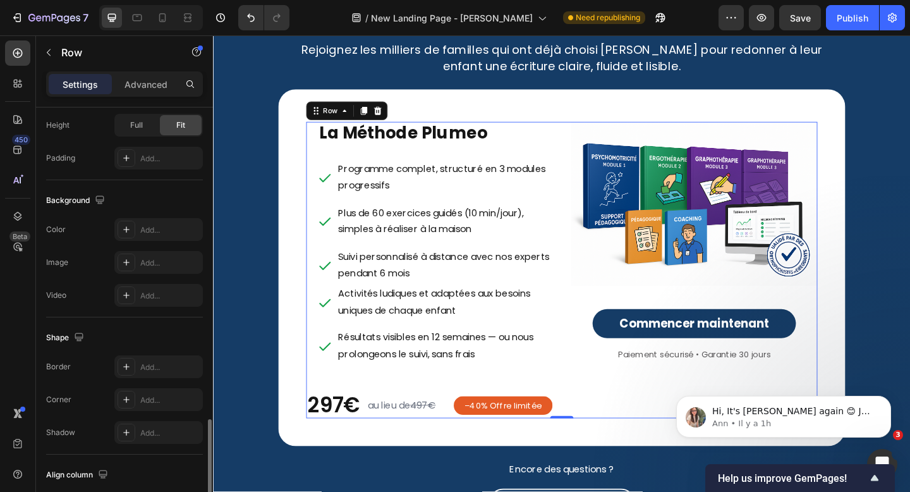
scroll to position [495, 0]
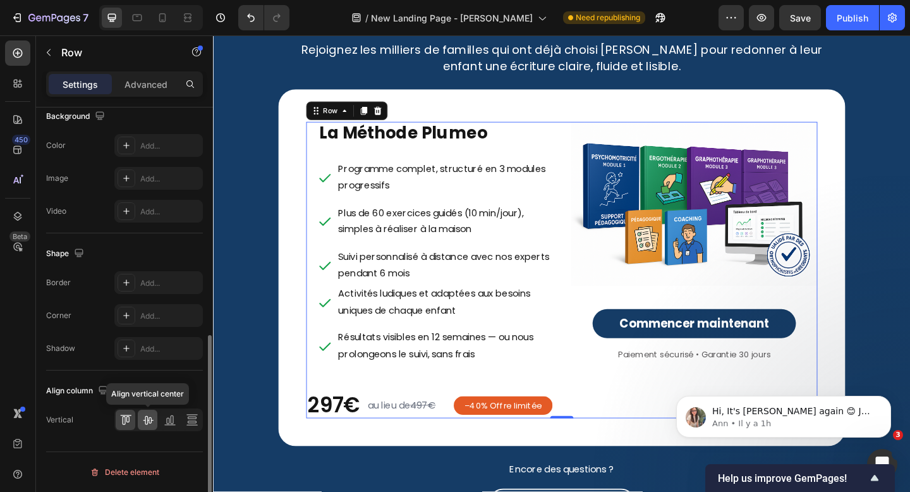
click at [147, 423] on icon at bounding box center [148, 419] width 13 height 13
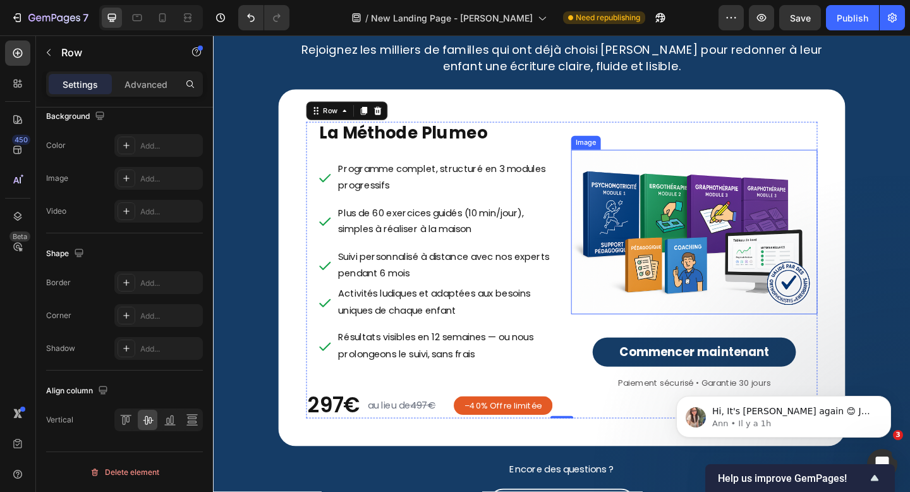
click at [661, 255] on img at bounding box center [736, 249] width 268 height 179
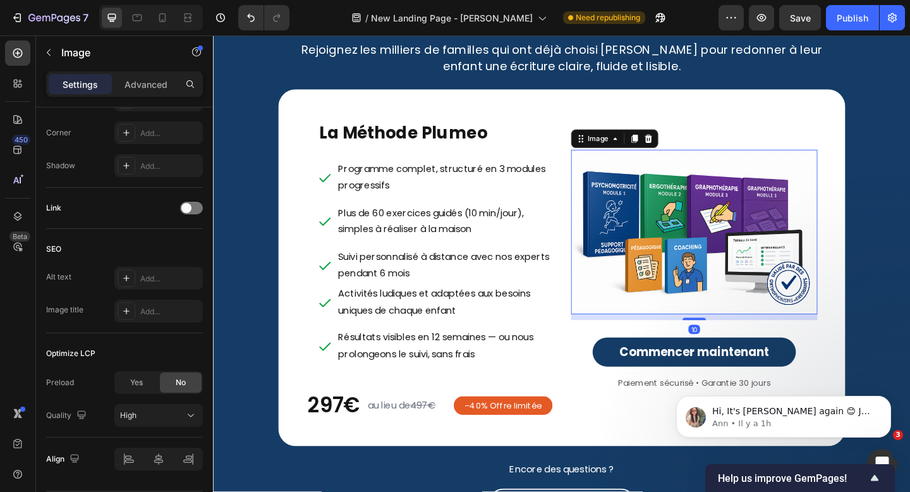
scroll to position [0, 0]
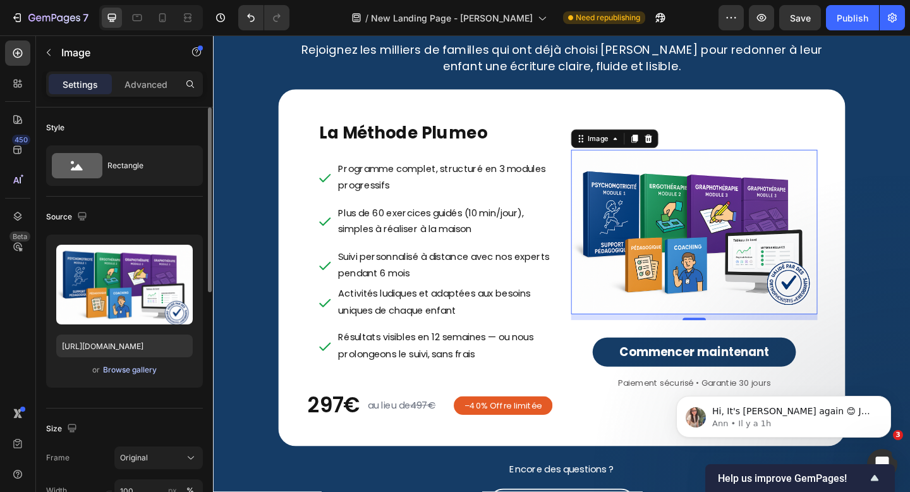
click at [127, 369] on div "Browse gallery" at bounding box center [130, 369] width 54 height 11
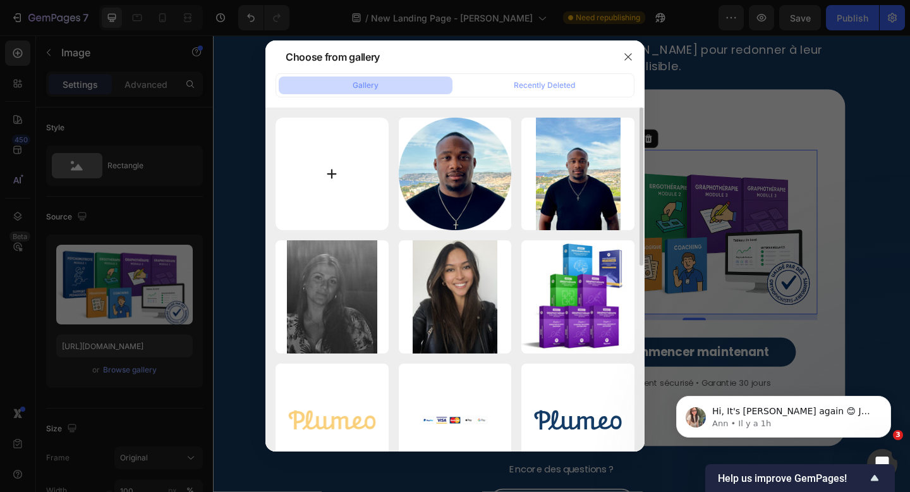
click at [362, 175] on input "file" at bounding box center [332, 174] width 113 height 113
click at [629, 55] on icon "button" at bounding box center [627, 56] width 7 height 7
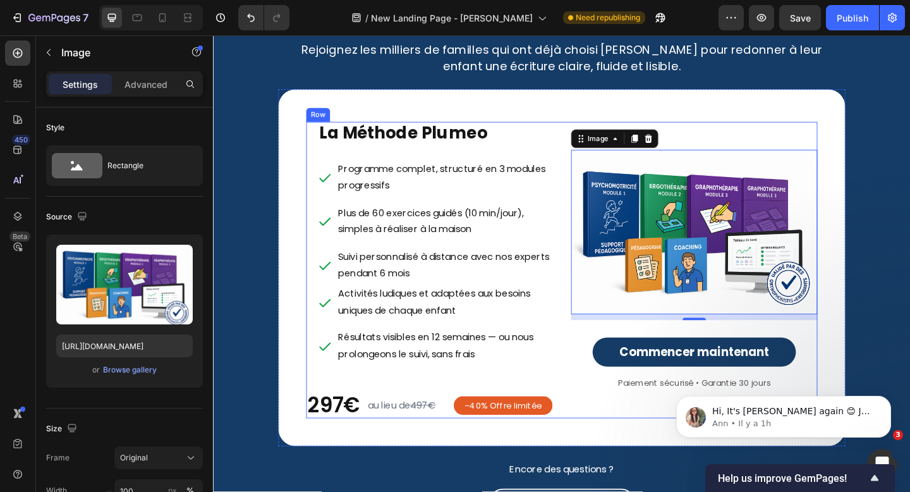
click at [608, 449] on div "Image 10 Commencer maintenant Button Paiement sécurisé • Garantie 30 jours Text…" at bounding box center [736, 291] width 268 height 322
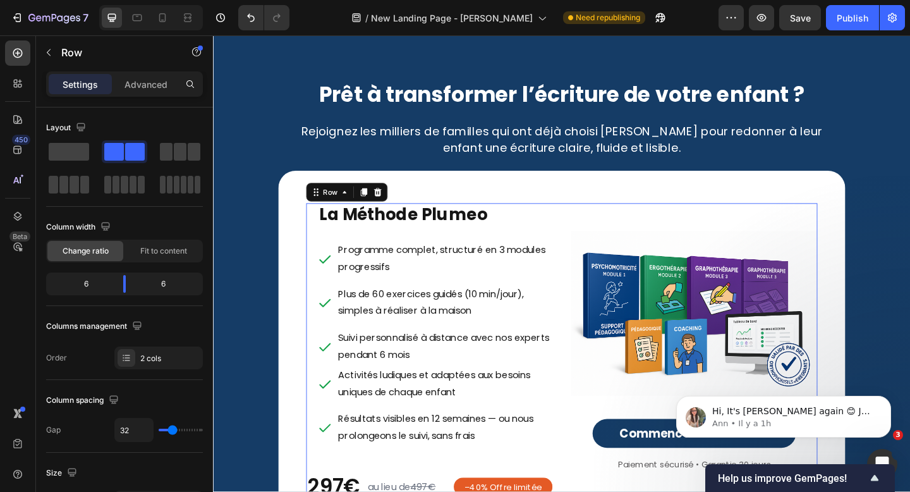
scroll to position [4810, 0]
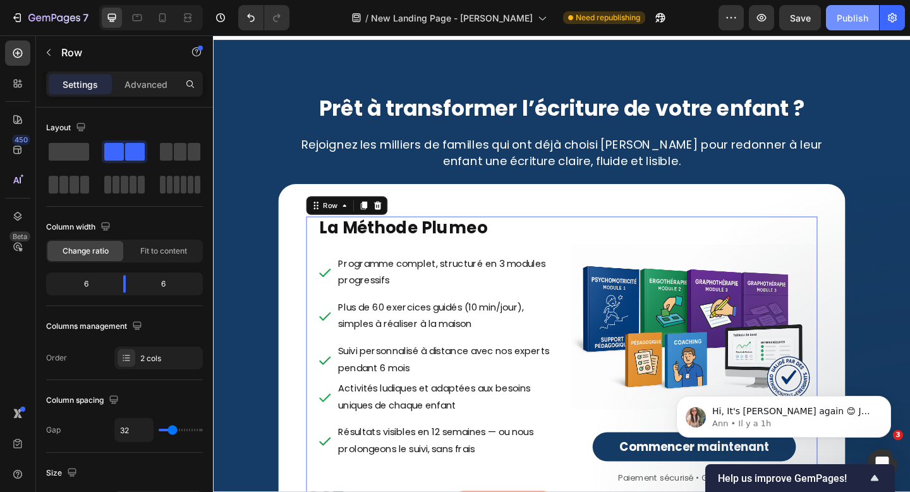
click at [842, 16] on div "Publish" at bounding box center [853, 17] width 32 height 13
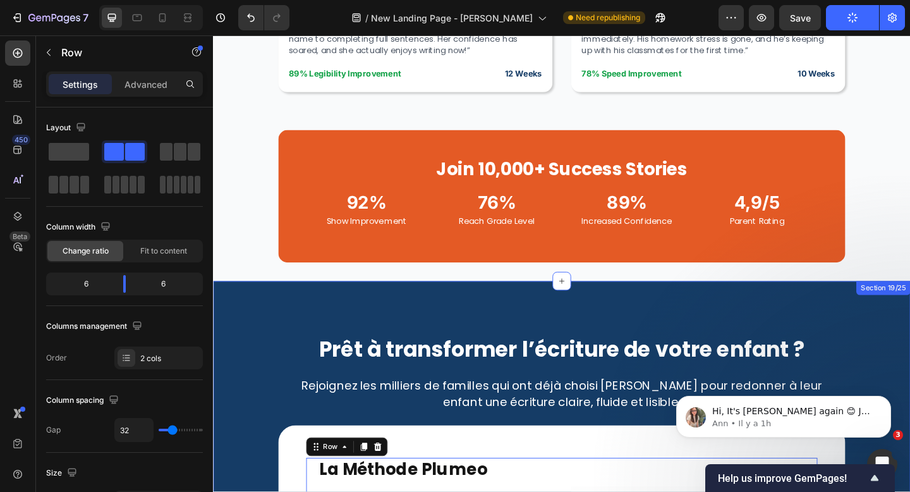
scroll to position [4549, 0]
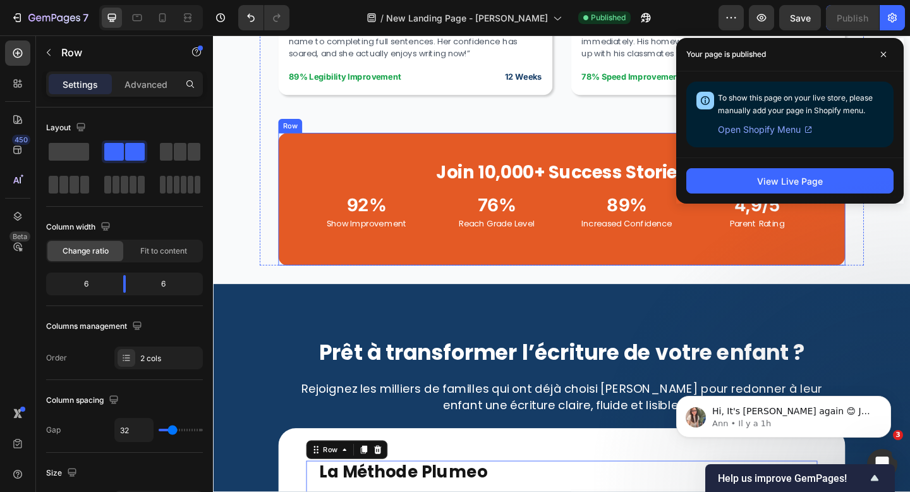
click at [572, 164] on div "Join 10,000+ Success Stories Heading 92% Heading Show Improvement Text Block 76…" at bounding box center [592, 214] width 617 height 144
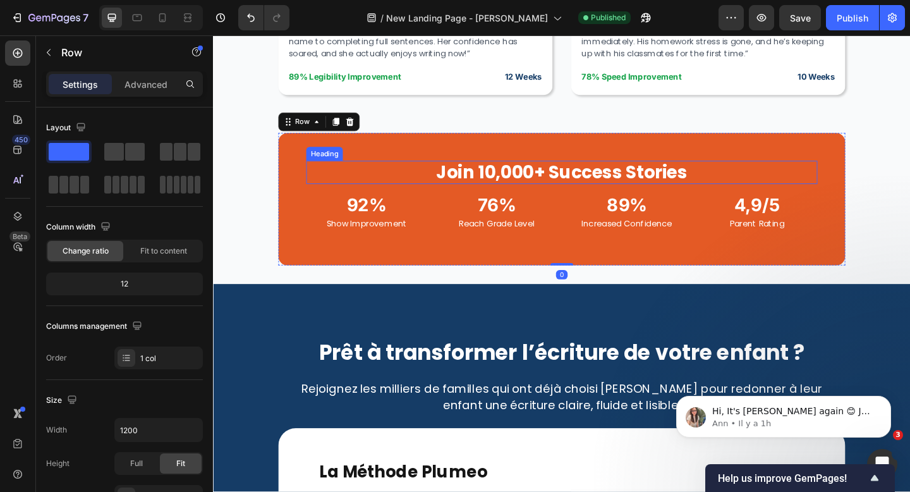
click at [572, 181] on h2 "Join 10,000+ Success Stories" at bounding box center [592, 184] width 556 height 25
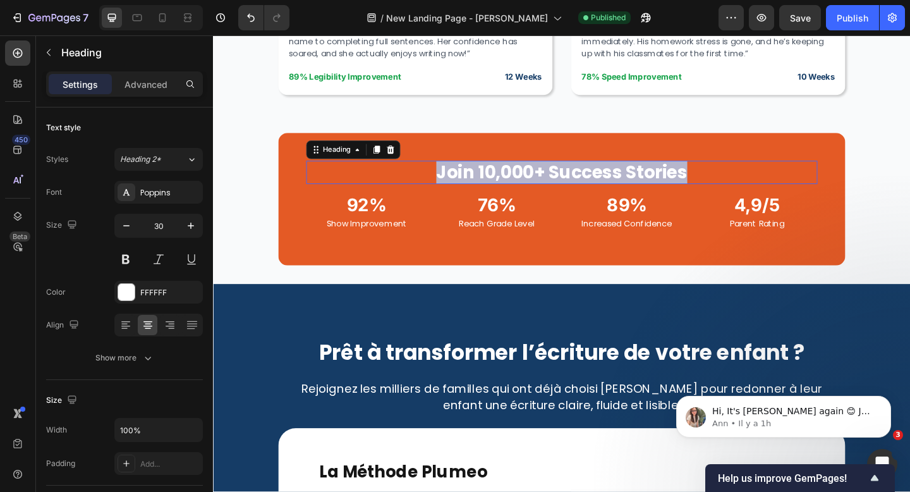
click at [572, 181] on p "Join 10,000+ Success Stories" at bounding box center [592, 184] width 554 height 23
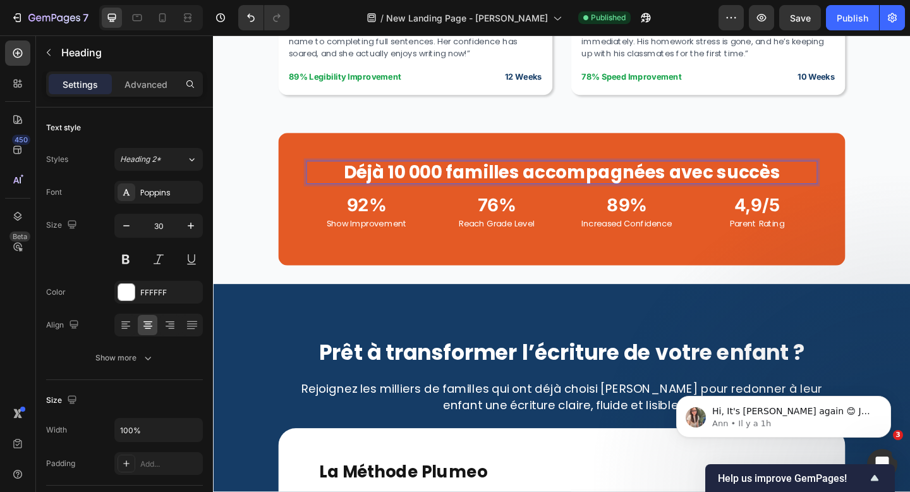
click at [415, 179] on p "Déjà 10 000 familles accompagnées avec succès" at bounding box center [592, 184] width 554 height 23
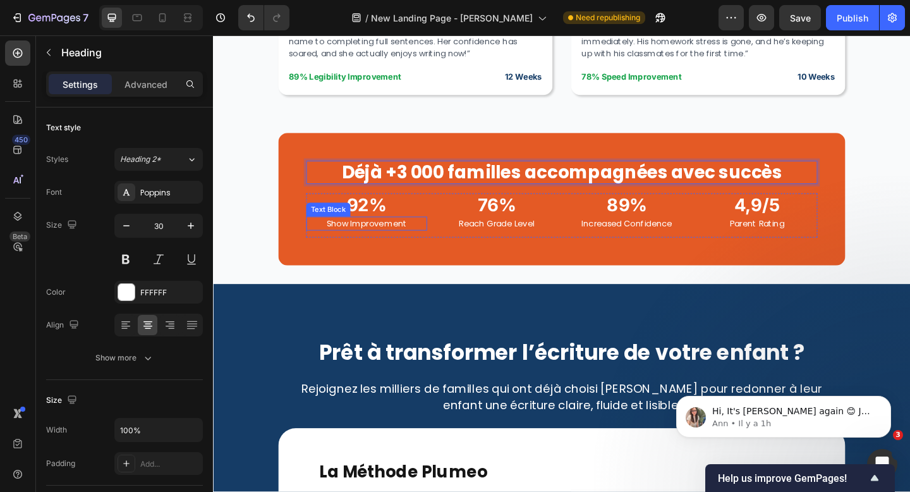
click at [393, 236] on p "Show Improvement" at bounding box center [379, 240] width 129 height 13
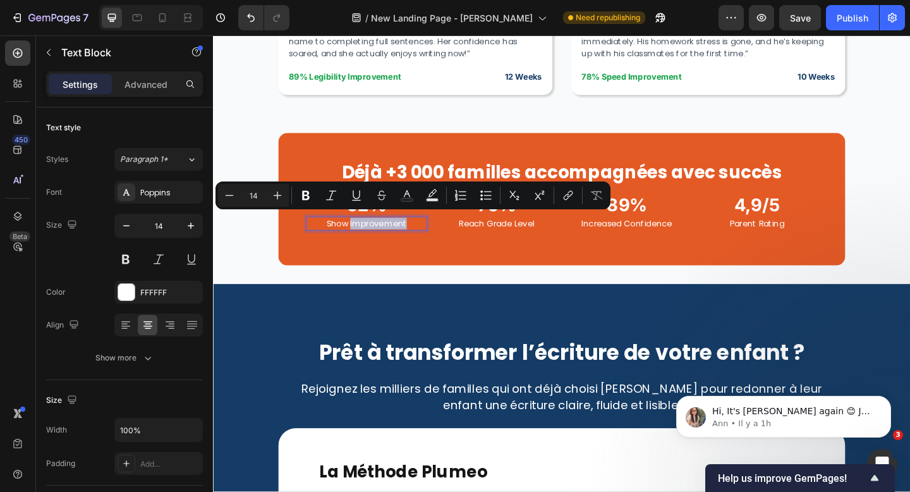
click at [393, 236] on p "Show Improvement" at bounding box center [379, 240] width 129 height 13
click at [355, 235] on p "Show Improvement" at bounding box center [379, 240] width 129 height 13
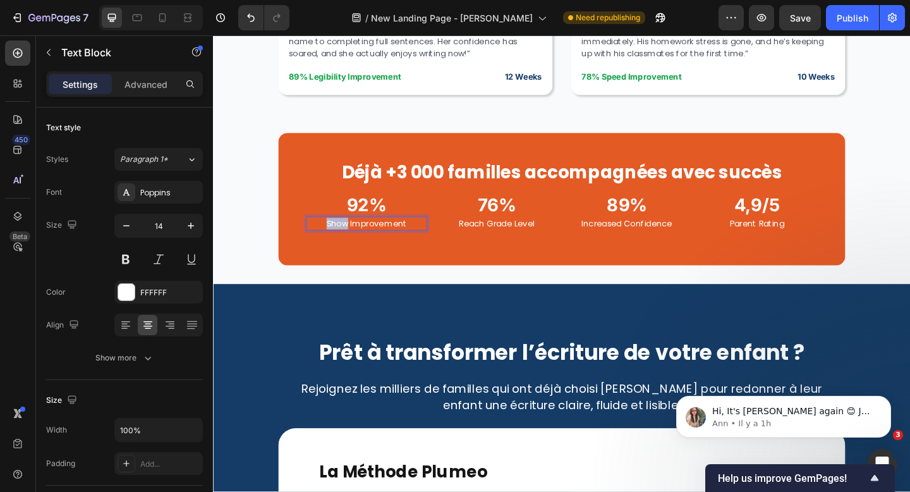
click at [355, 235] on p "Show Improvement" at bounding box center [379, 240] width 129 height 13
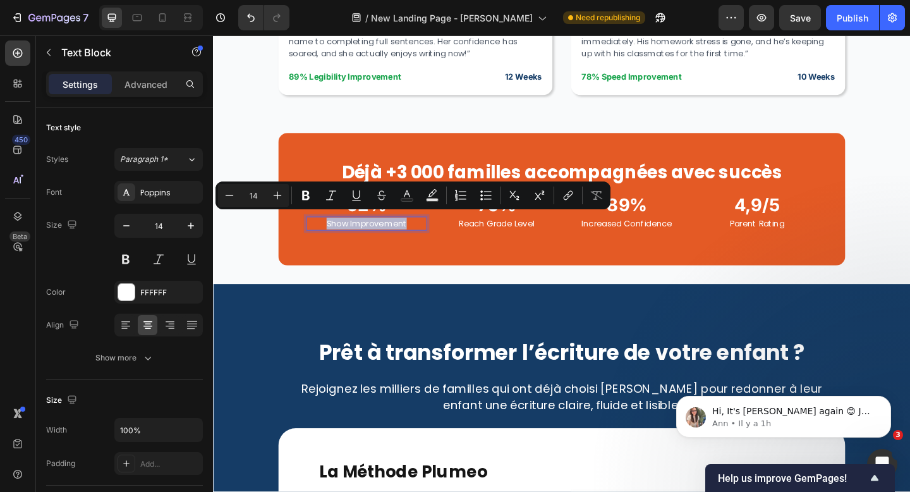
click at [355, 235] on p "Show Improvement" at bounding box center [379, 240] width 129 height 13
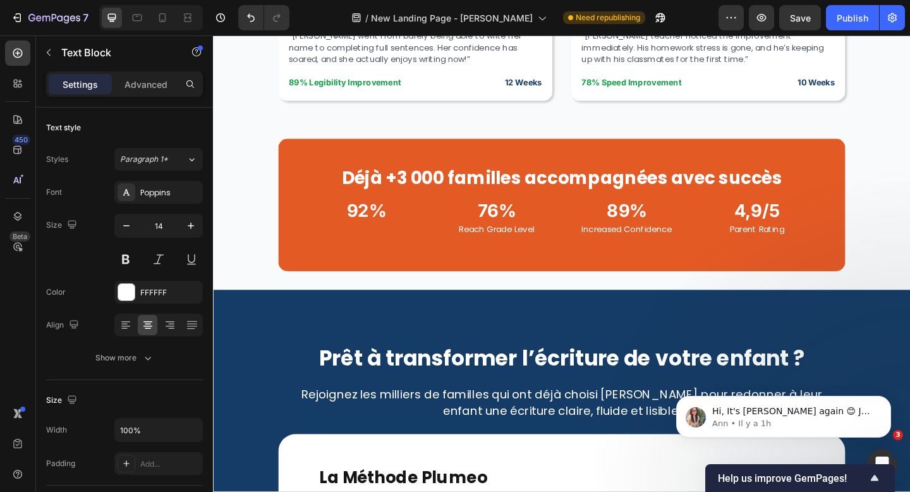
scroll to position [4686, 0]
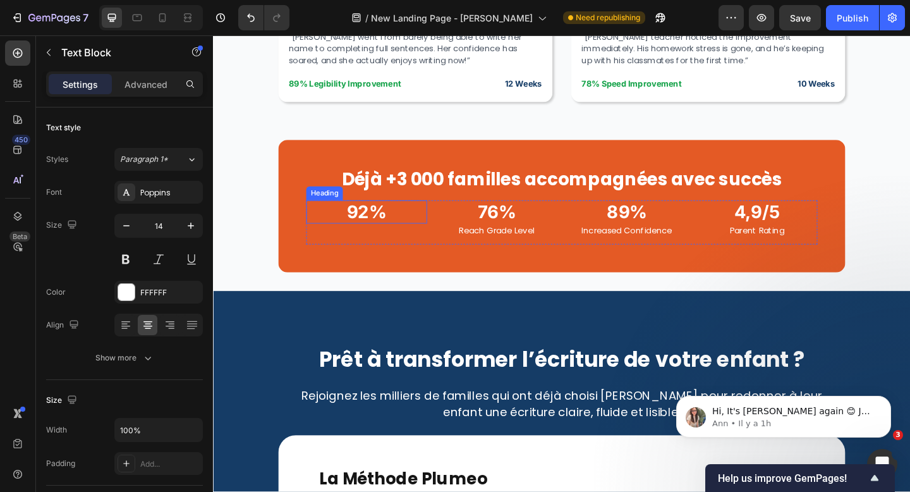
click at [376, 225] on h2 "92%" at bounding box center [379, 227] width 131 height 25
click at [377, 225] on h2 "92%" at bounding box center [379, 227] width 131 height 25
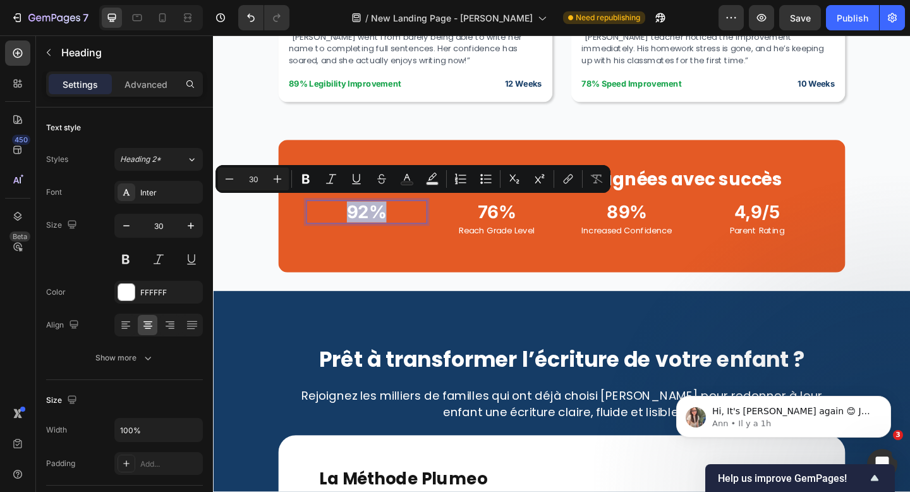
click at [377, 225] on p "92%" at bounding box center [379, 227] width 129 height 23
click at [379, 225] on p "92%" at bounding box center [379, 227] width 129 height 23
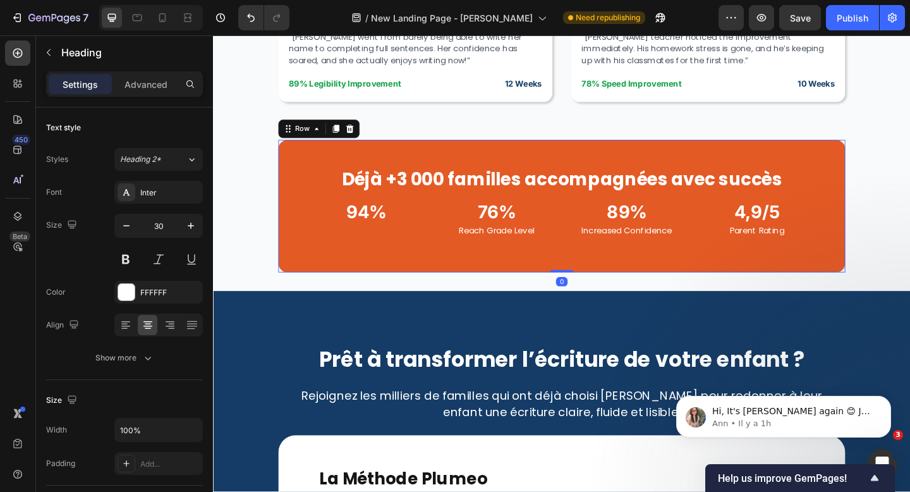
click at [377, 260] on div "Déjà +3 000 familles accompagnées avec succès Heading 94% Heading Text Block 76…" at bounding box center [592, 221] width 617 height 144
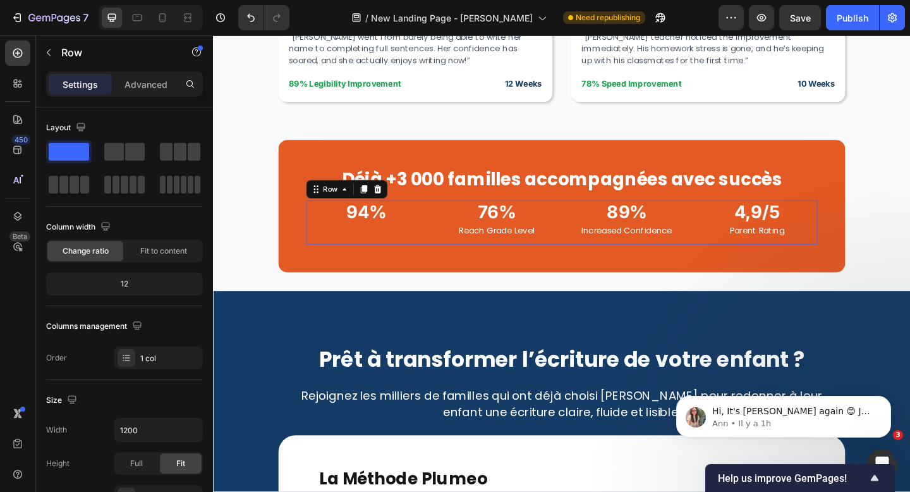
click at [368, 256] on div "94% Heading Text Block" at bounding box center [379, 239] width 131 height 48
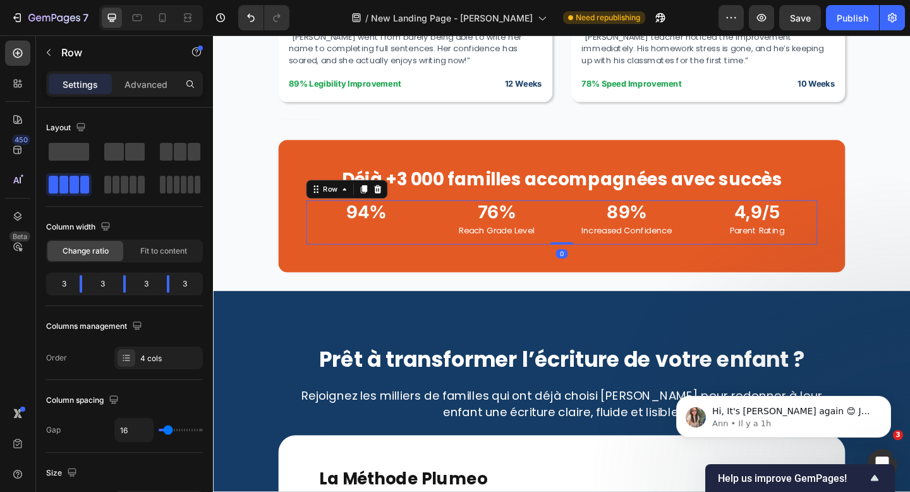
click at [376, 248] on div "94% Heading Text Block" at bounding box center [379, 239] width 131 height 48
click at [394, 238] on div "94% Heading Text Block" at bounding box center [379, 239] width 131 height 48
click at [382, 249] on p "p" at bounding box center [379, 247] width 129 height 13
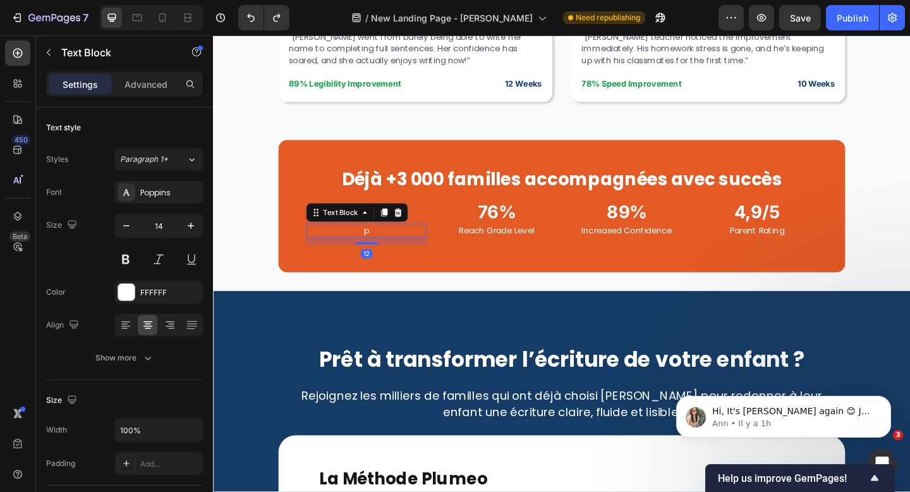
click at [386, 248] on p "p" at bounding box center [379, 247] width 129 height 13
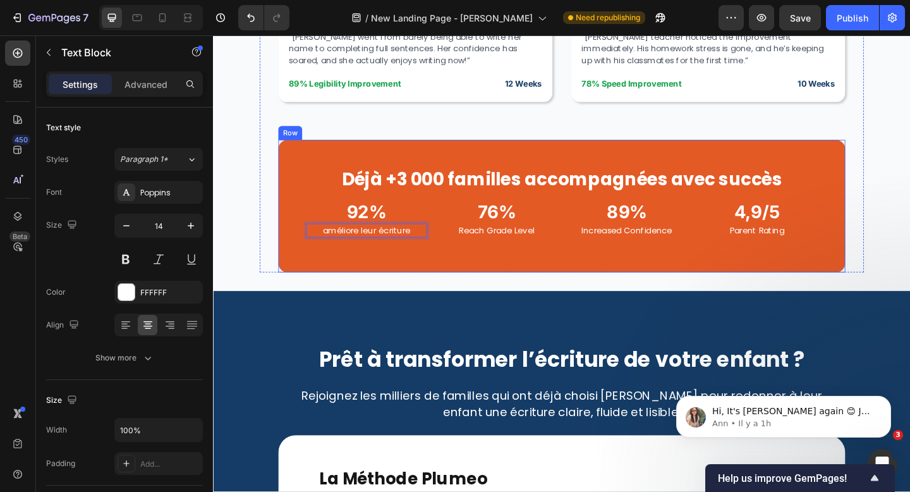
click at [513, 279] on div "Déjà +3 000 familles accompagnées avec succès Heading 92% Heading améliore leur…" at bounding box center [592, 221] width 617 height 144
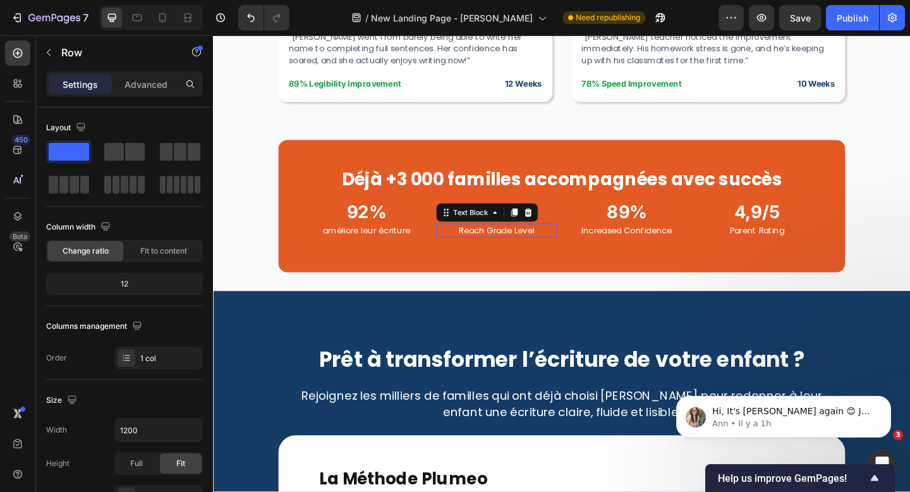
click at [530, 243] on p "Reach Grade Level" at bounding box center [521, 247] width 129 height 13
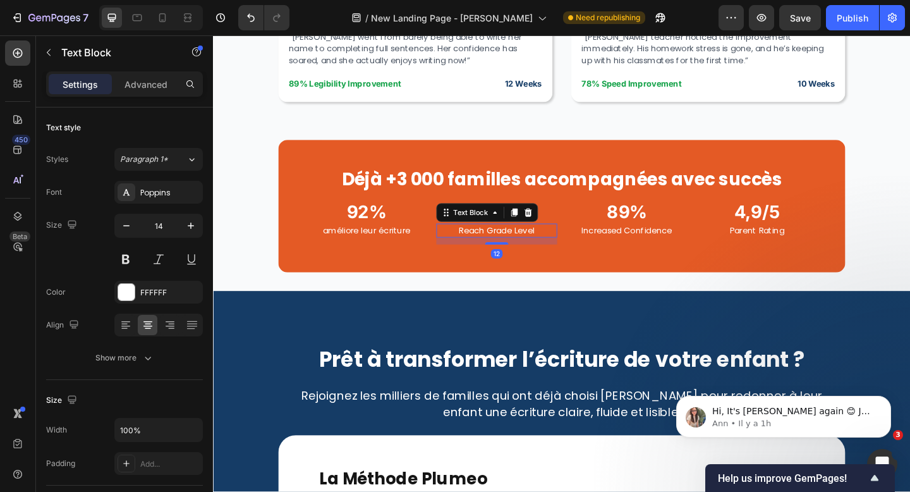
click at [530, 243] on p "Reach Grade Level" at bounding box center [521, 247] width 129 height 13
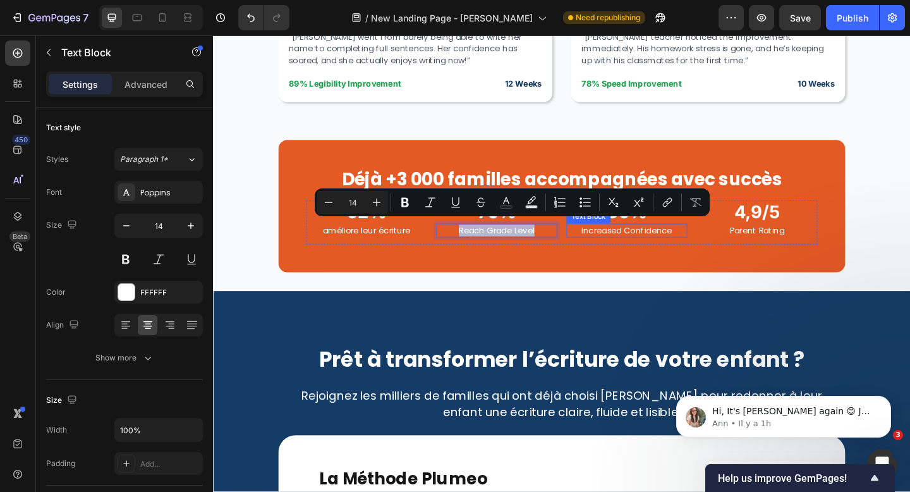
click at [627, 244] on p "Increased Confidence" at bounding box center [662, 247] width 129 height 13
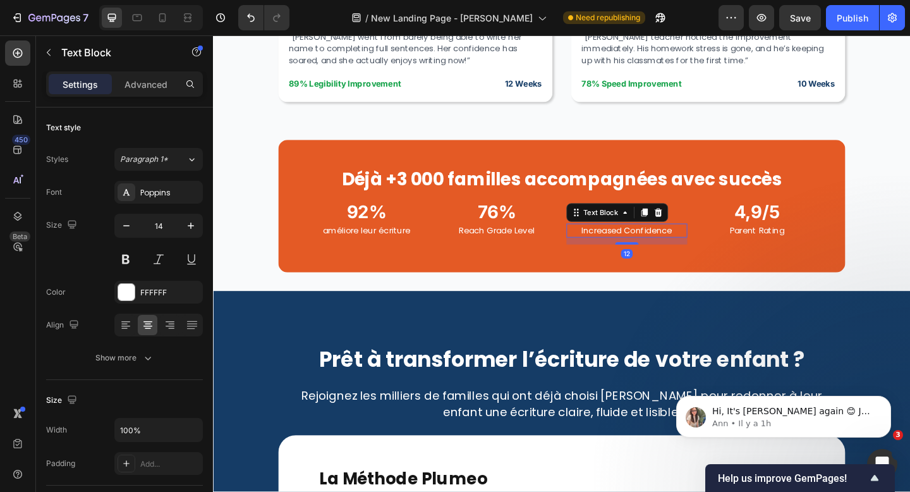
click at [627, 244] on p "Increased Confidence" at bounding box center [662, 247] width 129 height 13
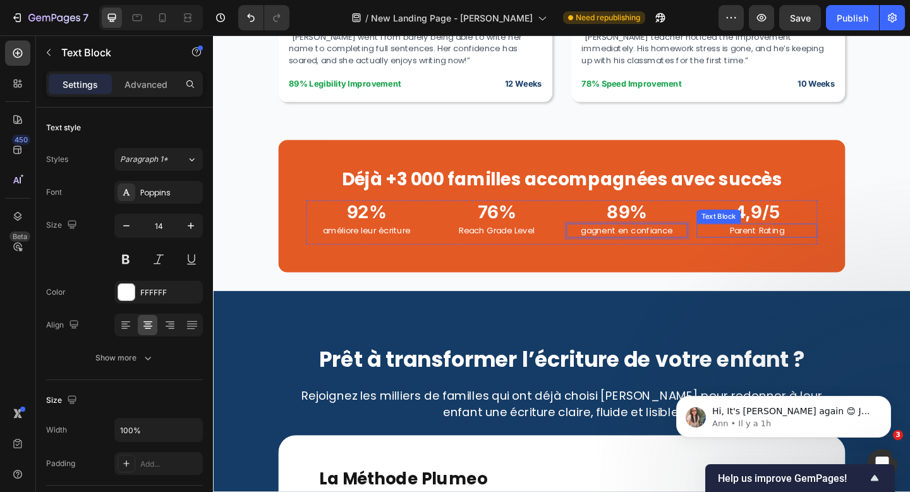
click at [806, 245] on p "Parent Rating" at bounding box center [804, 247] width 129 height 13
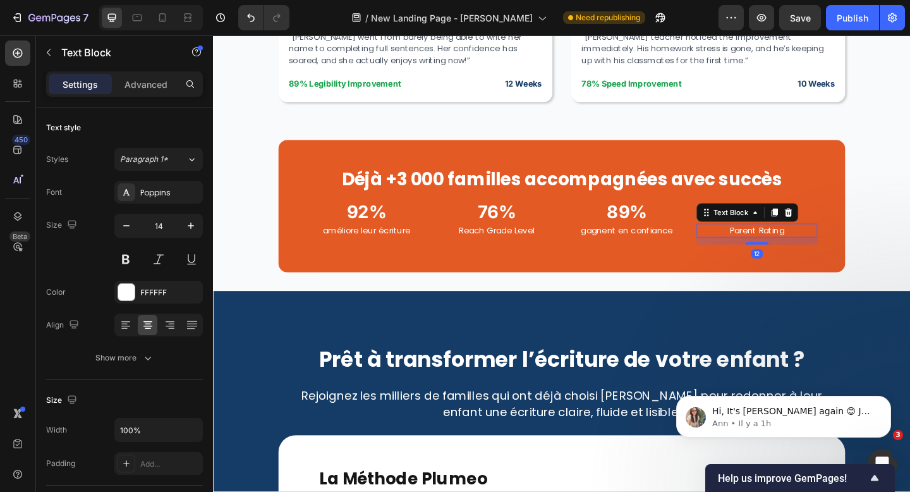
click at [806, 245] on p "Parent Rating" at bounding box center [804, 247] width 129 height 13
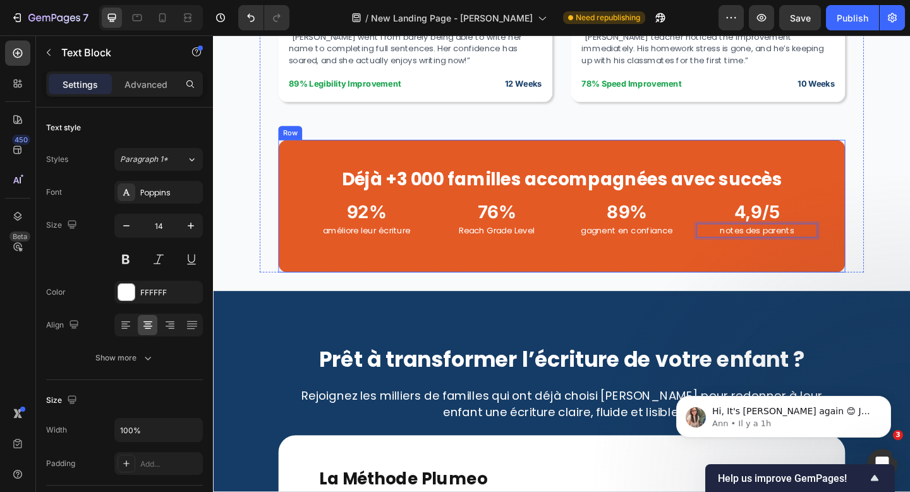
click at [747, 269] on div "Déjà +3 000 familles accompagnées avec succès Heading 92% Heading améliore leur…" at bounding box center [592, 221] width 617 height 144
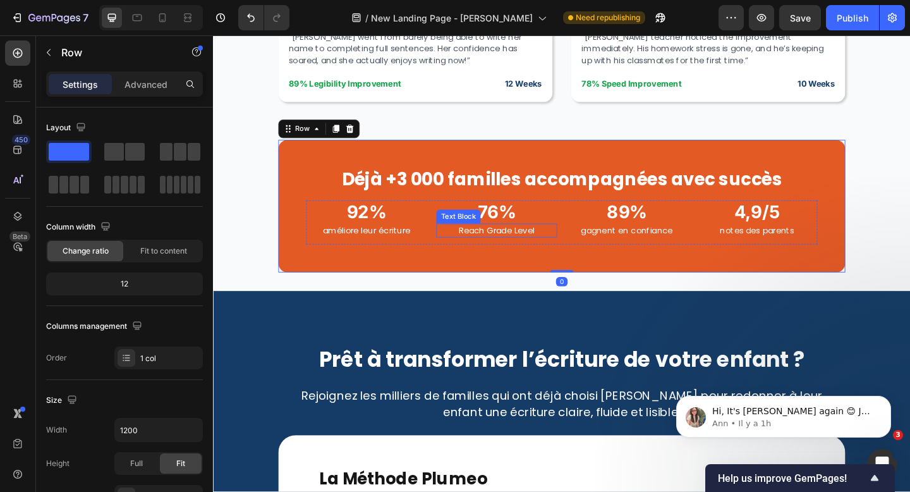
click at [541, 243] on p "Reach Grade Level" at bounding box center [521, 247] width 129 height 13
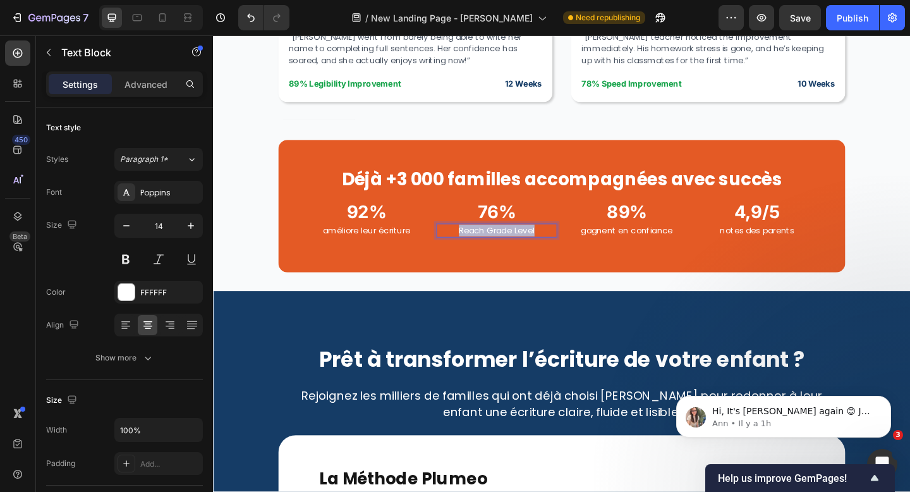
click at [541, 243] on p "Reach Grade Level" at bounding box center [521, 247] width 129 height 13
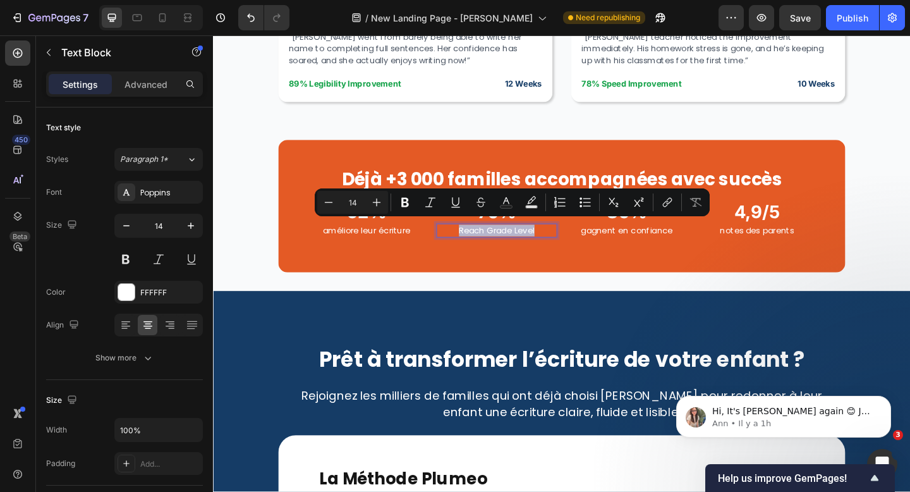
click at [533, 241] on p "Reach Grade Level" at bounding box center [521, 247] width 129 height 13
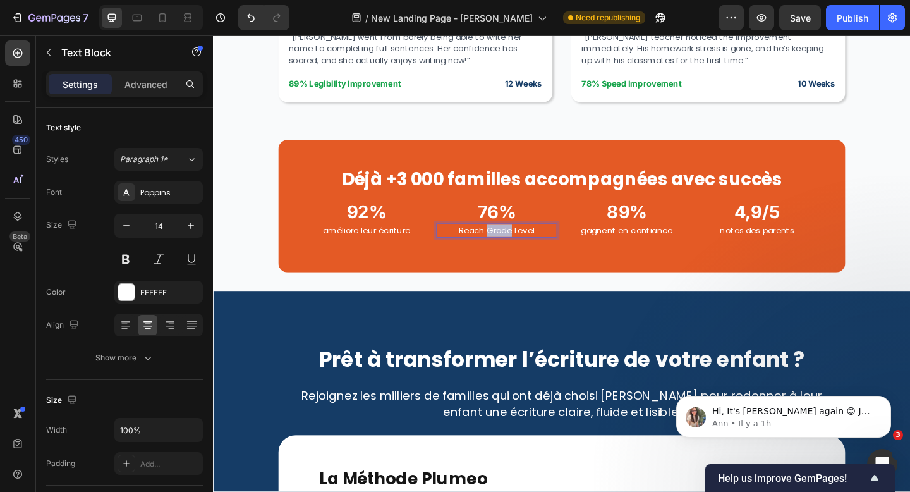
click at [533, 241] on p "Reach Grade Level" at bounding box center [521, 247] width 129 height 13
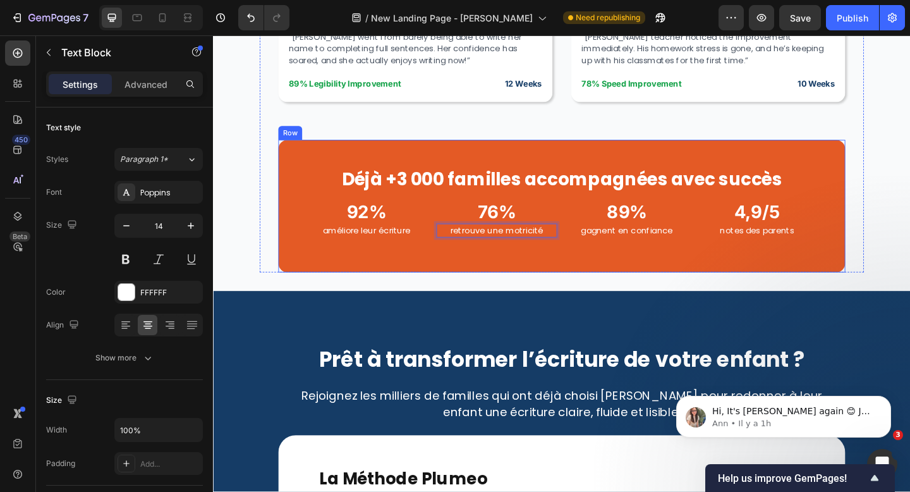
click at [453, 260] on div "Déjà +3 000 familles accompagnées avec succès Heading 92% Heading améliore leur…" at bounding box center [592, 221] width 617 height 144
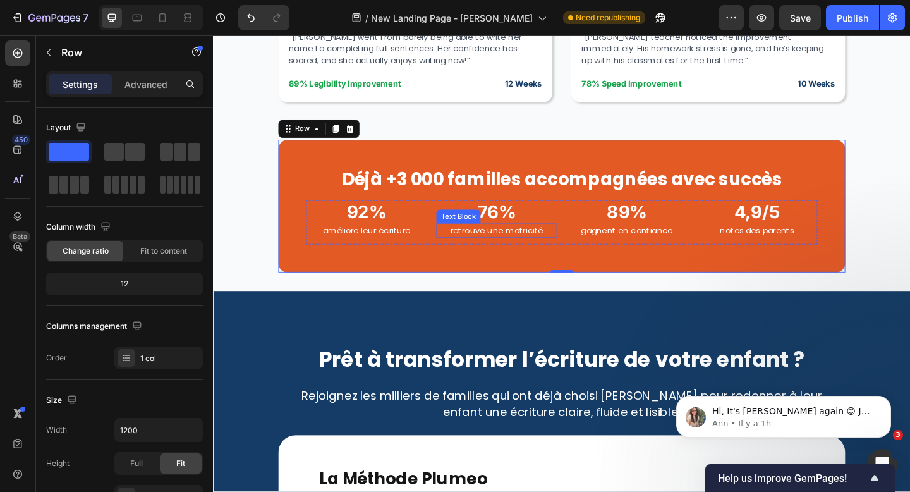
click at [505, 246] on p "retrouve une motricité" at bounding box center [521, 247] width 129 height 13
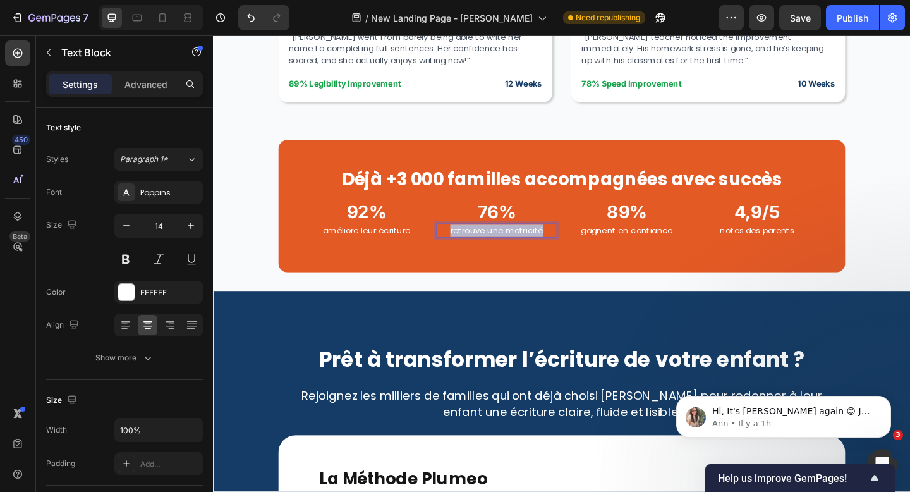
click at [505, 246] on p "retrouve une motricité" at bounding box center [521, 247] width 129 height 13
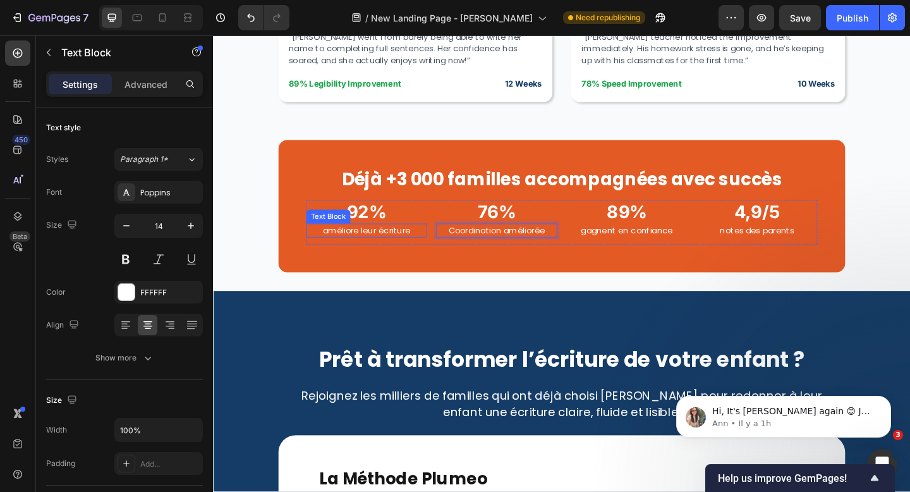
click at [375, 241] on p "améliore leur écriture" at bounding box center [379, 247] width 129 height 13
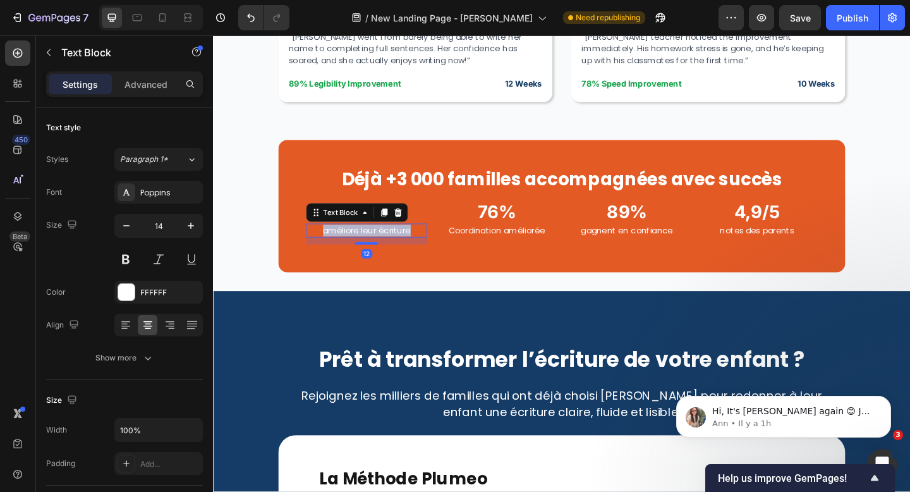
click at [375, 241] on p "améliore leur écriture" at bounding box center [379, 247] width 129 height 13
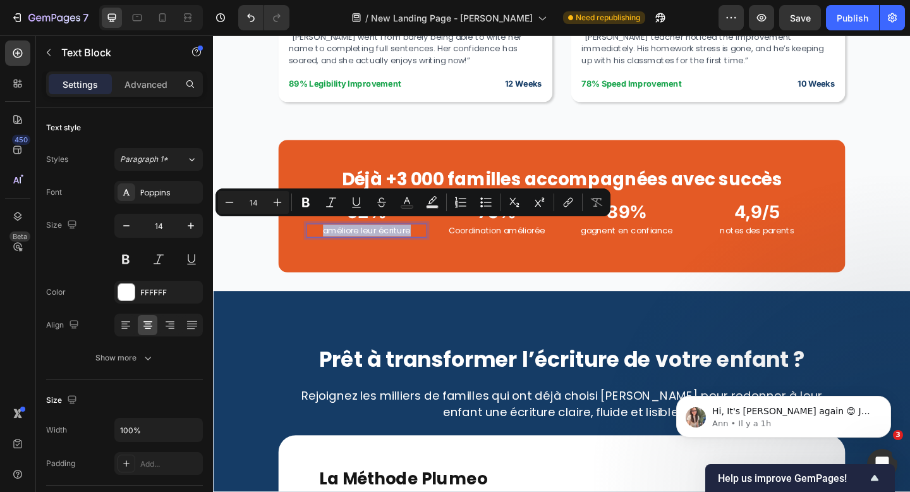
type input "11"
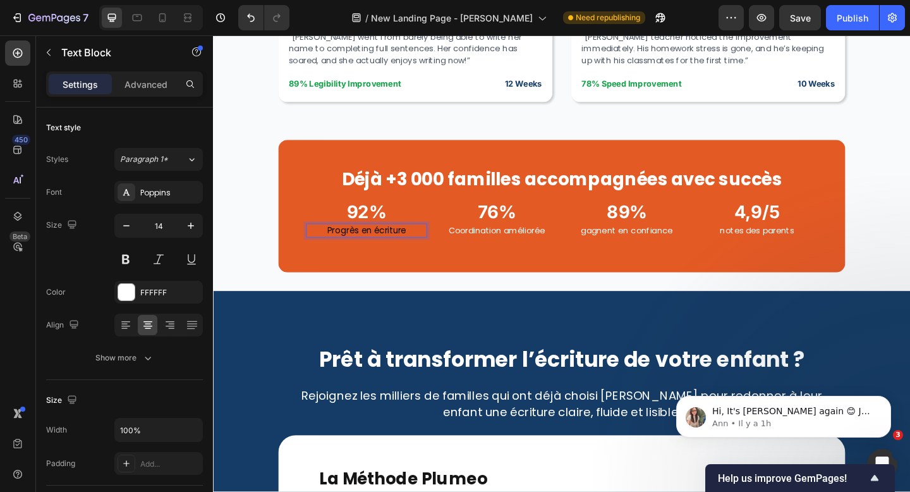
click at [386, 245] on span "Progrès en écriture" at bounding box center [380, 247] width 86 height 13
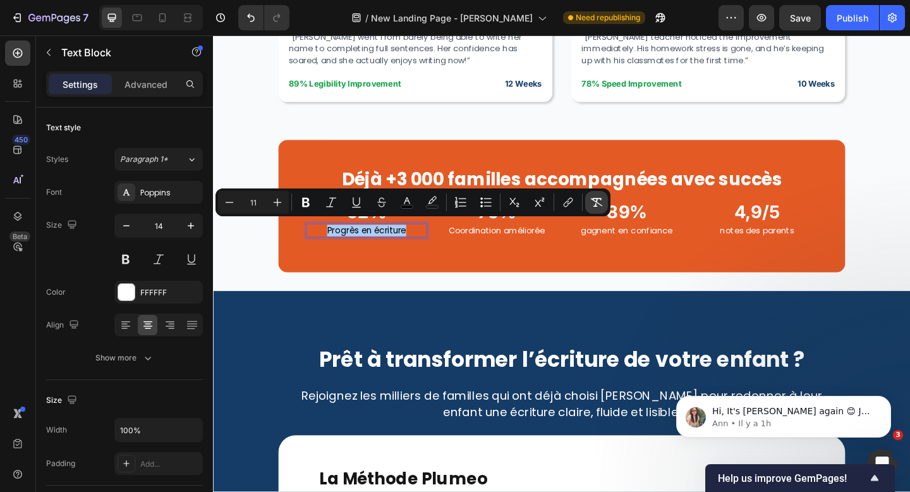
click at [598, 200] on icon "Editor contextual toolbar" at bounding box center [596, 202] width 13 height 13
type input "14"
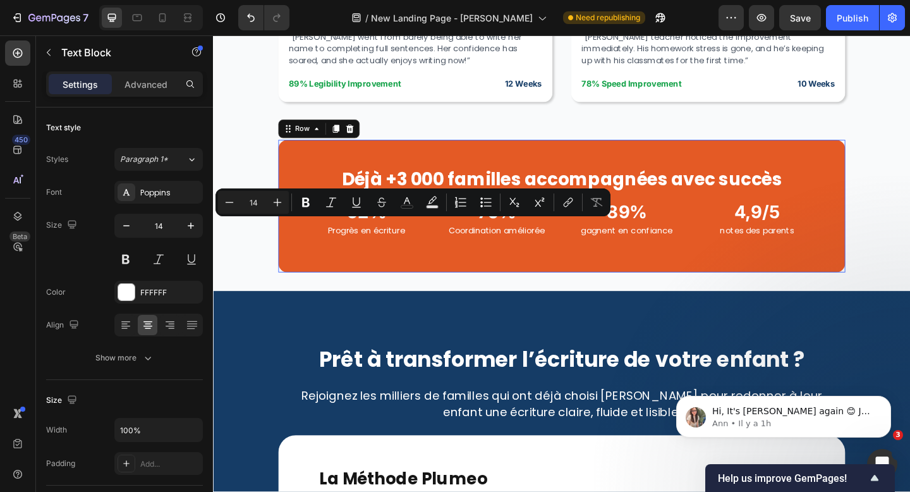
click at [453, 277] on div "Déjà +3 000 familles accompagnées avec succès Heading 92% Heading Progrès en éc…" at bounding box center [592, 221] width 617 height 144
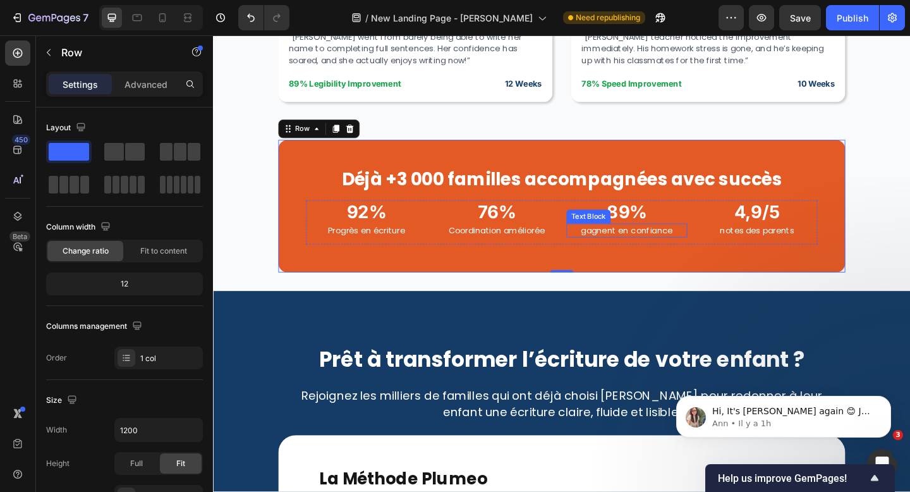
click at [688, 243] on p "gagnent en confiance" at bounding box center [662, 247] width 129 height 13
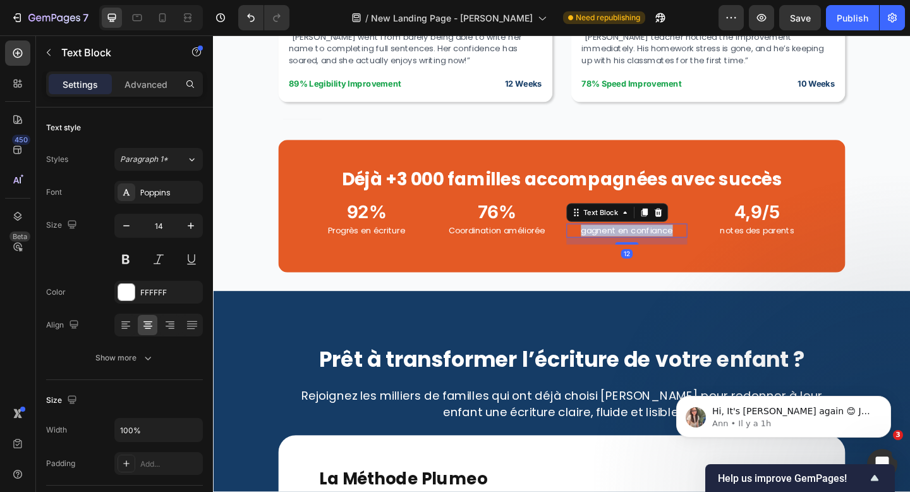
click at [688, 243] on p "gagnent en confiance" at bounding box center [662, 247] width 129 height 13
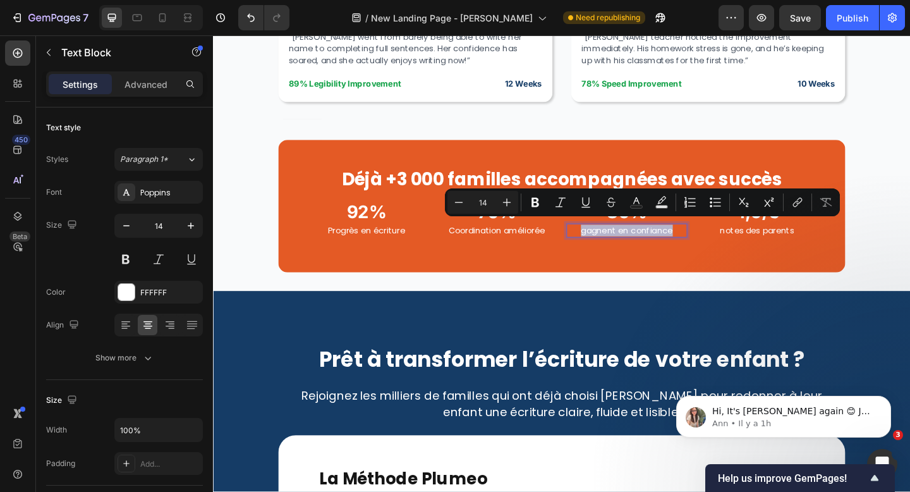
type input "11"
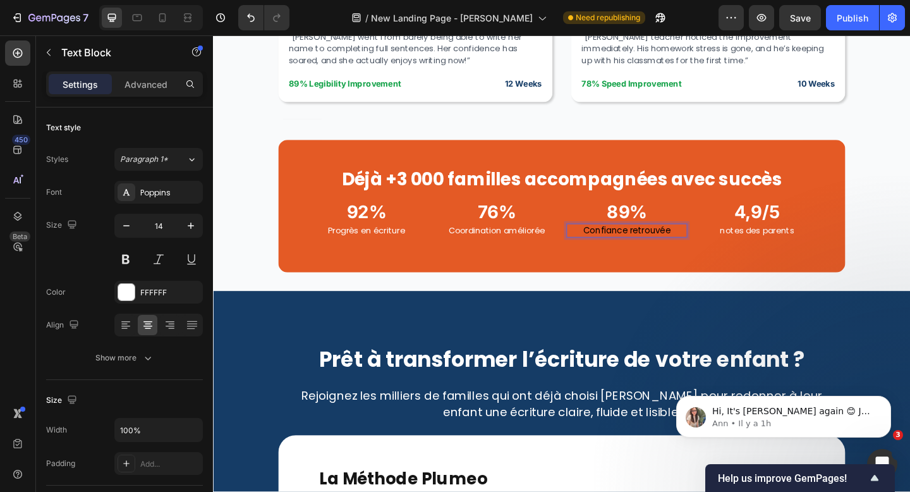
click at [688, 243] on span "Confiance retrouvée" at bounding box center [663, 247] width 95 height 13
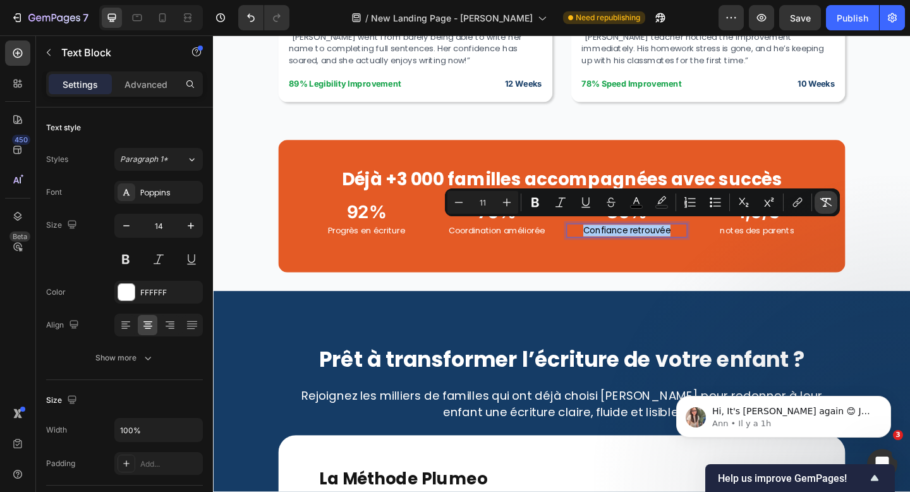
click at [821, 200] on icon "Editor contextual toolbar" at bounding box center [826, 202] width 13 height 13
type input "14"
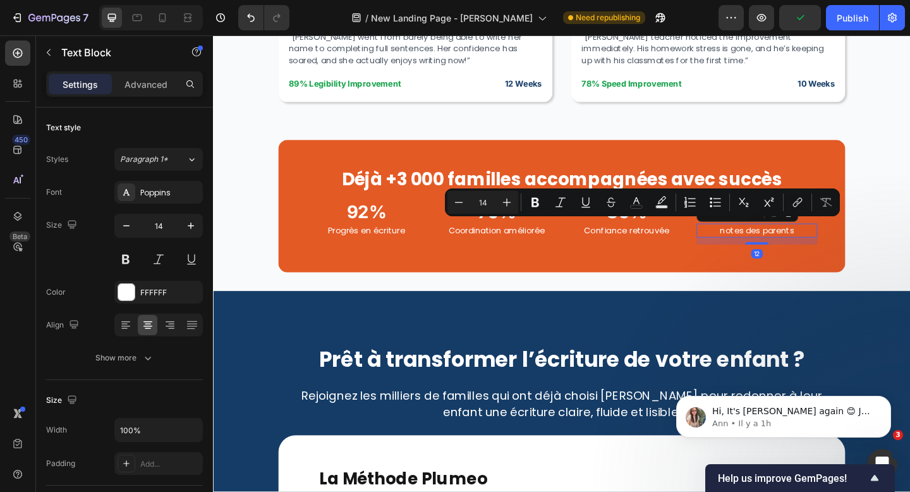
click at [786, 241] on p "notes des parents" at bounding box center [804, 247] width 129 height 13
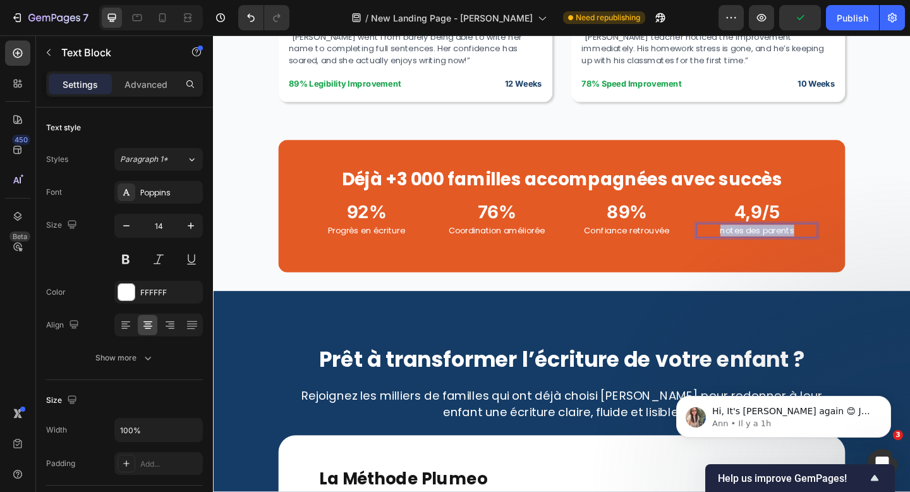
click at [786, 241] on p "notes des parents" at bounding box center [804, 247] width 129 height 13
click at [809, 245] on span "Satisfaction familles" at bounding box center [804, 247] width 95 height 13
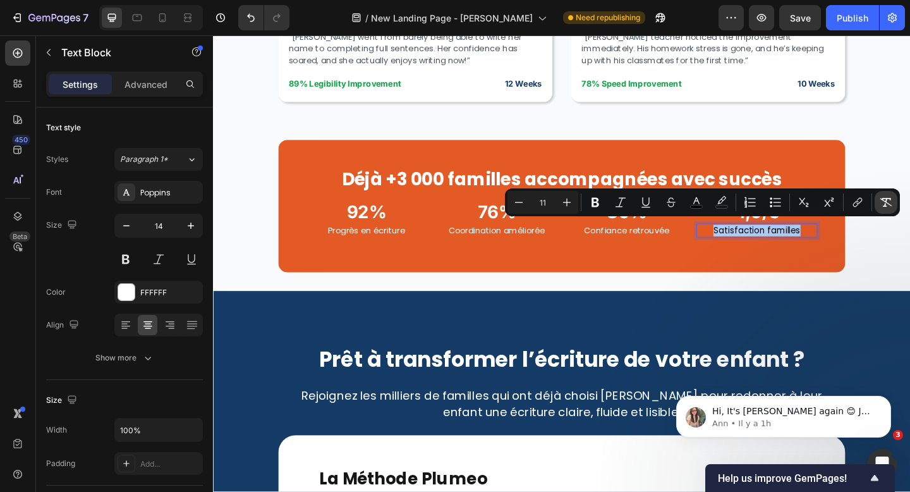
click at [885, 198] on icon "Editor contextual toolbar" at bounding box center [886, 202] width 12 height 9
type input "14"
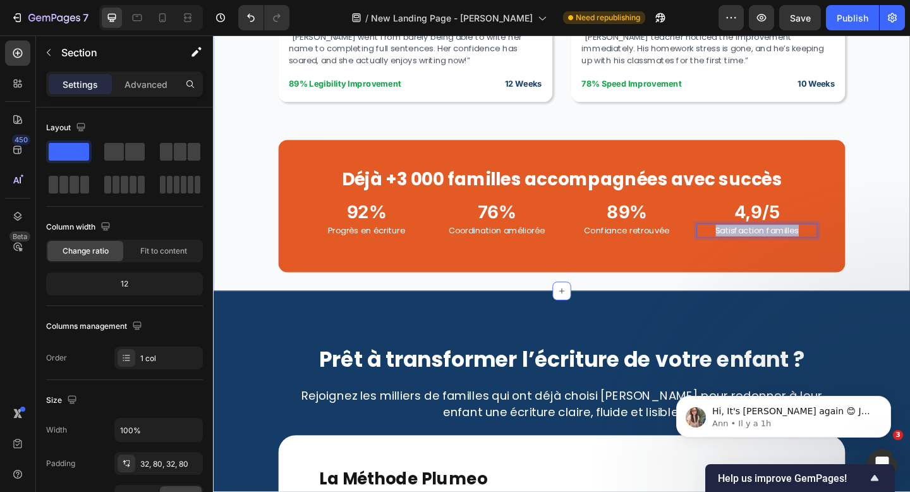
click at [909, 300] on div "Real Results from Real Families Heading See how Plumeo has transformed handwrit…" at bounding box center [592, 23] width 758 height 581
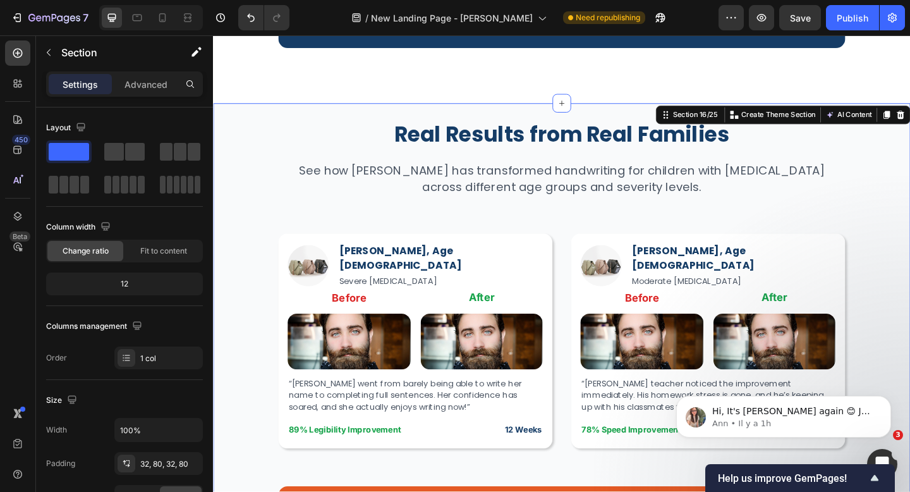
scroll to position [4281, 0]
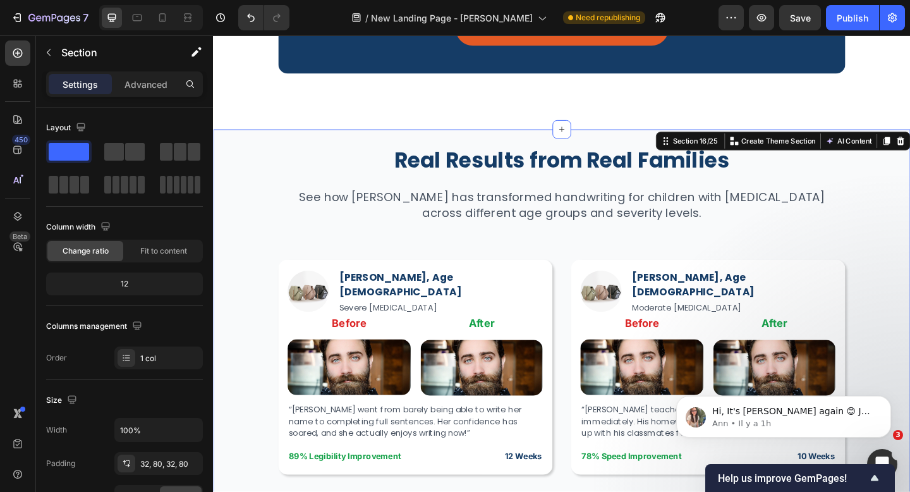
click at [230, 142] on div "Real Results from Real Families Heading See how Plumeo has transformed handwrit…" at bounding box center [592, 428] width 758 height 581
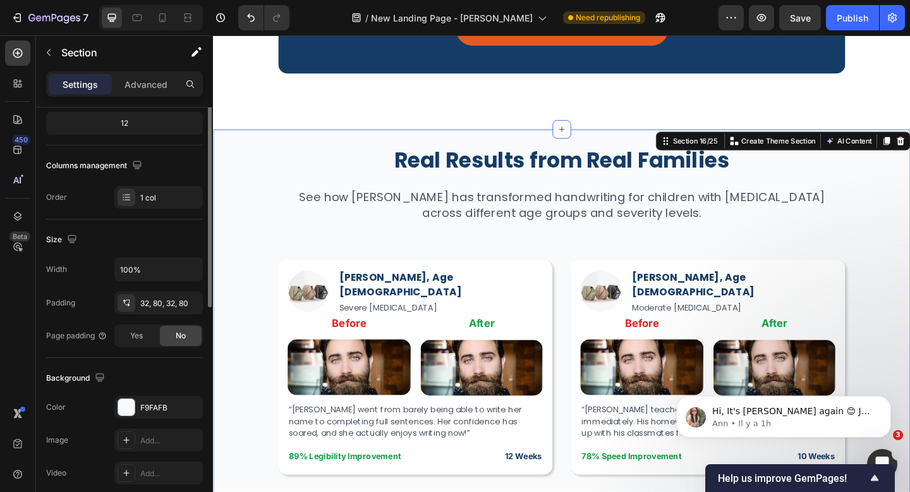
scroll to position [187, 0]
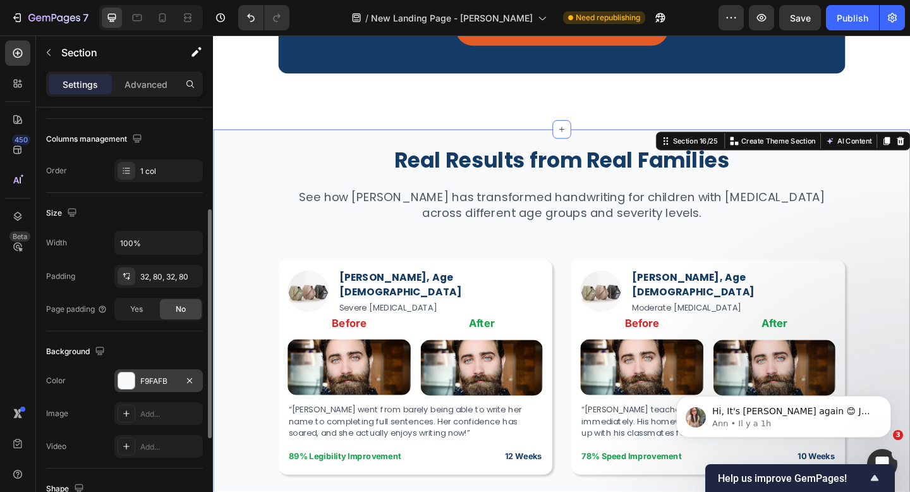
click at [166, 376] on div "F9FAFB" at bounding box center [158, 380] width 37 height 11
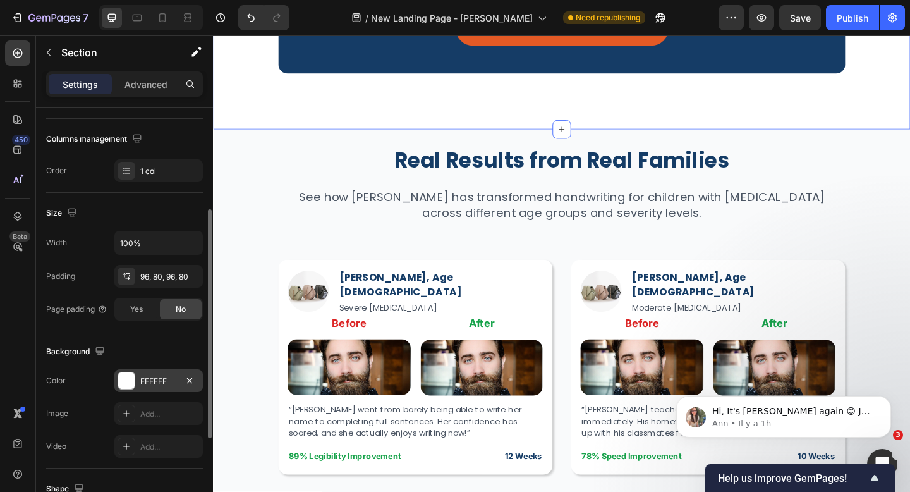
click at [171, 382] on div "FFFFFF" at bounding box center [158, 380] width 37 height 11
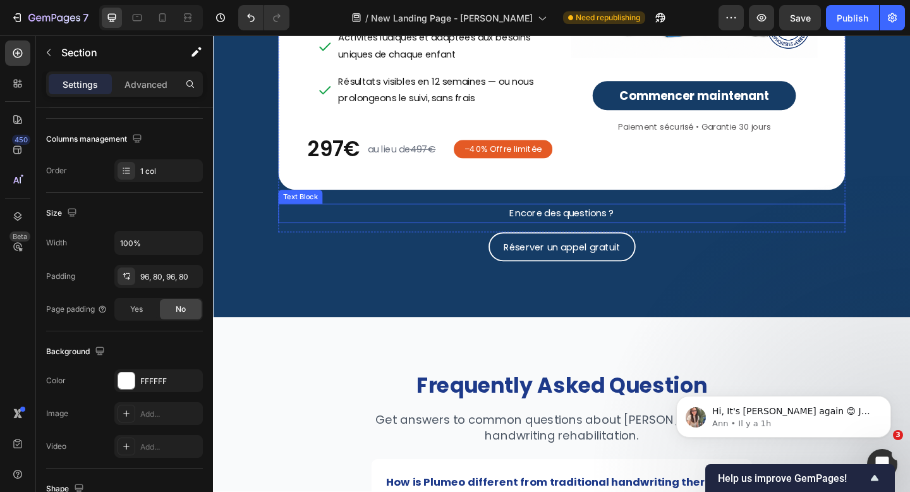
scroll to position [5409, 0]
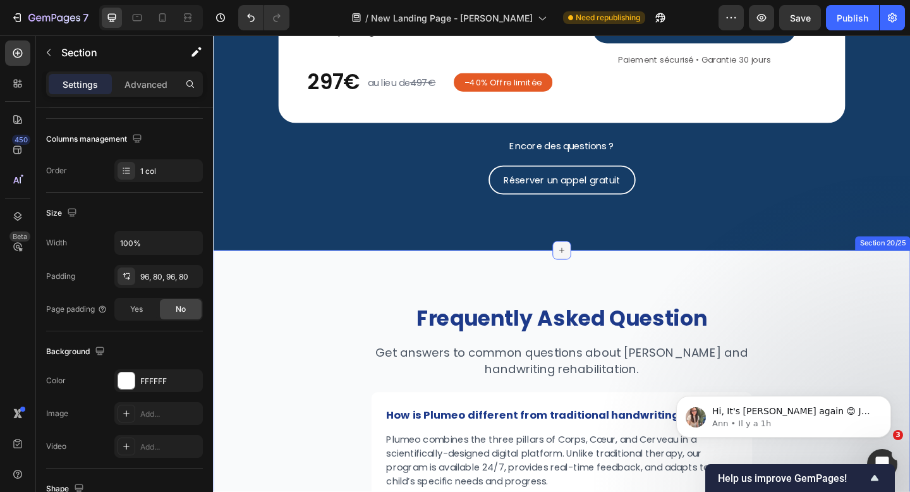
click at [591, 269] on icon at bounding box center [592, 269] width 10 height 10
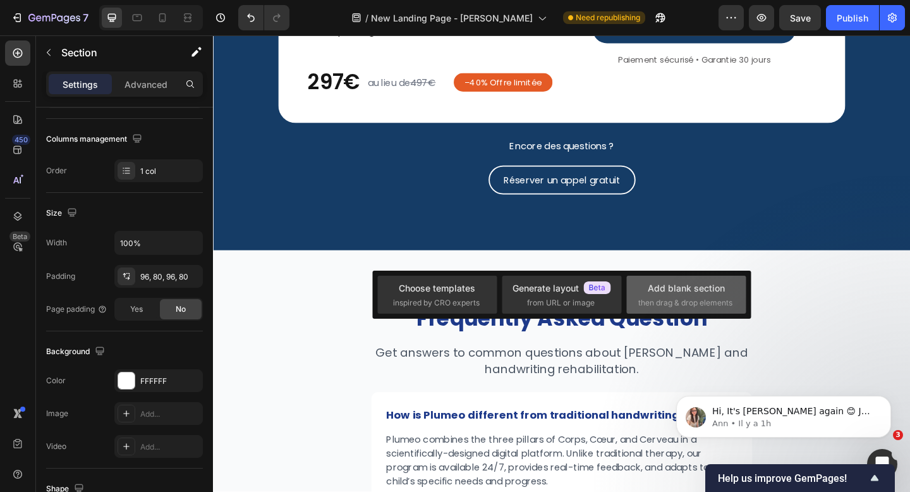
click at [674, 293] on div "Add blank section" at bounding box center [686, 287] width 77 height 13
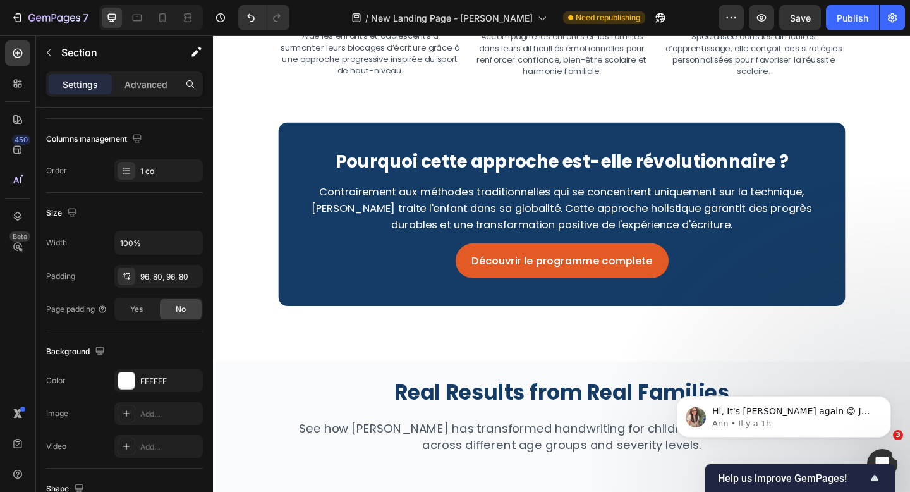
scroll to position [3942, 0]
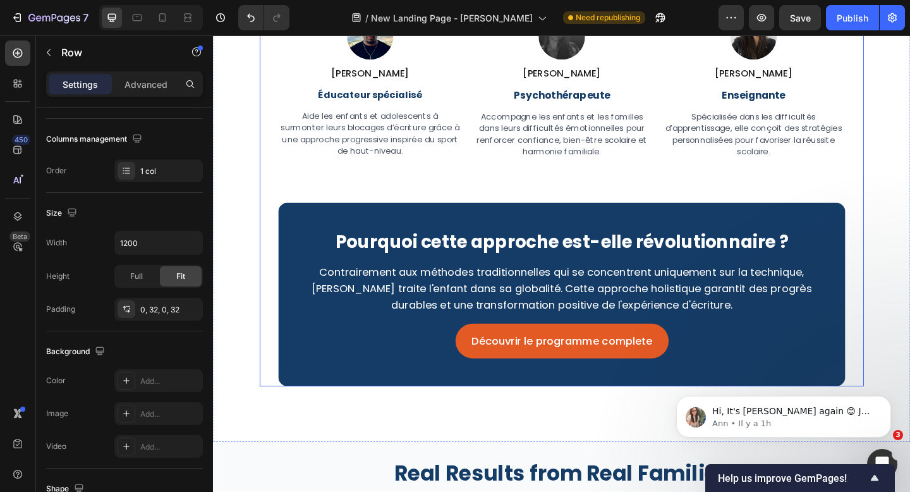
click at [294, 214] on div "Notre équipe de Coach Heading Nos coachs, formés et certifiés à la Méthode Plum…" at bounding box center [592, 153] width 617 height 528
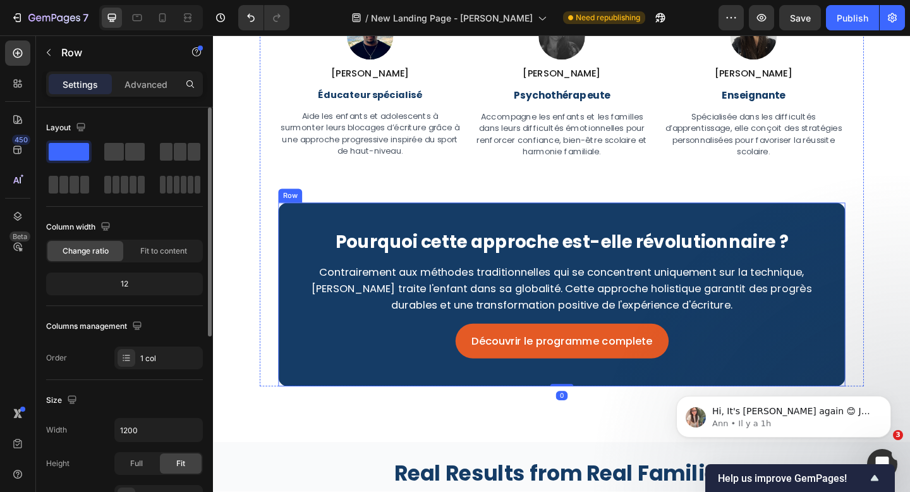
click at [294, 222] on div "Pourquoi cette approche est-elle révolutionnaire ? Heading Contrairement aux mé…" at bounding box center [592, 317] width 617 height 200
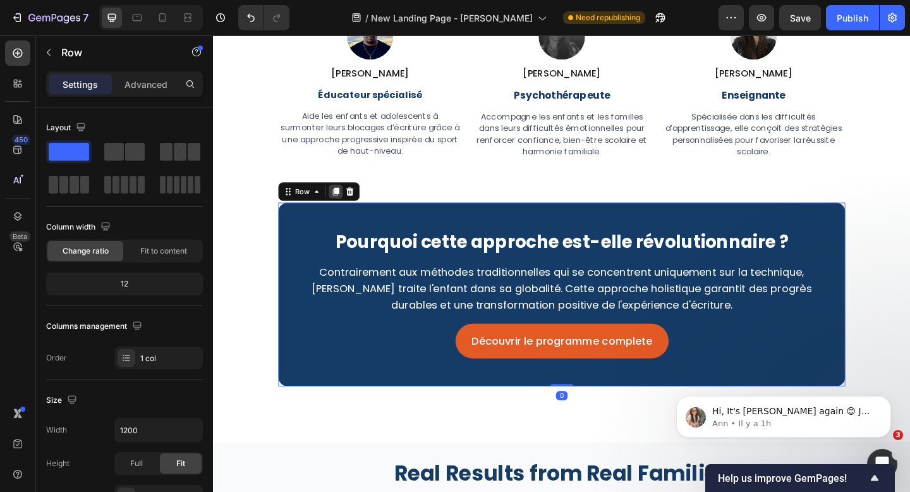
click at [349, 207] on icon at bounding box center [346, 205] width 7 height 9
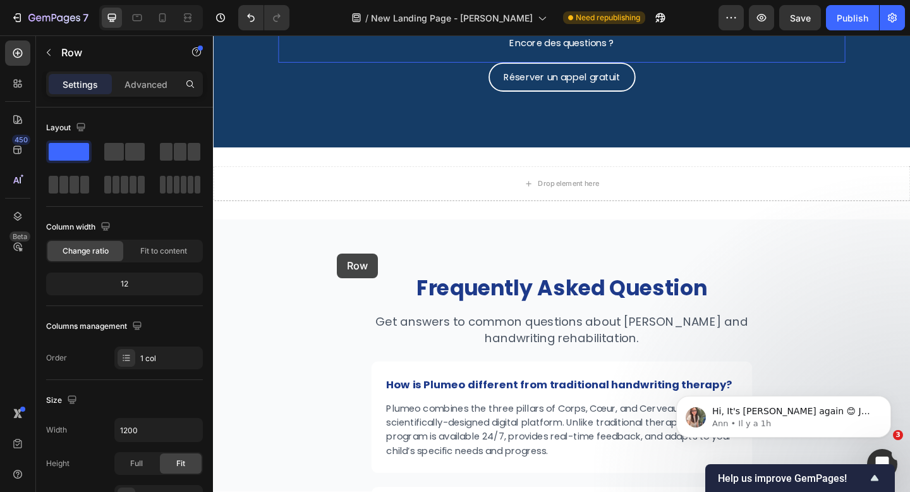
scroll to position [5744, 0]
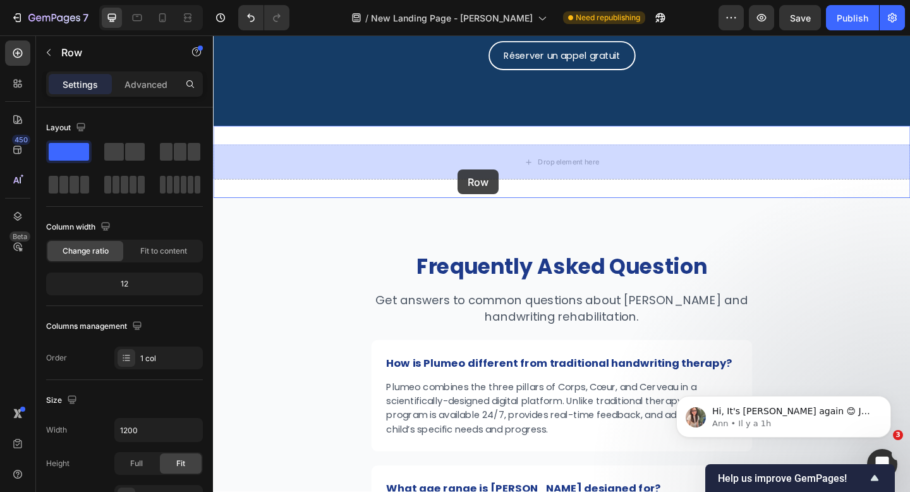
drag, startPoint x: 300, startPoint y: 68, endPoint x: 481, endPoint y: 179, distance: 212.6
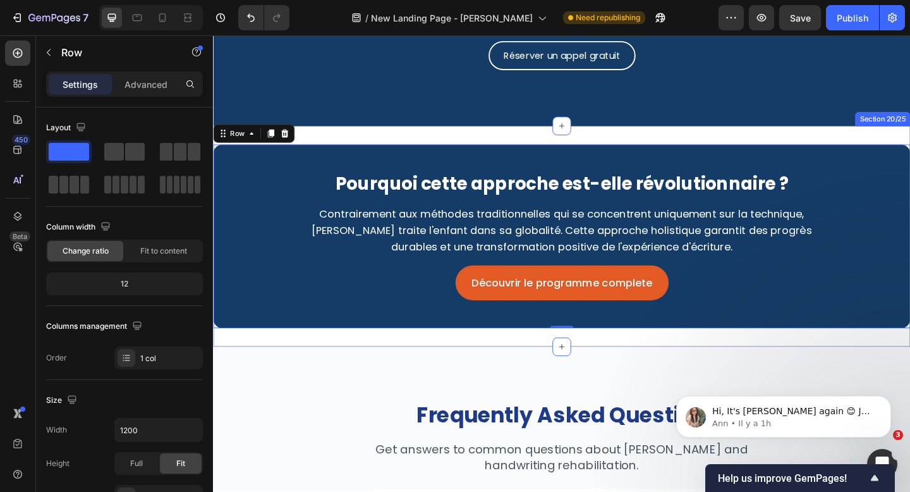
click at [514, 141] on div "Pourquoi cette approche est-elle révolutionnaire ? Heading Contrairement aux mé…" at bounding box center [592, 254] width 758 height 240
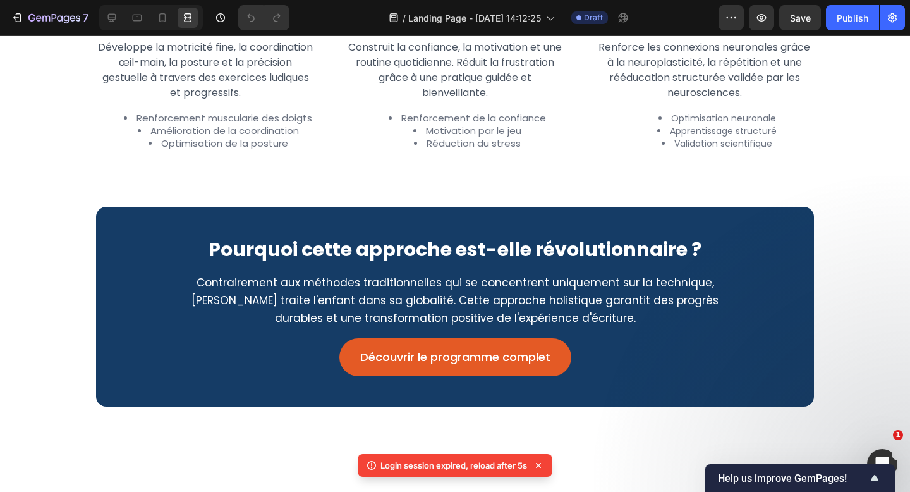
scroll to position [1433, 0]
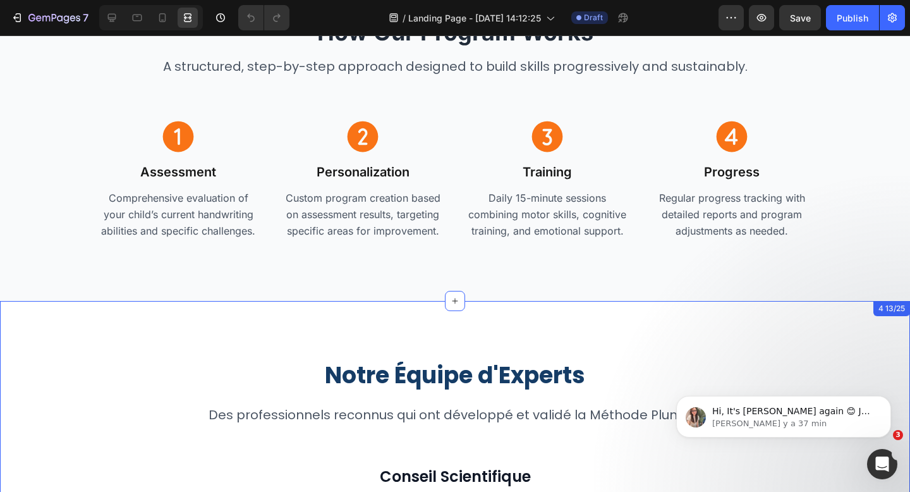
scroll to position [2977, 0]
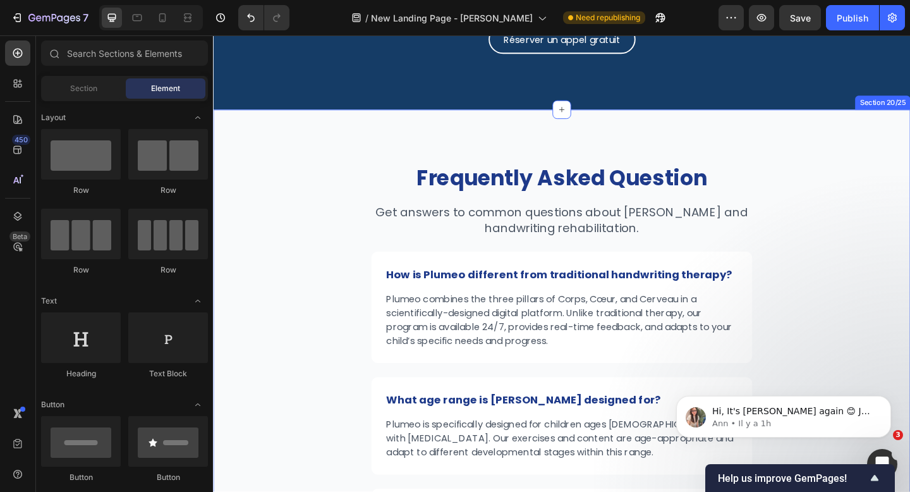
scroll to position [5710, 0]
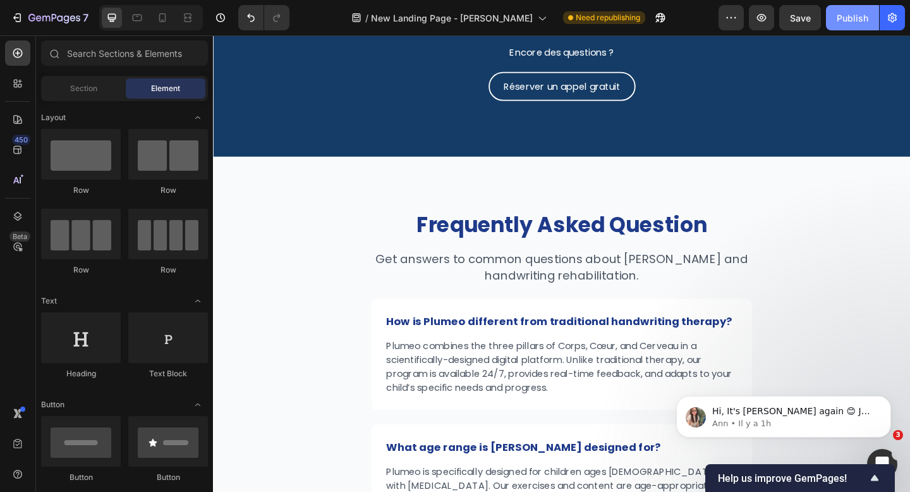
click at [856, 20] on div "Publish" at bounding box center [853, 17] width 32 height 13
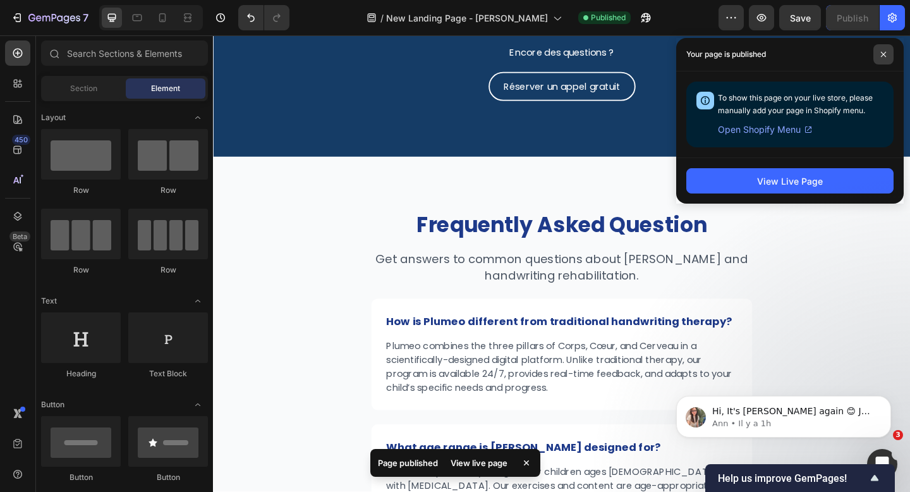
click at [883, 52] on icon at bounding box center [883, 54] width 6 height 6
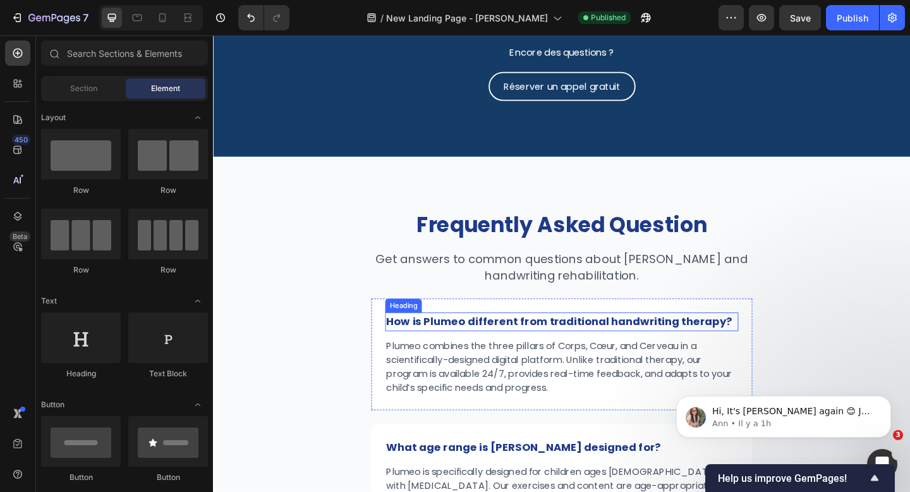
click at [542, 351] on strong "How is Plumeo different from traditional handwriting therapy?" at bounding box center [589, 347] width 376 height 16
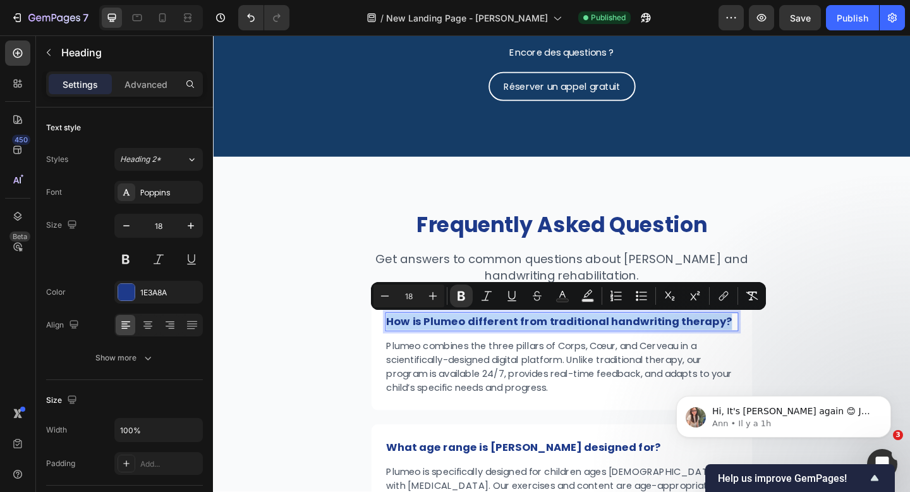
type input "12"
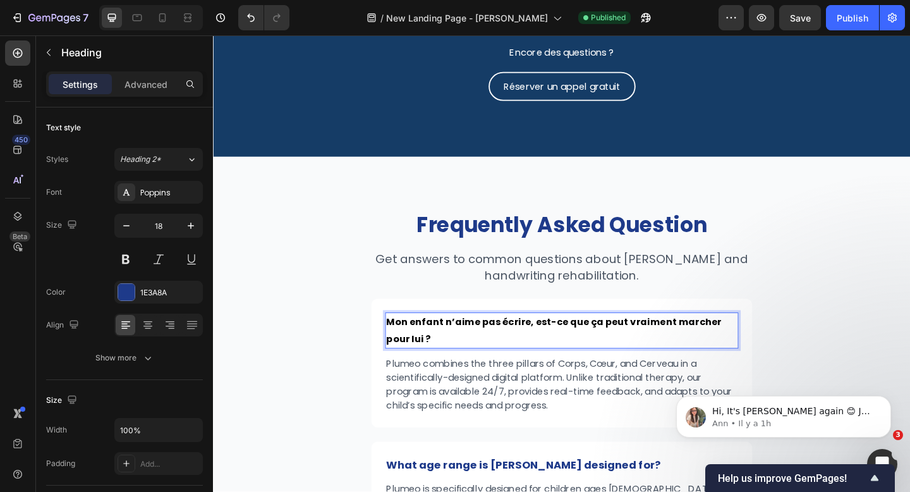
click at [542, 351] on strong "Mon enfant n’aime pas écrire, est-ce que ça peut vraiment marcher pour lui ?" at bounding box center [583, 356] width 365 height 33
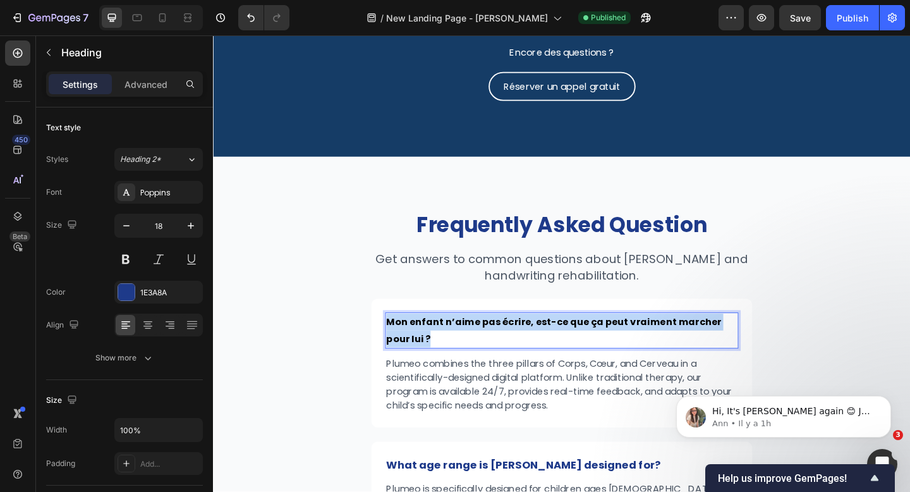
click at [542, 351] on strong "Mon enfant n’aime pas écrire, est-ce que ça peut vraiment marcher pour lui ?" at bounding box center [583, 356] width 365 height 33
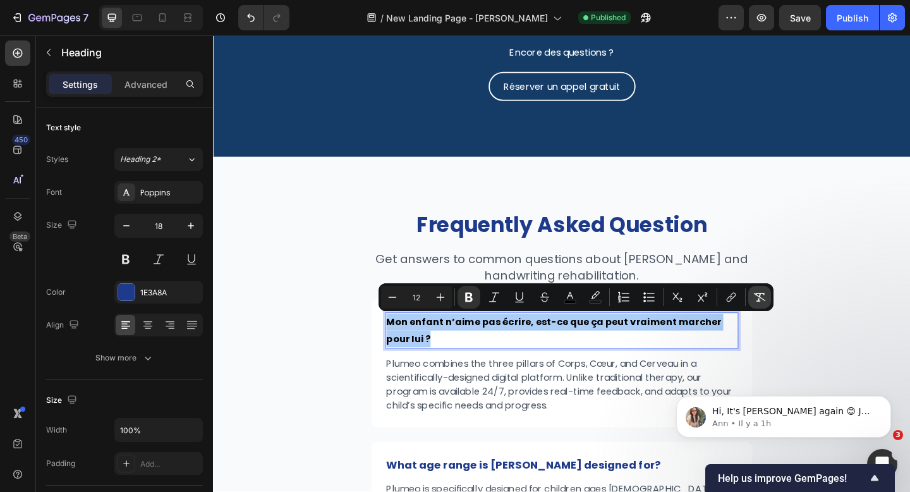
click at [760, 296] on icon "Editor contextual toolbar" at bounding box center [760, 297] width 12 height 9
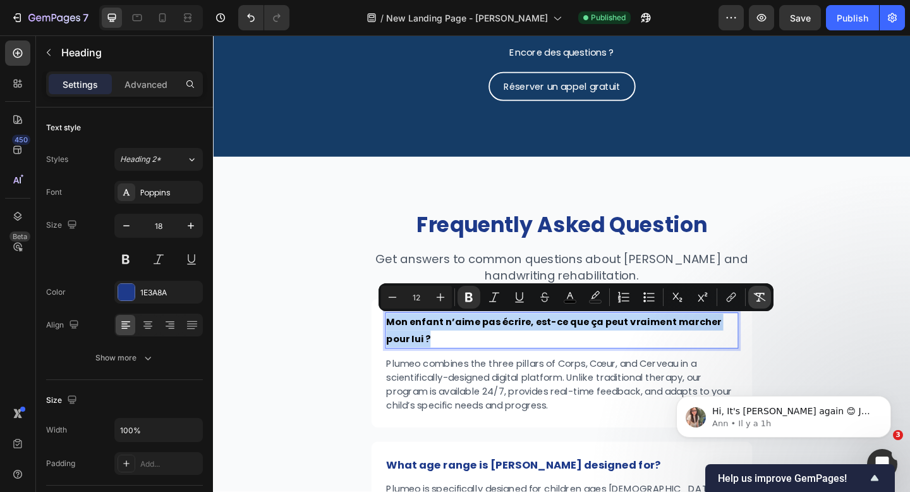
type input "18"
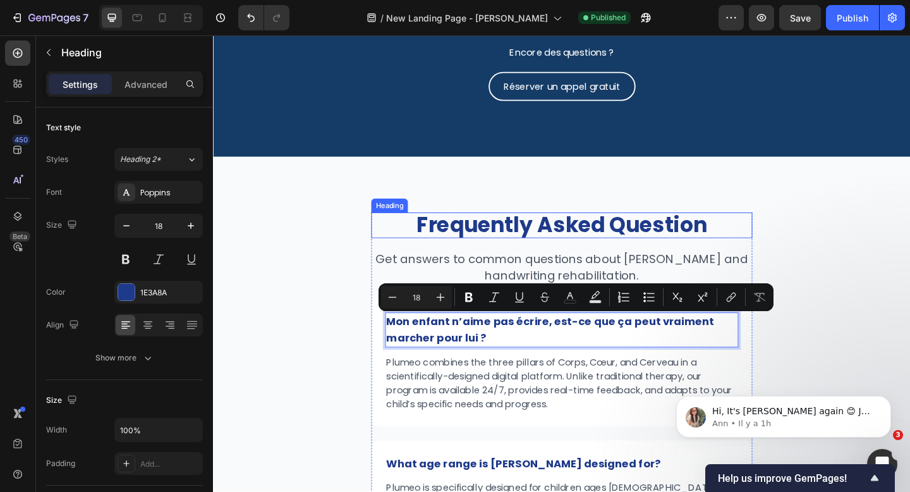
click at [500, 246] on strong "Frequently Asked Question" at bounding box center [592, 242] width 316 height 32
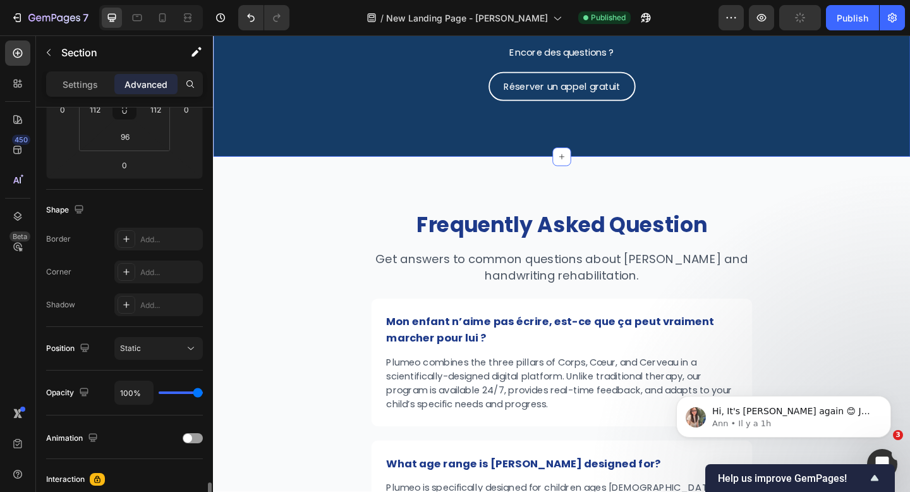
scroll to position [423, 0]
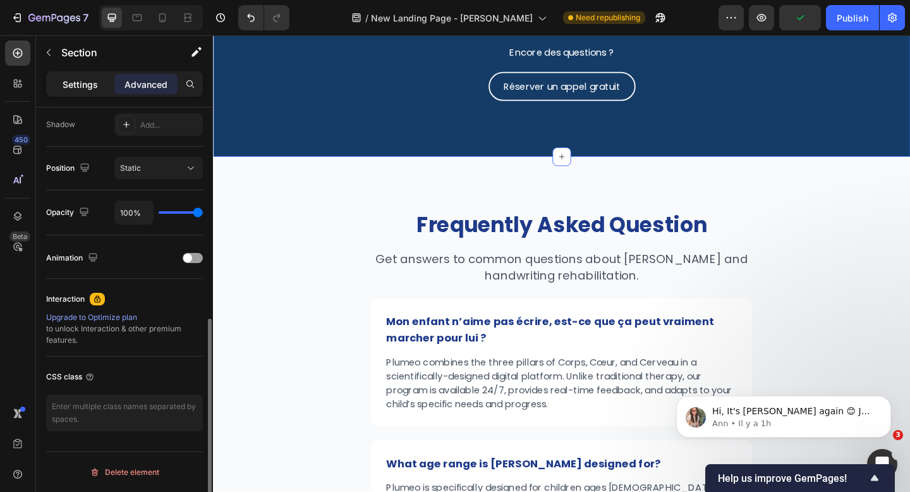
click at [83, 74] on div "Settings" at bounding box center [80, 84] width 63 height 20
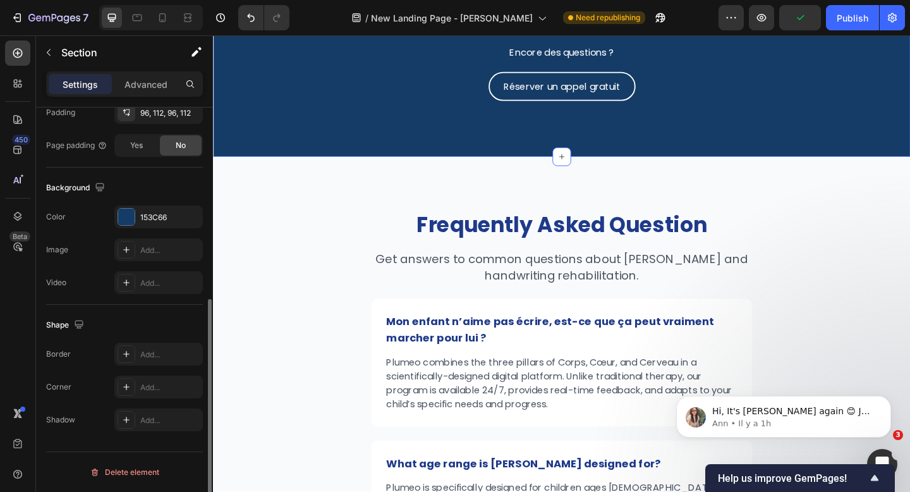
scroll to position [351, 0]
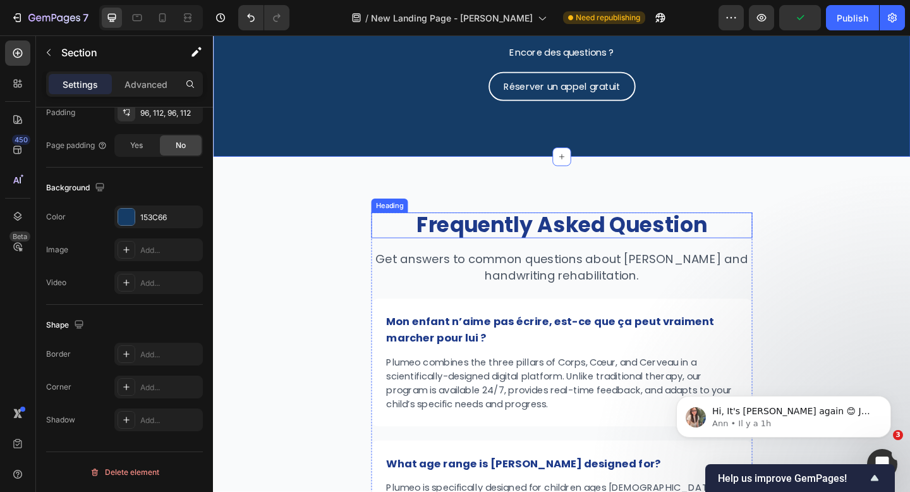
click at [459, 241] on strong "Frequently Asked Question" at bounding box center [592, 242] width 316 height 32
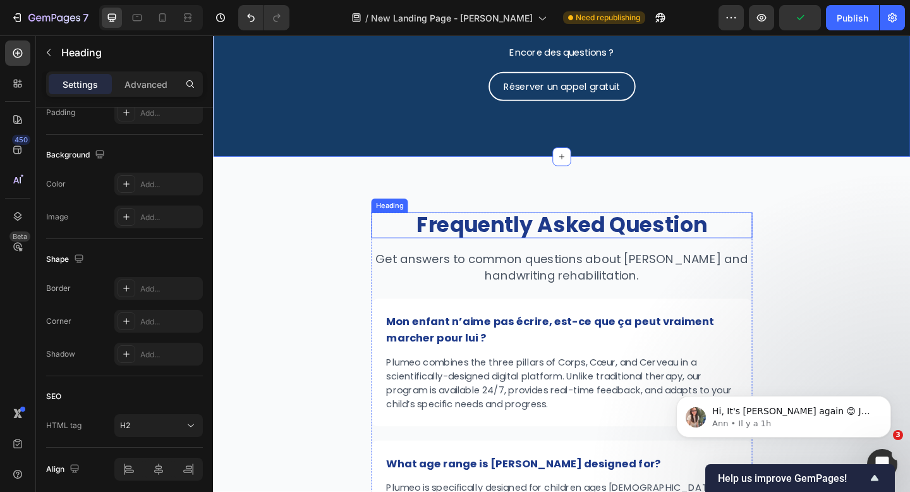
scroll to position [0, 0]
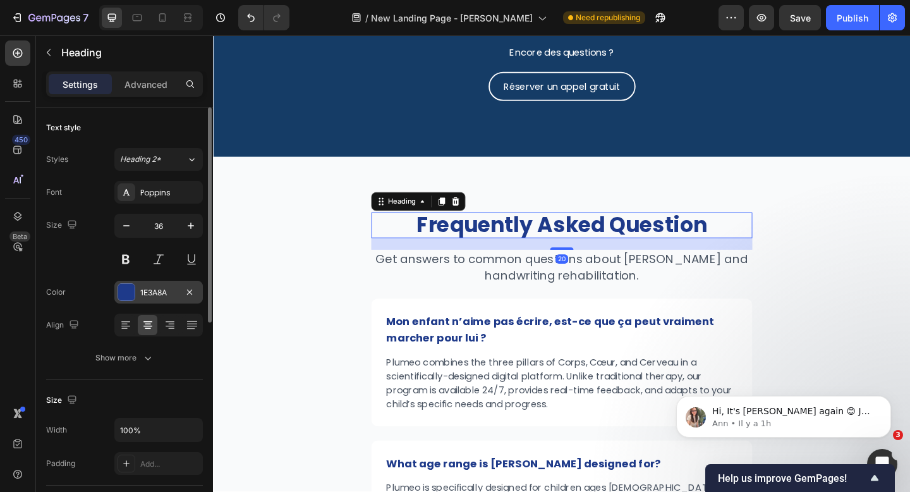
click at [170, 294] on div "1E3A8A" at bounding box center [158, 292] width 37 height 11
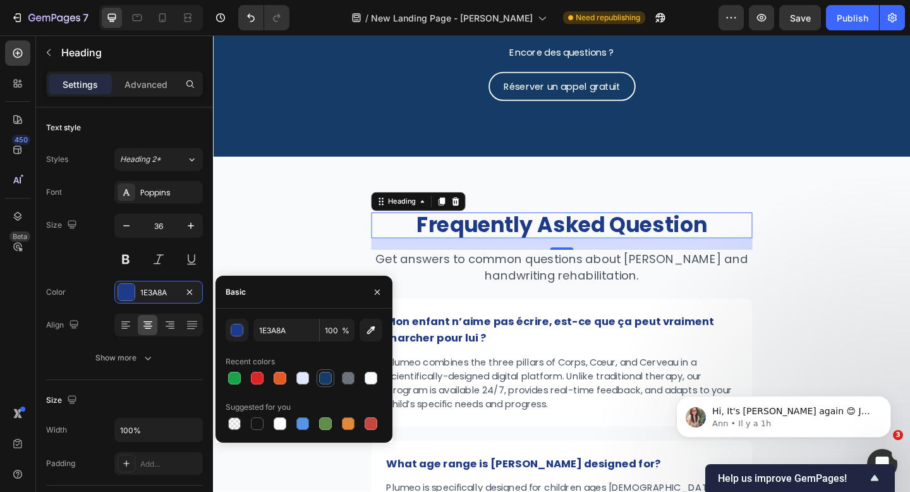
click at [329, 379] on div at bounding box center [325, 378] width 13 height 13
type input "153C66"
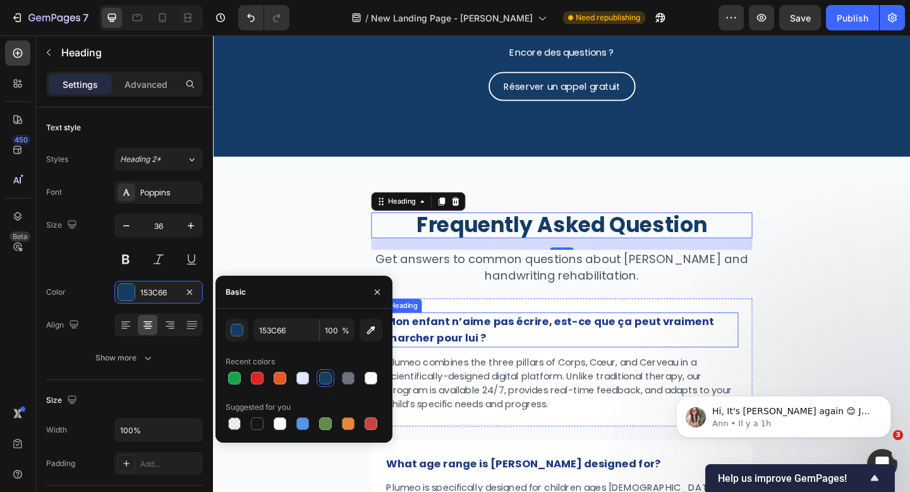
click at [449, 360] on p "Mon enfant n’aime pas écrire, est-ce que ça peut vraiment marcher pour lui ?" at bounding box center [592, 355] width 382 height 35
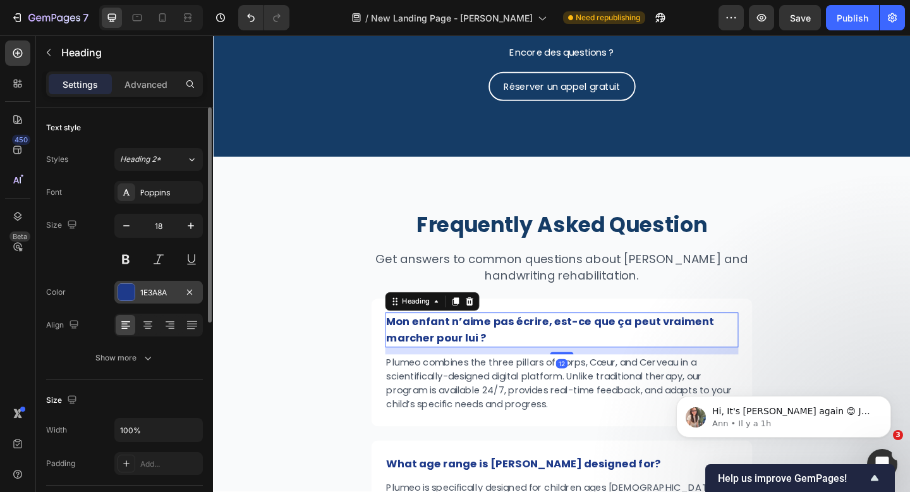
click at [158, 291] on div "1E3A8A" at bounding box center [158, 292] width 37 height 11
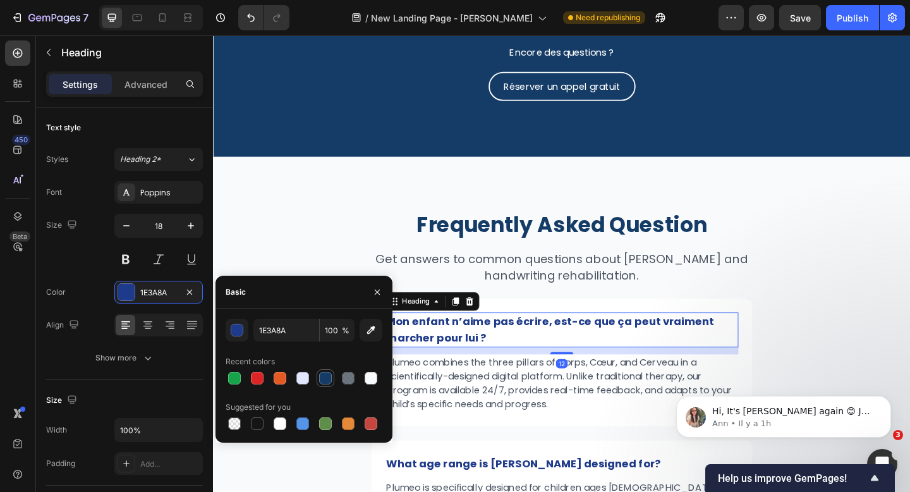
click at [327, 375] on div at bounding box center [325, 378] width 13 height 13
type input "153C66"
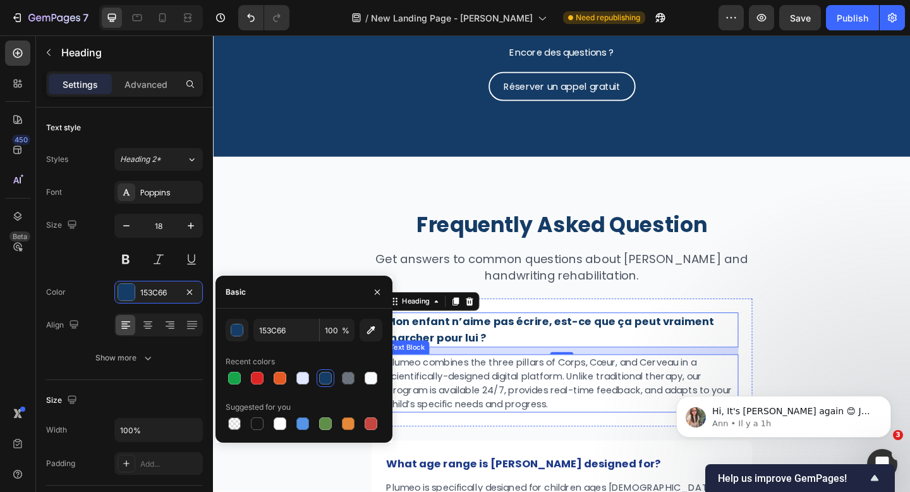
click at [548, 415] on p "Plumeo combines the three pillars of Corps, Cœur, and Cerveau in a scientifical…" at bounding box center [592, 414] width 382 height 61
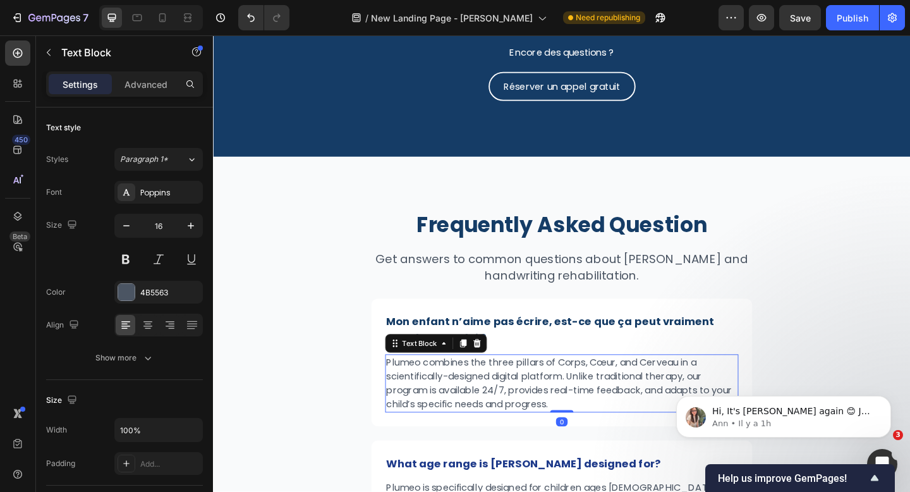
click at [548, 415] on p "Plumeo combines the three pillars of Corps, Cœur, and Cerveau in a scientifical…" at bounding box center [592, 414] width 382 height 61
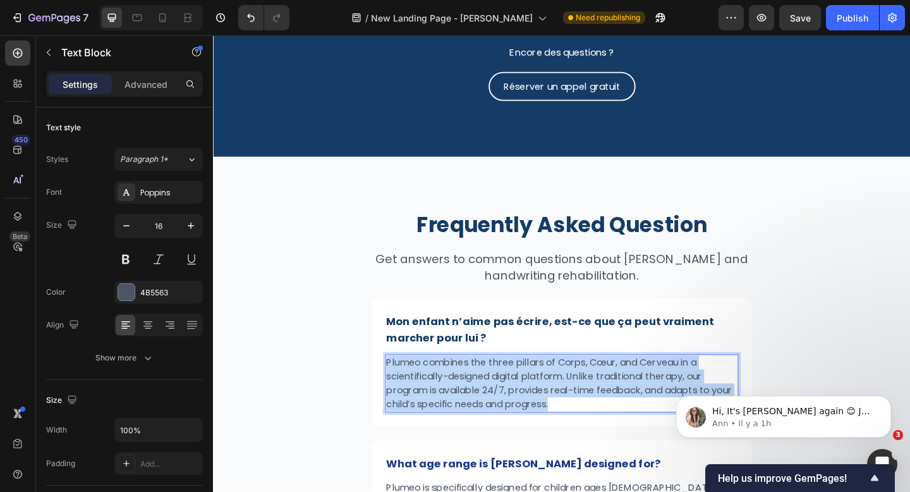
click at [548, 415] on p "Plumeo combines the three pillars of Corps, Cœur, and Cerveau in a scientifical…" at bounding box center [592, 414] width 382 height 61
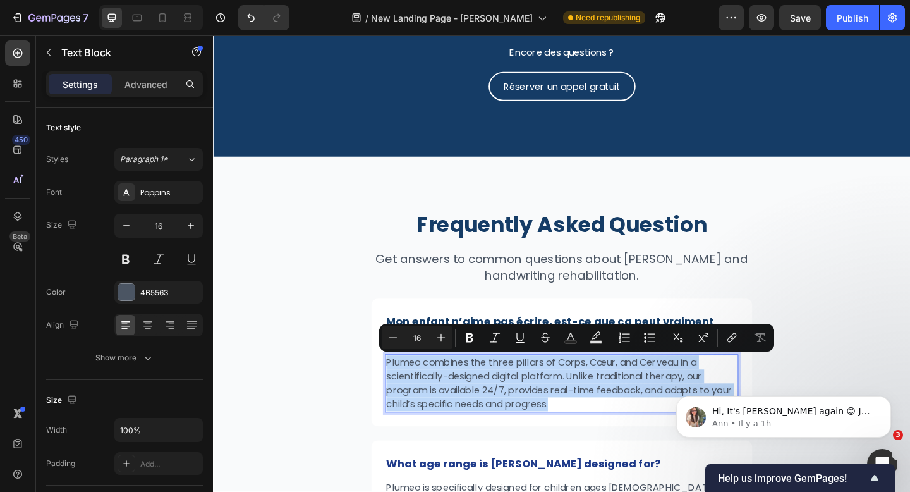
type input "12"
click at [598, 421] on p "Plumeo combines the three pillars of Corps, Cœur, and Cerveau in a scientifical…" at bounding box center [592, 414] width 382 height 61
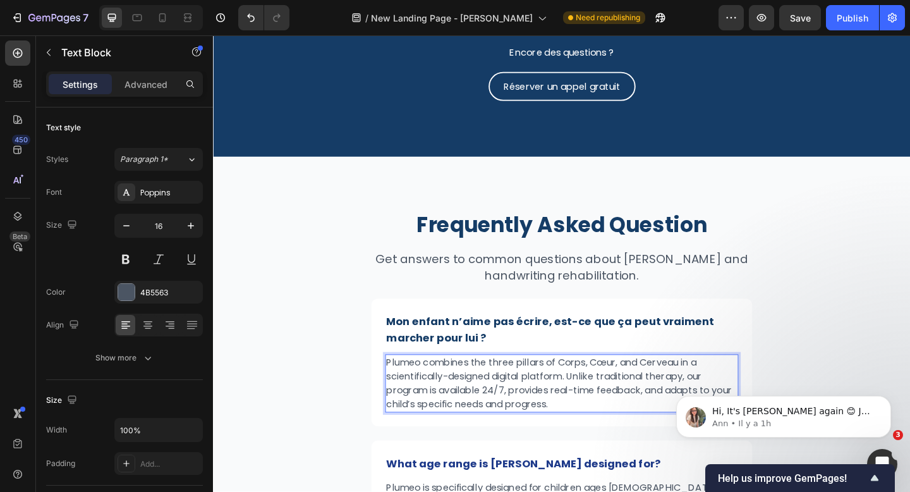
click at [522, 415] on p "Plumeo combines the three pillars of Corps, Cœur, and Cerveau in a scientifical…" at bounding box center [592, 414] width 382 height 61
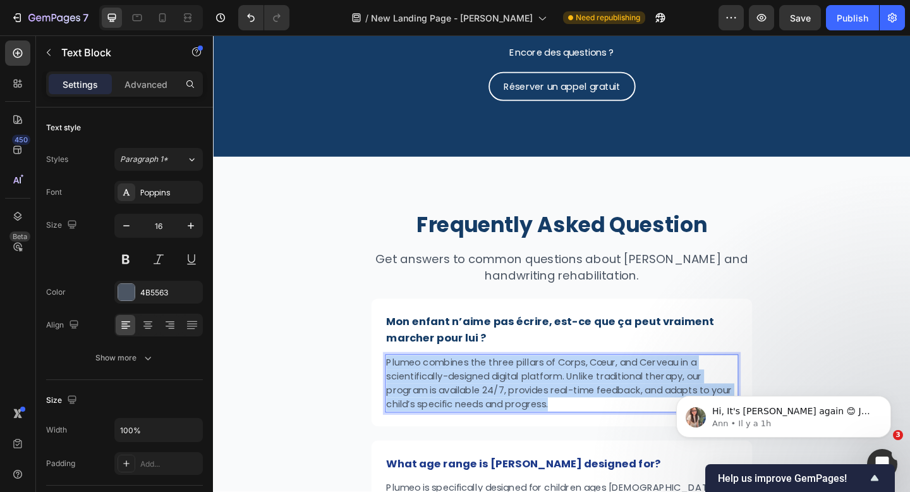
click at [522, 415] on p "Plumeo combines the three pillars of Corps, Cœur, and Cerveau in a scientifical…" at bounding box center [592, 414] width 382 height 61
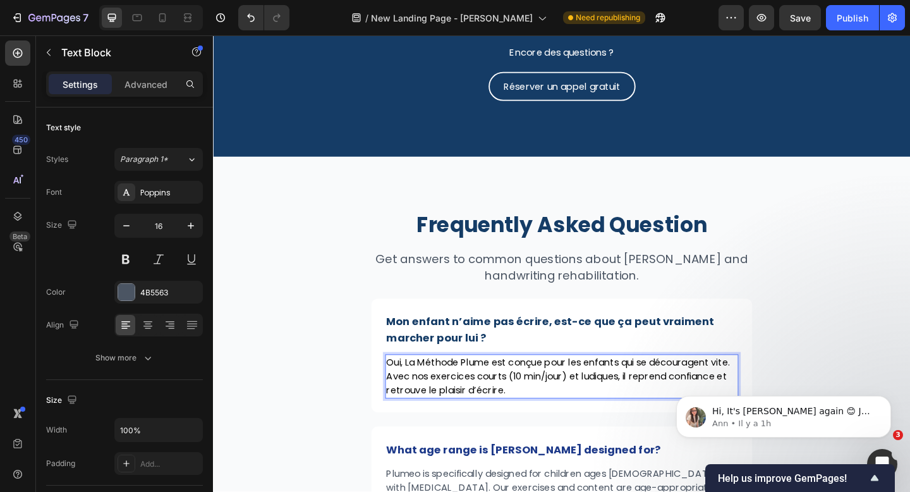
click at [540, 416] on p "Oui, La Méthode Plume est conçue pour les enfants qui se découragent vite. Avec…" at bounding box center [592, 407] width 382 height 46
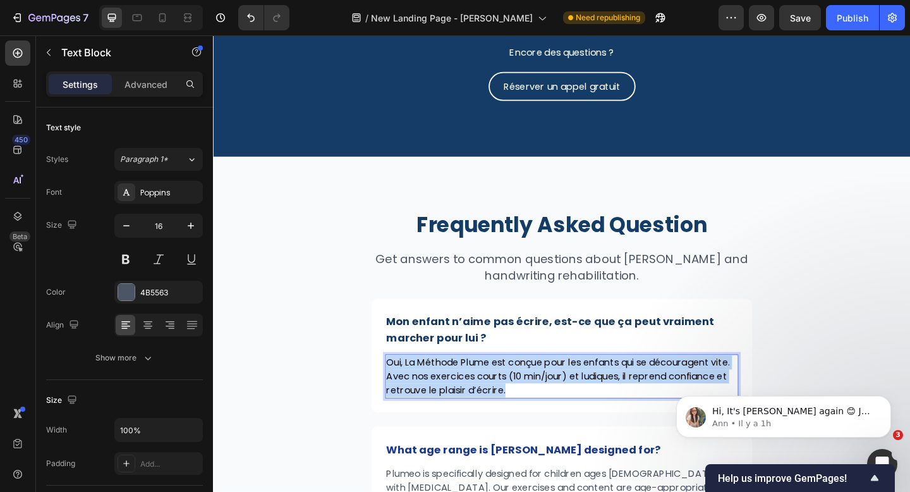
click at [540, 416] on p "Oui, La Méthode Plume est conçue pour les enfants qui se découragent vite. Avec…" at bounding box center [592, 407] width 382 height 46
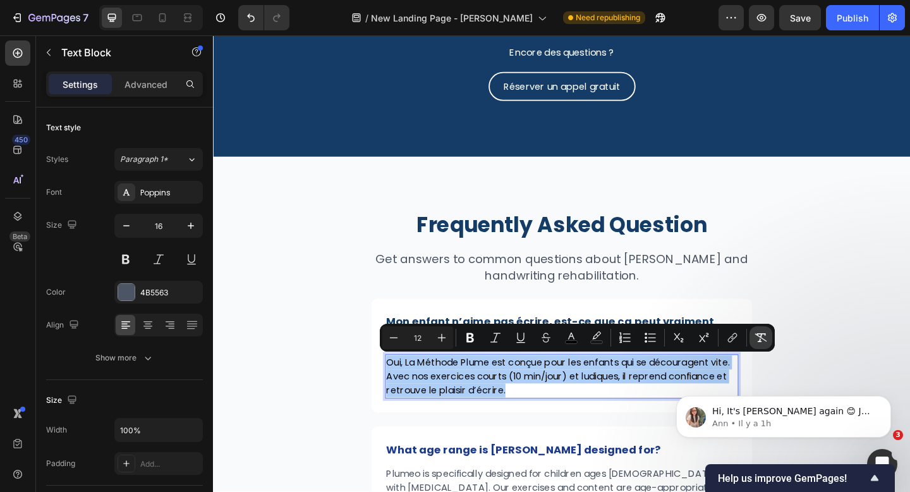
click at [764, 335] on icon "Editor contextual toolbar" at bounding box center [761, 337] width 13 height 13
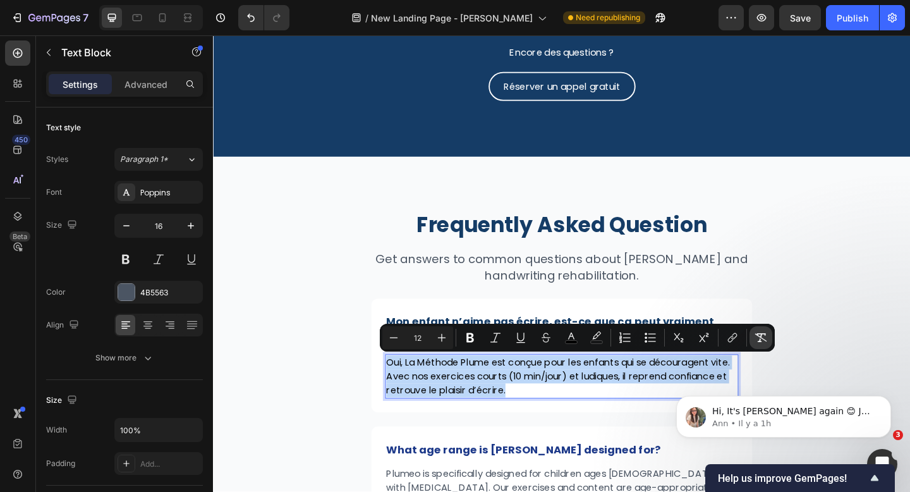
type input "16"
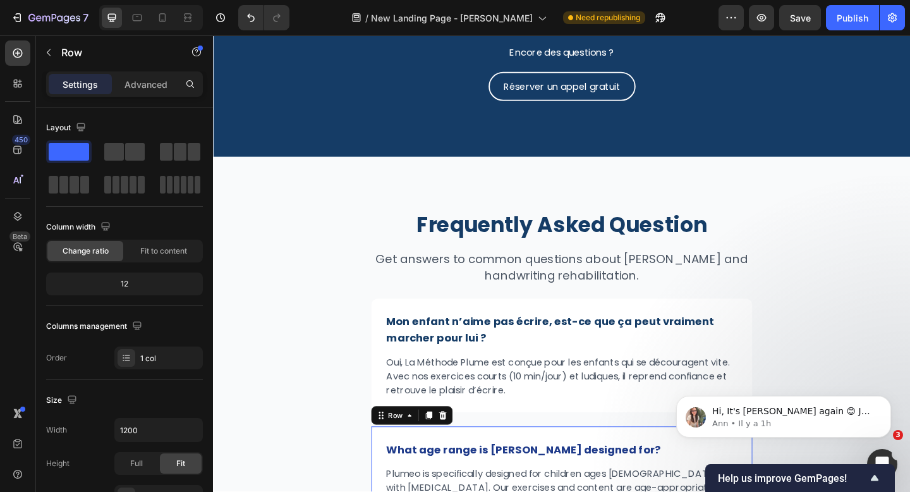
scroll to position [5920, 0]
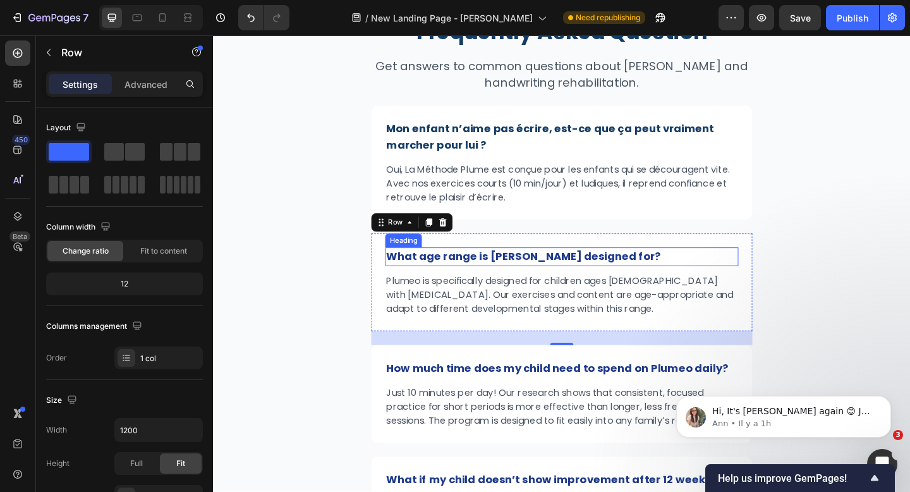
click at [552, 279] on strong "What age range is [PERSON_NAME] designed for?" at bounding box center [550, 276] width 298 height 16
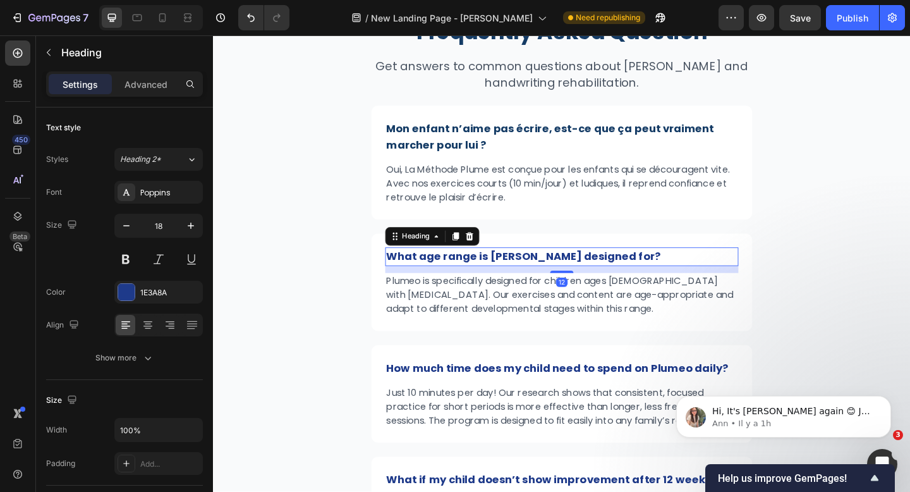
click at [552, 279] on strong "What age range is [PERSON_NAME] designed for?" at bounding box center [550, 276] width 298 height 16
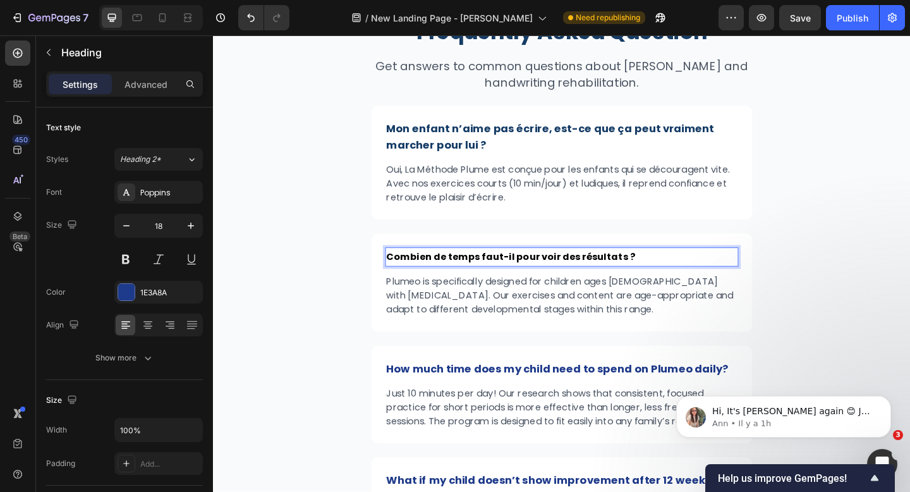
click at [552, 279] on strong "Combien de temps faut-il pour voir des résultats ?" at bounding box center [536, 276] width 270 height 15
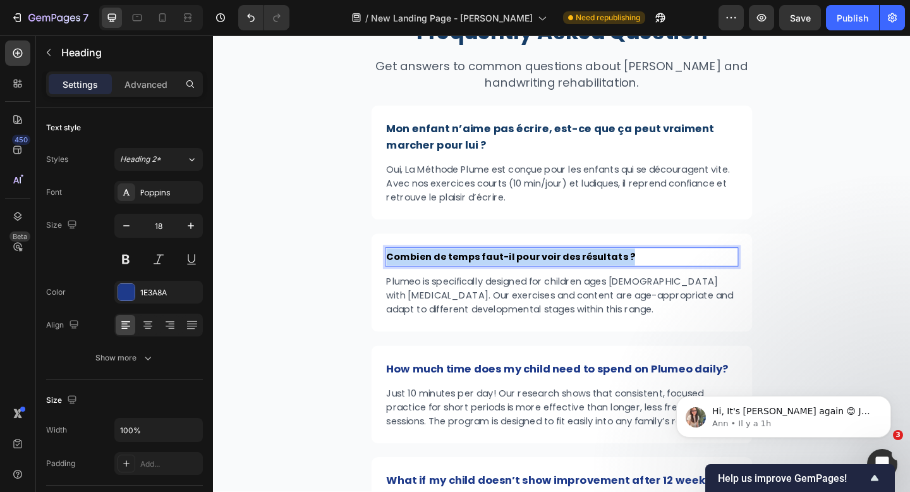
click at [552, 279] on strong "Combien de temps faut-il pour voir des résultats ?" at bounding box center [536, 276] width 270 height 15
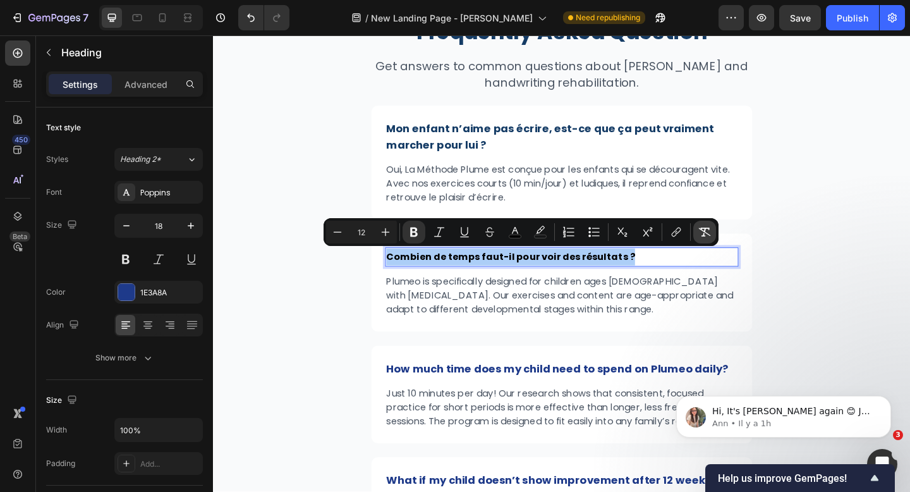
click at [714, 229] on button "Remove Format" at bounding box center [704, 232] width 23 height 23
type input "18"
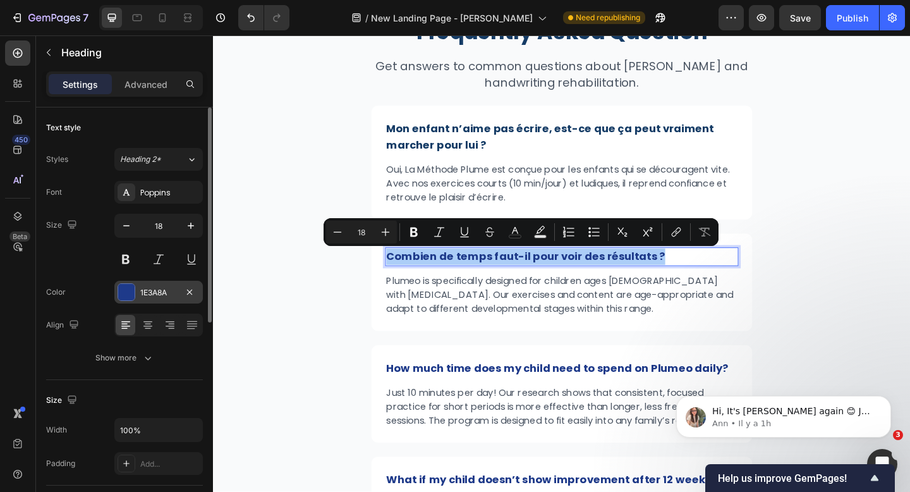
click at [166, 297] on div "1E3A8A" at bounding box center [158, 292] width 37 height 11
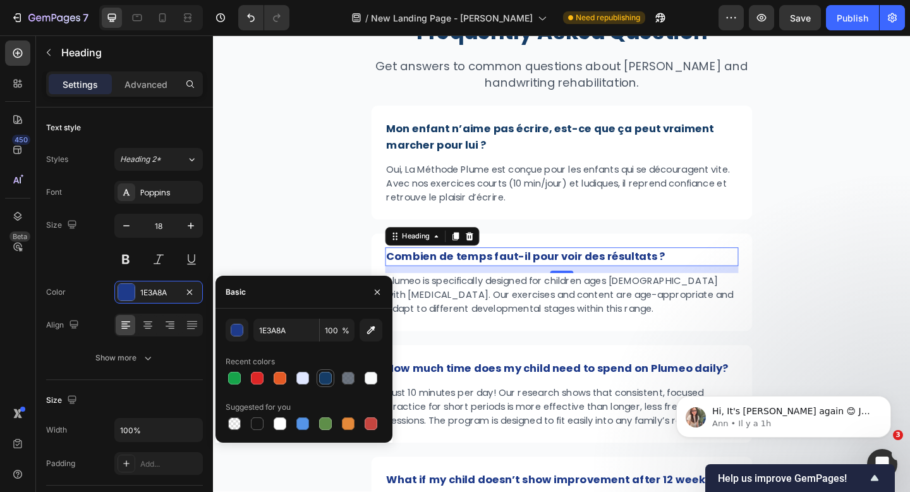
click at [320, 371] on div at bounding box center [325, 377] width 15 height 15
type input "153C66"
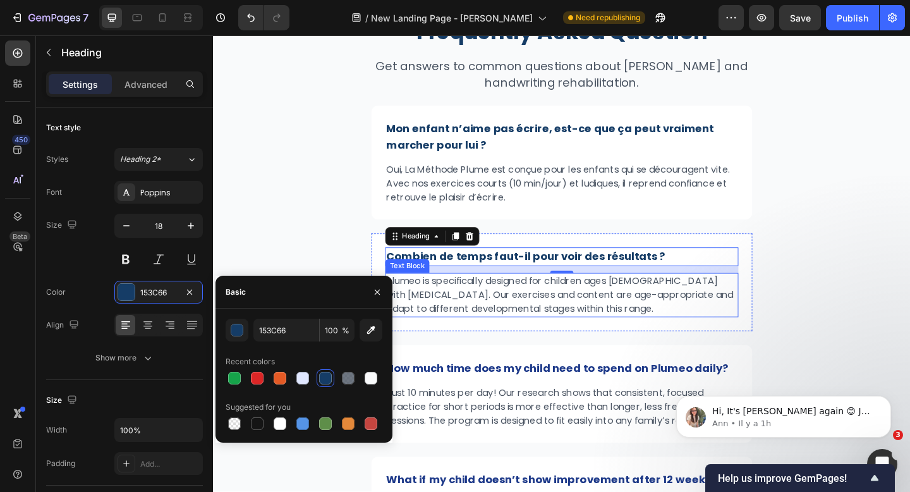
click at [598, 325] on p "Plumeo is specifically designed for children ages [DEMOGRAPHIC_DATA] with [MEDI…" at bounding box center [592, 318] width 382 height 46
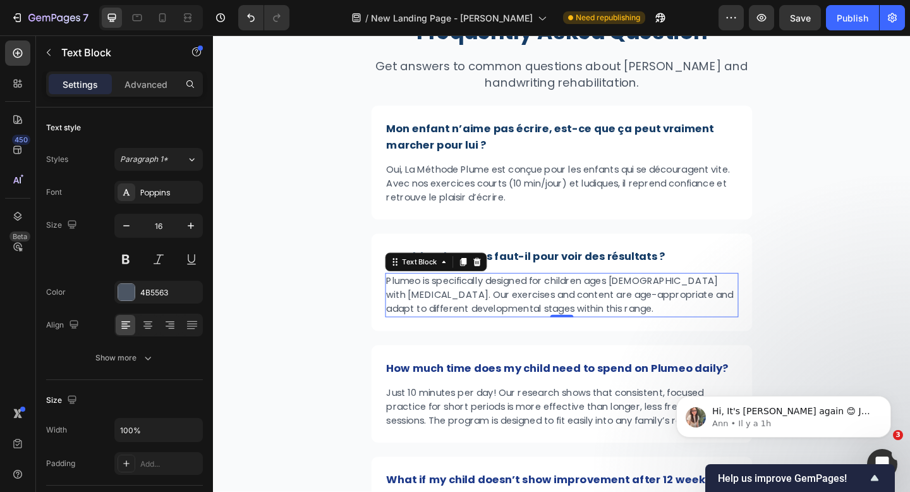
click at [598, 325] on p "Plumeo is specifically designed for children ages [DEMOGRAPHIC_DATA] with [MEDI…" at bounding box center [592, 318] width 382 height 46
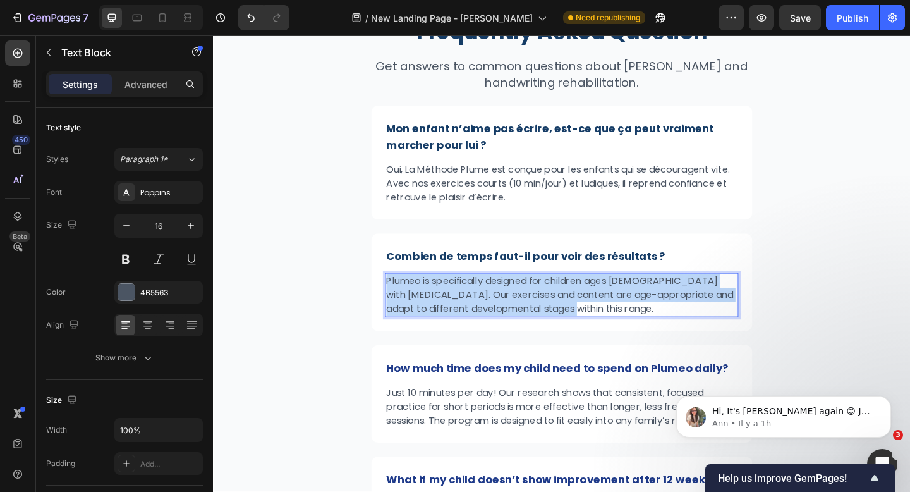
click at [598, 325] on p "Plumeo is specifically designed for children ages [DEMOGRAPHIC_DATA] with [MEDI…" at bounding box center [592, 318] width 382 height 46
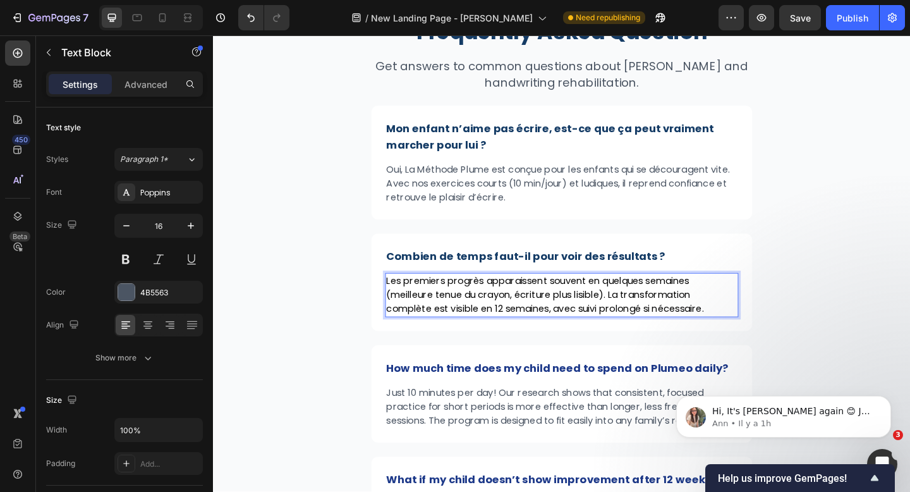
click at [635, 314] on span "Les premiers progrès apparaissent souvent en quelques semaines (meilleure tenue…" at bounding box center [573, 317] width 345 height 45
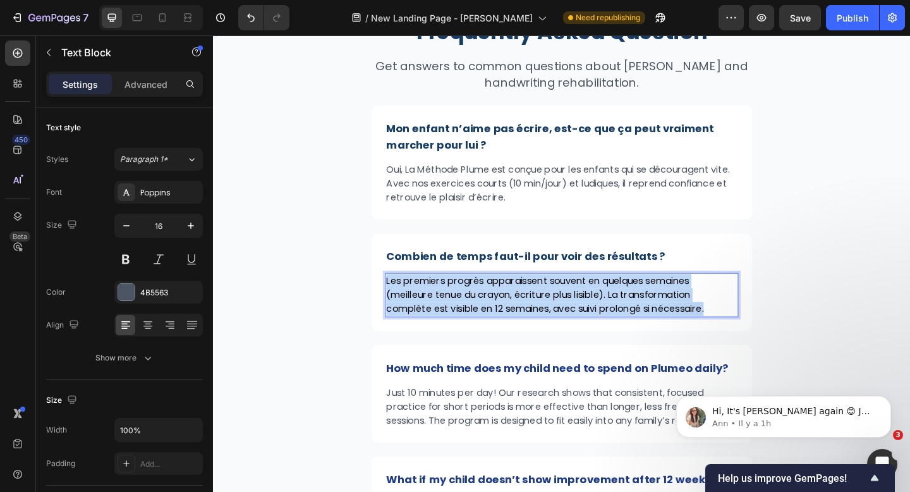
click at [635, 314] on span "Les premiers progrès apparaissent souvent en quelques semaines (meilleure tenue…" at bounding box center [573, 317] width 345 height 45
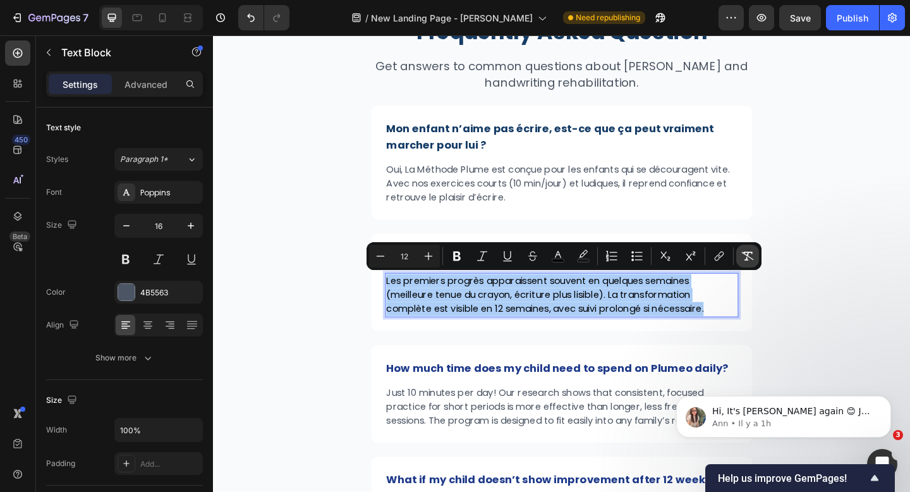
click at [741, 256] on icon "Editor contextual toolbar" at bounding box center [747, 256] width 13 height 13
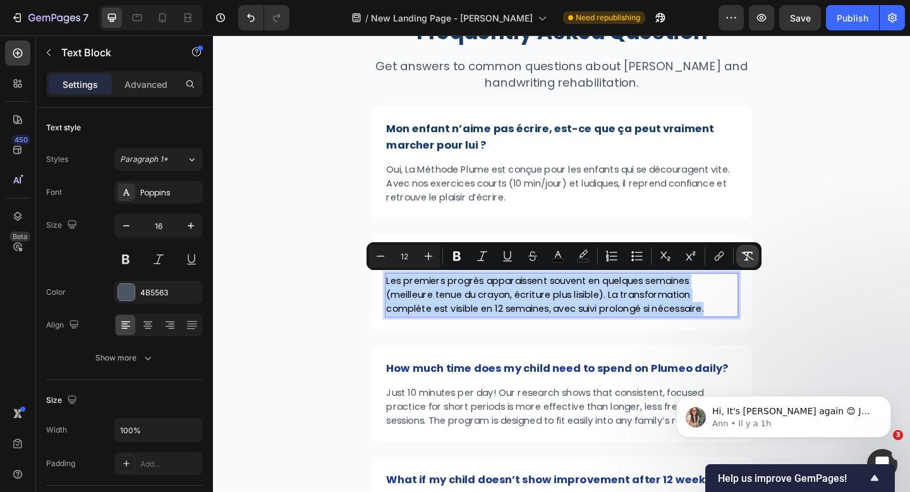
type input "16"
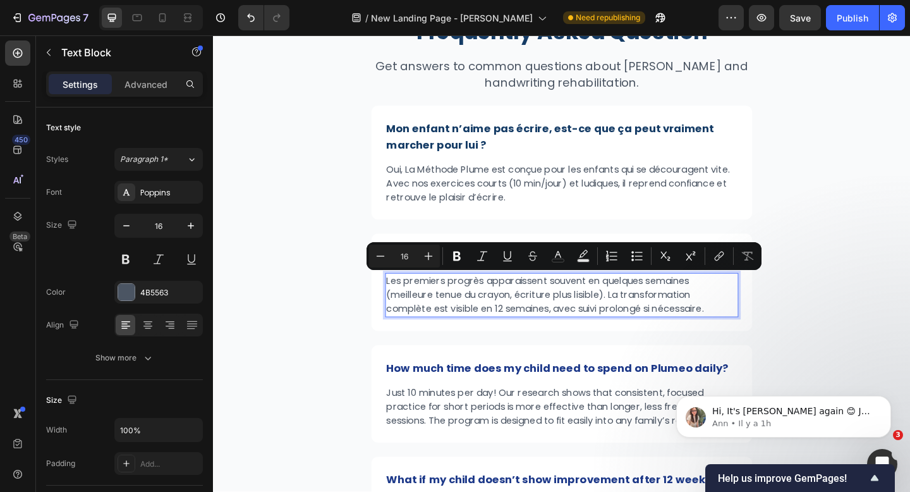
click at [652, 312] on p "Les premiers progrès apparaissent souvent en quelques semaines (meilleure tenue…" at bounding box center [592, 318] width 382 height 46
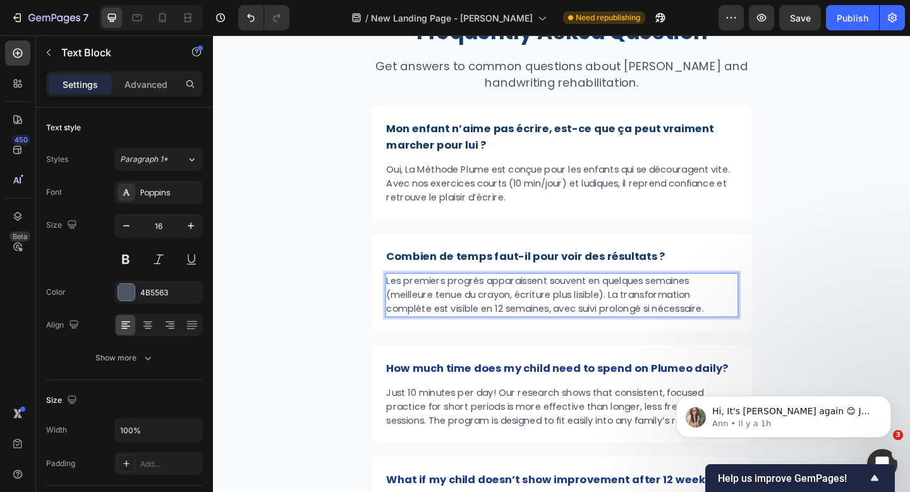
click at [660, 300] on p "Les premiers progrès apparaissent souvent en quelques semaines (meilleure tenue…" at bounding box center [592, 318] width 382 height 46
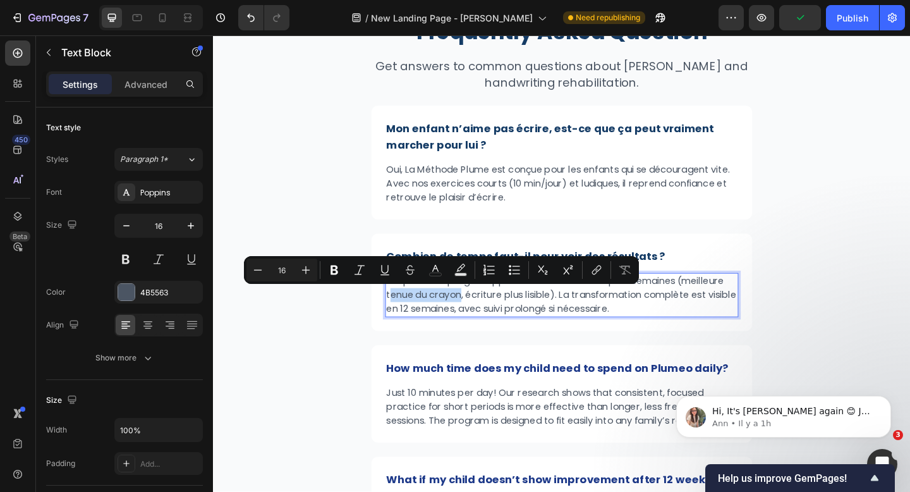
drag, startPoint x: 485, startPoint y: 320, endPoint x: 404, endPoint y: 322, distance: 80.3
click at [404, 322] on p "Les premiers progrès apparaissent souvent en après semaines (meilleure tenue du…" at bounding box center [592, 318] width 382 height 46
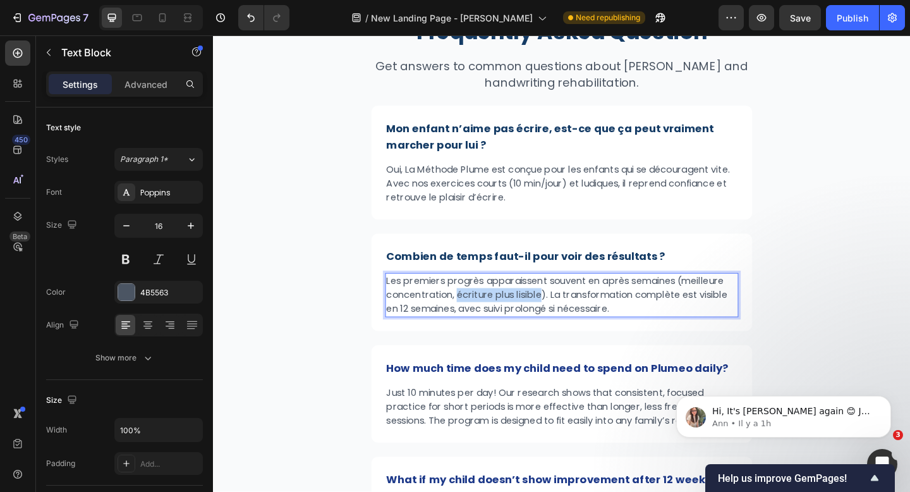
drag, startPoint x: 569, startPoint y: 320, endPoint x: 478, endPoint y: 319, distance: 90.4
click at [478, 319] on p "Les premiers progrès apparaissent souvent en après semaines (meilleure concentr…" at bounding box center [592, 318] width 382 height 46
click at [585, 322] on p "Les premiers progrès apparaissent souvent en après semaines (meilleure concentr…" at bounding box center [592, 318] width 382 height 46
click at [581, 318] on p "Les premiers progrès apparaissent souvent en après semaines (meilleure concentr…" at bounding box center [592, 318] width 382 height 46
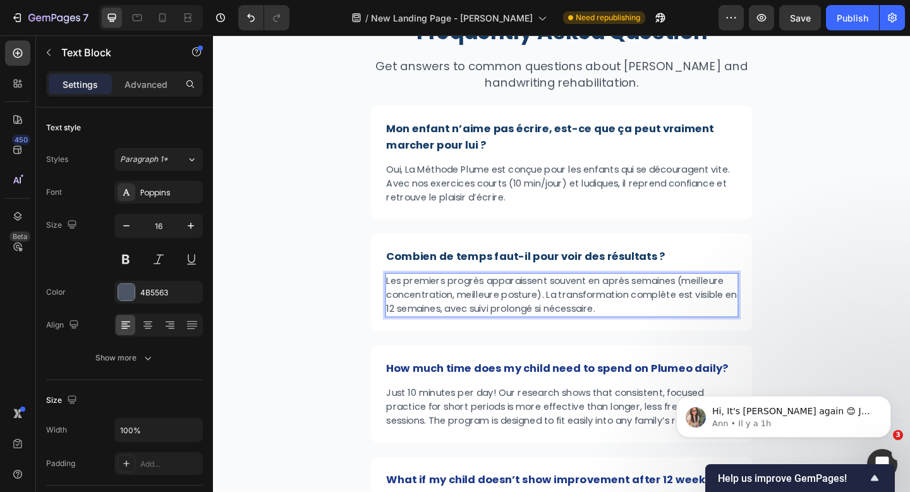
click at [643, 331] on p "Les premiers progrès apparaissent souvent en après semaines (meilleure concentr…" at bounding box center [592, 318] width 382 height 46
click at [408, 336] on p "Les premiers progrès apparaissent souvent en après semaines (meilleure concentr…" at bounding box center [592, 318] width 382 height 46
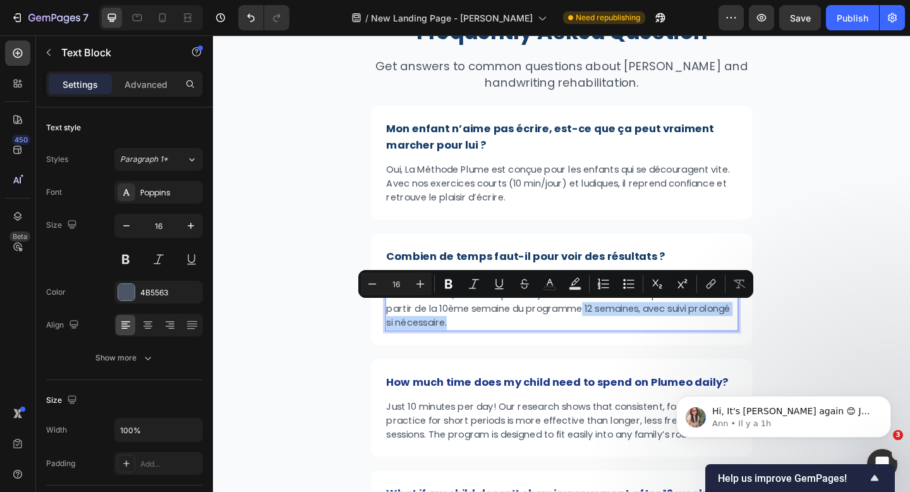
drag, startPoint x: 532, startPoint y: 354, endPoint x: 618, endPoint y: 337, distance: 87.6
click at [618, 337] on p "Les premiers progrès apparaissent souvent en après semaines (meilleure concentr…" at bounding box center [592, 325] width 382 height 61
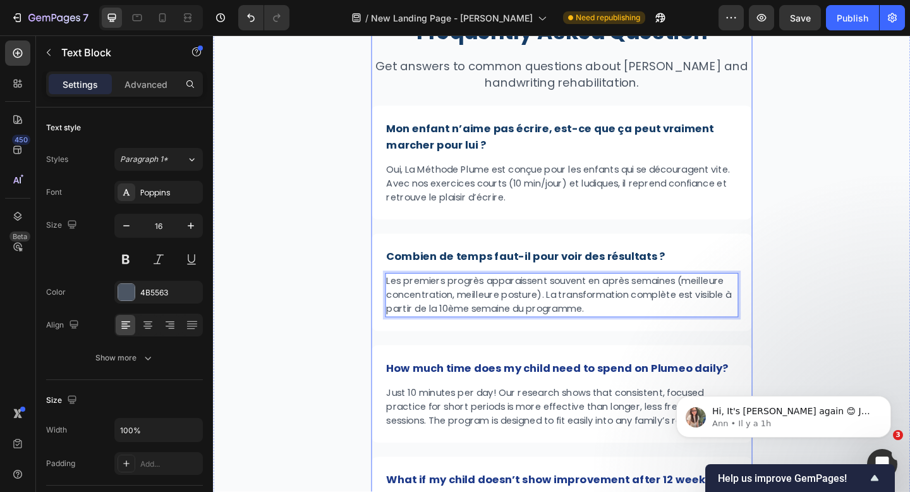
click at [751, 358] on div "⁠⁠⁠⁠⁠⁠⁠ Frequently Asked Question Heading Get answers to common questions about…" at bounding box center [592, 437] width 415 height 839
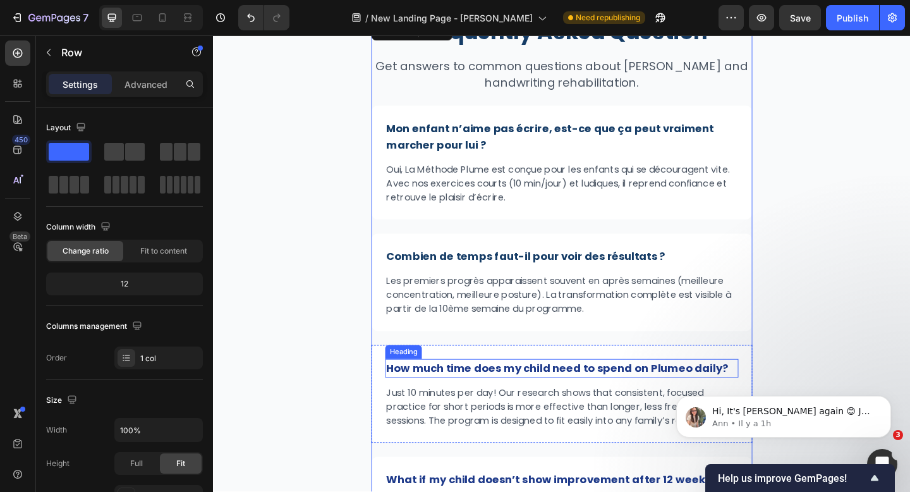
click at [530, 394] on strong "How much time does my child need to spend on Plumeo daily?" at bounding box center [587, 397] width 372 height 16
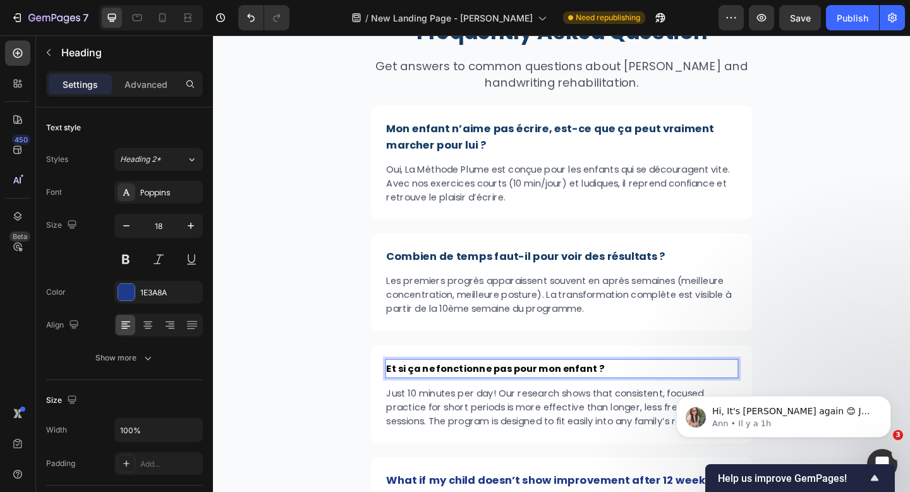
click at [543, 400] on strong "Et si ça ne fonctionne pas pour mon enfant ?" at bounding box center [519, 398] width 237 height 15
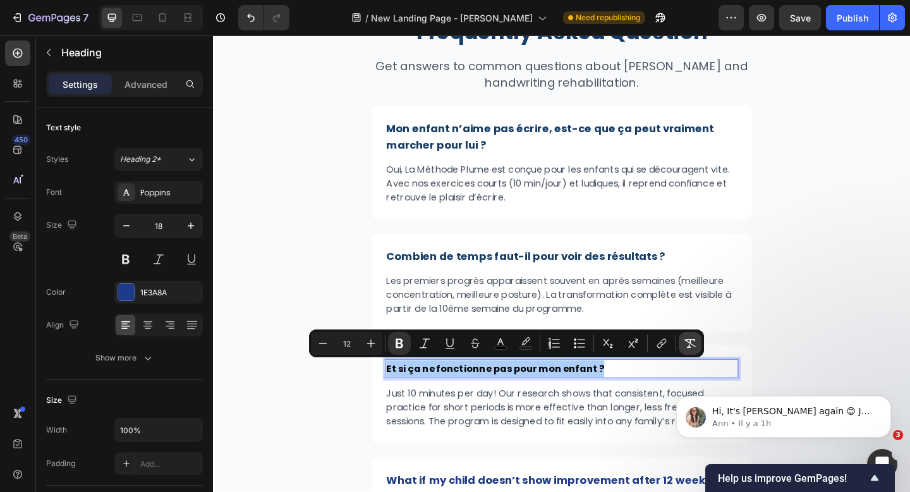
click at [693, 337] on icon "Editor contextual toolbar" at bounding box center [690, 343] width 13 height 13
type input "18"
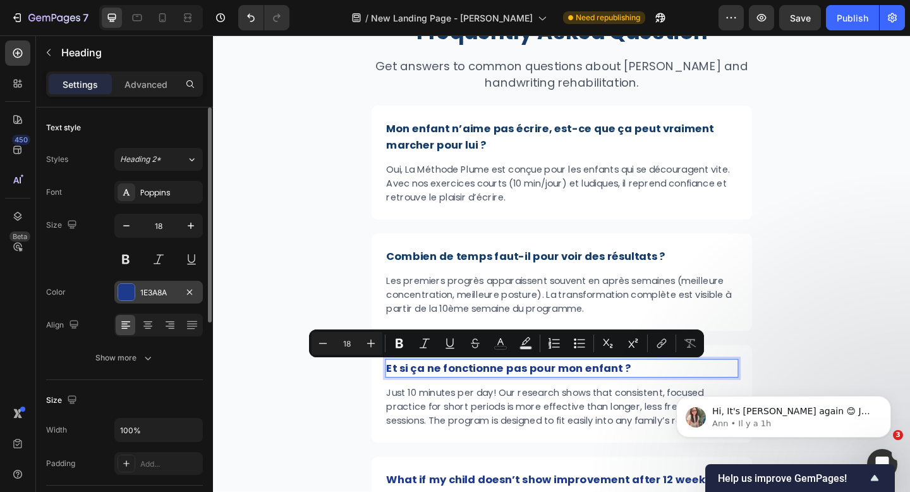
click at [169, 298] on div "1E3A8A" at bounding box center [158, 292] width 88 height 23
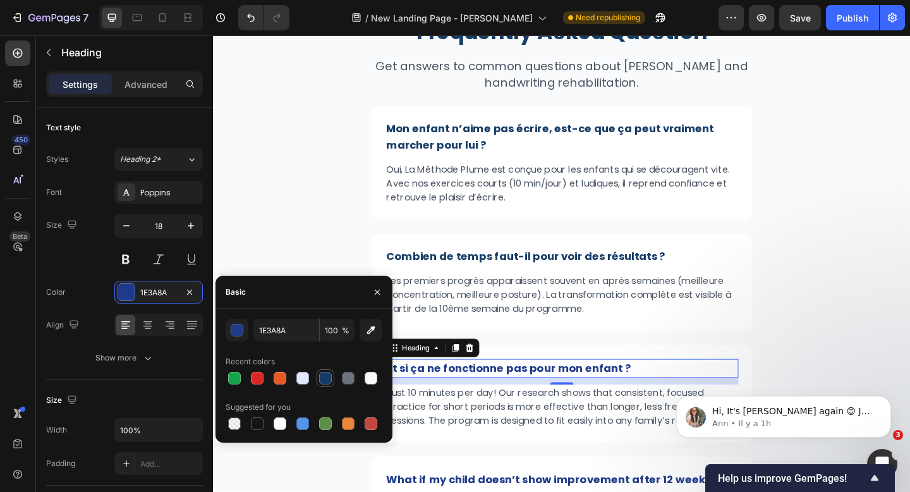
click at [319, 377] on div at bounding box center [325, 378] width 13 height 13
type input "153C66"
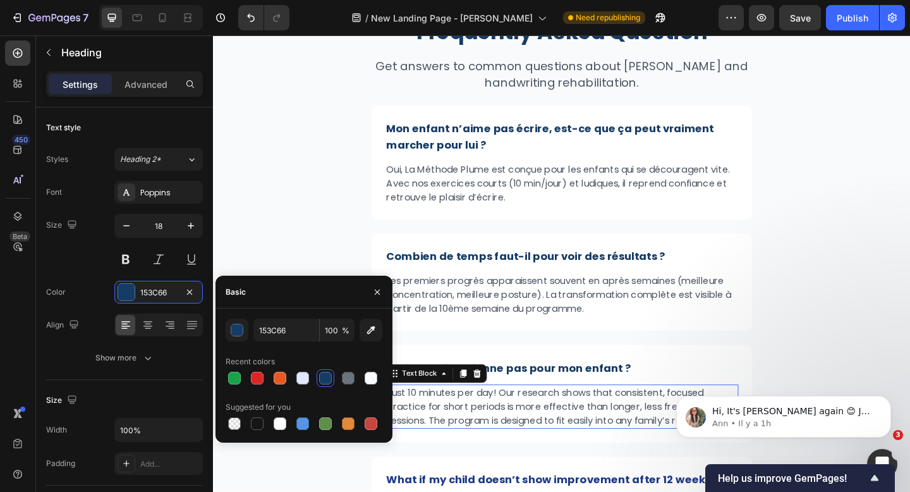
click at [500, 435] on p "Just 10 minutes per day! Our research shows that consistent, focused practice f…" at bounding box center [592, 439] width 382 height 46
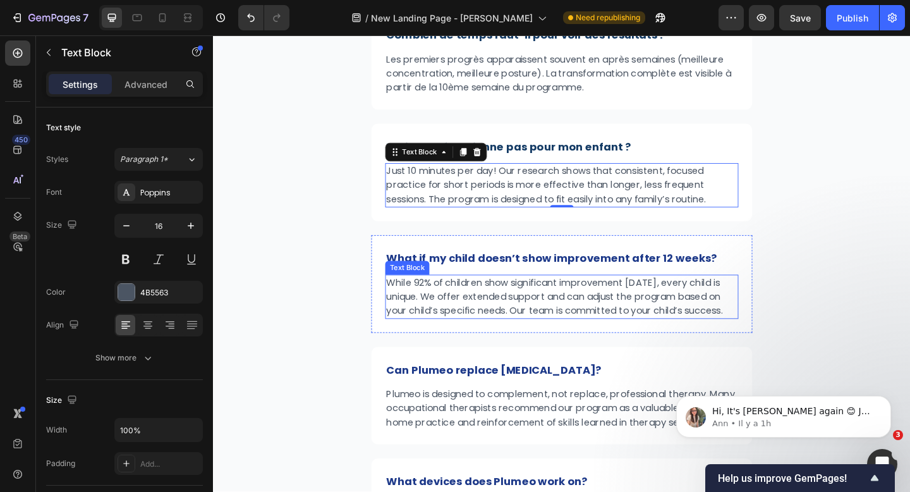
scroll to position [6160, 0]
click at [573, 191] on p "Just 10 minutes per day! Our research shows that consistent, focused practice f…" at bounding box center [592, 199] width 382 height 46
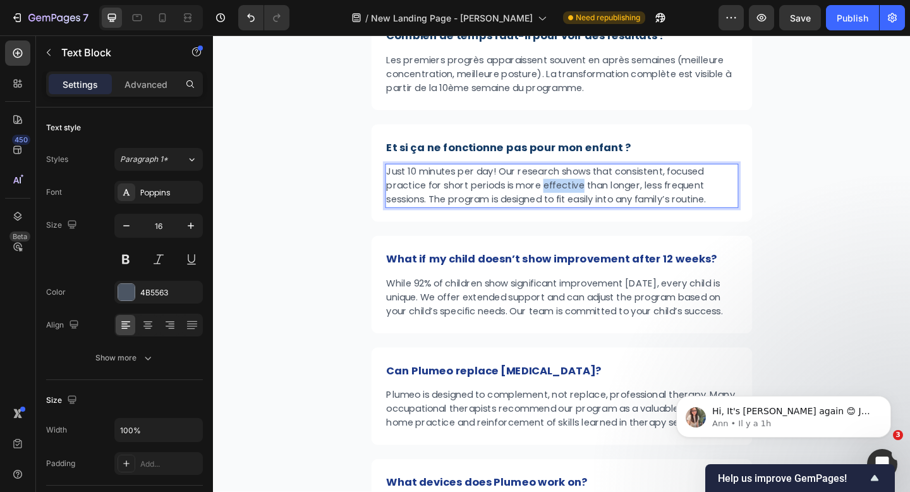
click at [573, 191] on p "Just 10 minutes per day! Our research shows that consistent, focused practice f…" at bounding box center [592, 199] width 382 height 46
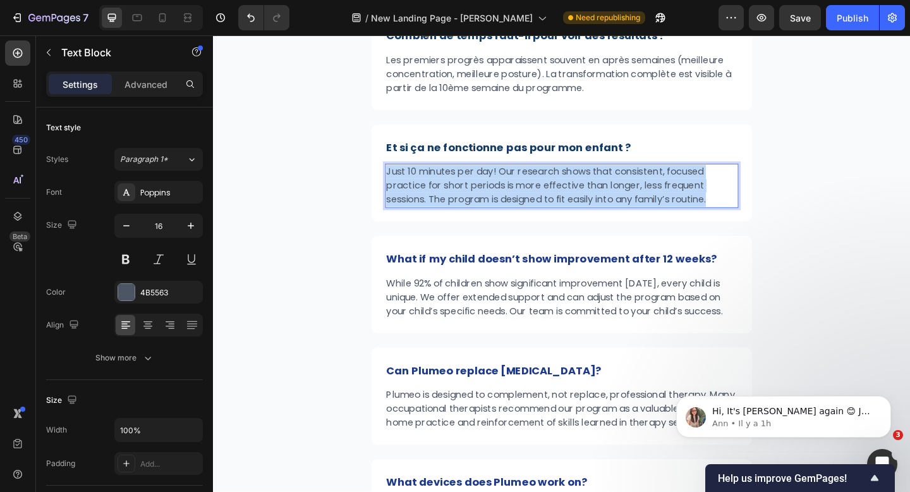
click at [573, 191] on p "Just 10 minutes per day! Our research shows that consistent, focused practice f…" at bounding box center [592, 199] width 382 height 46
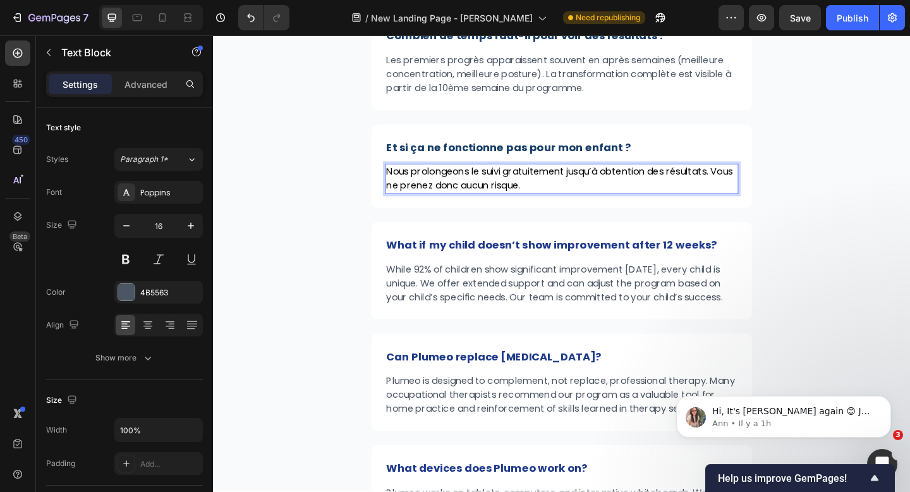
click at [573, 191] on span "Nous prolongeons le suivi gratuitement jusqu’à obtention des résultats. Vous ne…" at bounding box center [589, 191] width 377 height 30
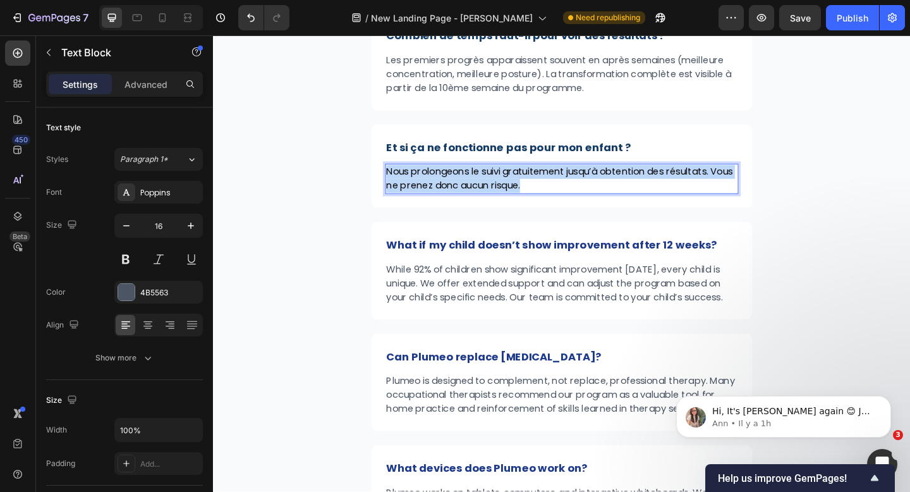
click at [573, 191] on span "Nous prolongeons le suivi gratuitement jusqu’à obtention des résultats. Vous ne…" at bounding box center [589, 191] width 377 height 30
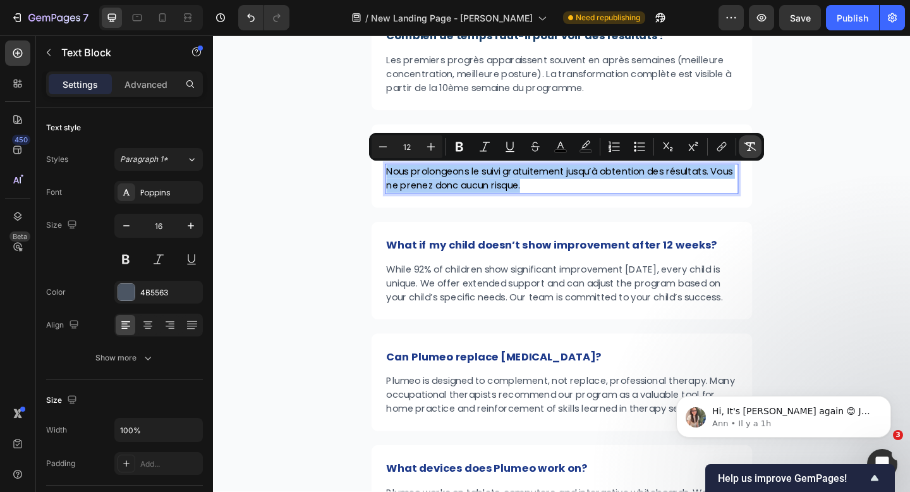
click at [751, 151] on icon "Editor contextual toolbar" at bounding box center [750, 146] width 13 height 13
type input "16"
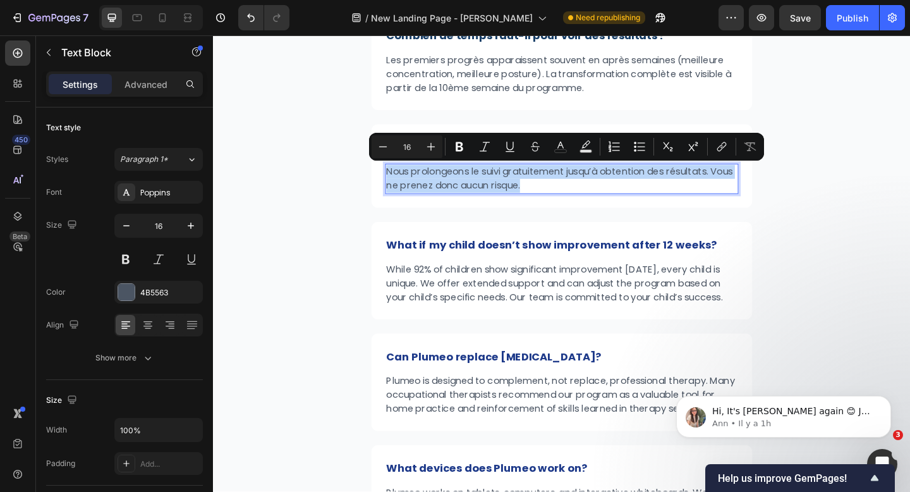
click at [686, 196] on p "Nous prolongeons le suivi gratuitement jusqu’à obtention des résultats. Vous ne…" at bounding box center [592, 191] width 382 height 30
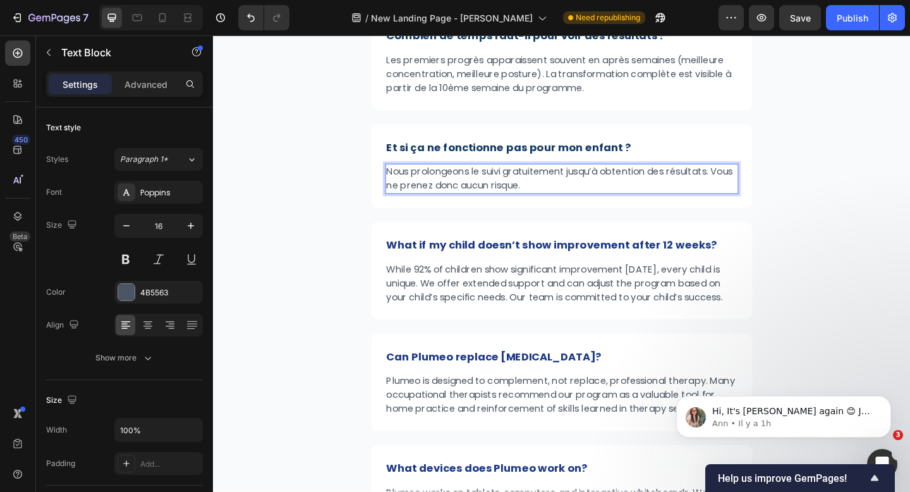
click at [645, 188] on p "Nous prolongeons le suivi gratuitement jusqu’à obtention des résultats. Vous ne…" at bounding box center [592, 191] width 382 height 30
click at [600, 187] on p "Nous prolongeons le suivi gratuitement jusqu’à obtention des résultats. Vous ne…" at bounding box center [592, 191] width 382 height 30
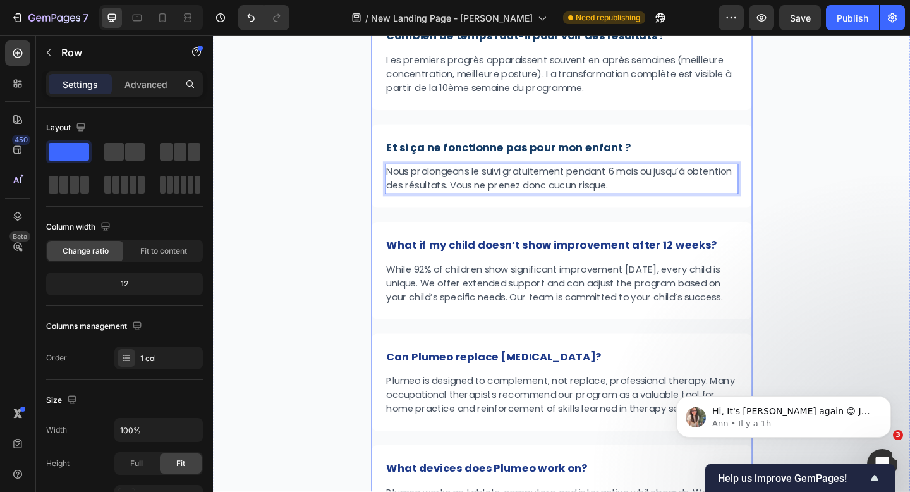
click at [770, 227] on div "⁠⁠⁠⁠⁠⁠⁠ Frequently Asked Question Heading Get answers to common questions about…" at bounding box center [592, 190] width 415 height 824
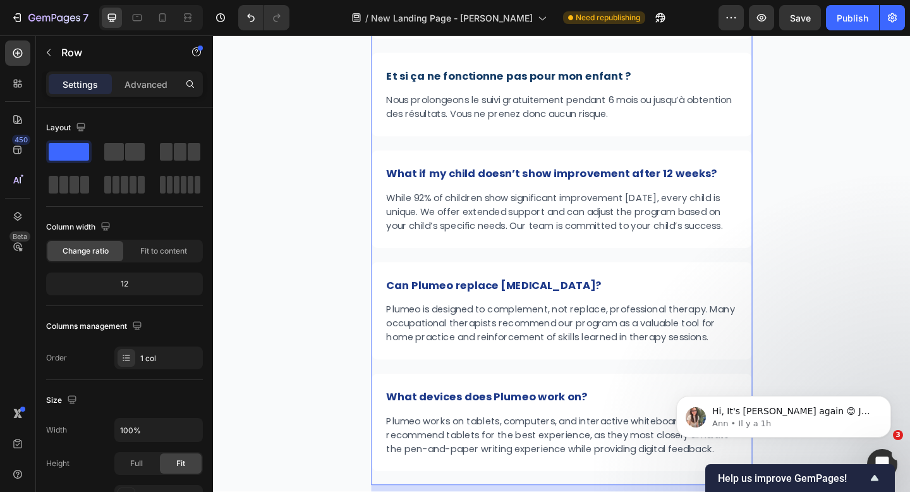
scroll to position [6425, 0]
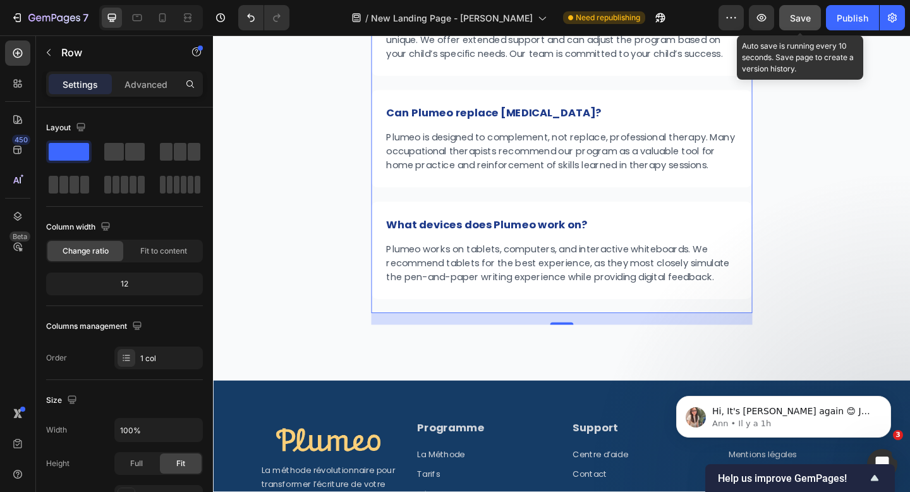
click at [806, 22] on span "Save" at bounding box center [800, 18] width 21 height 11
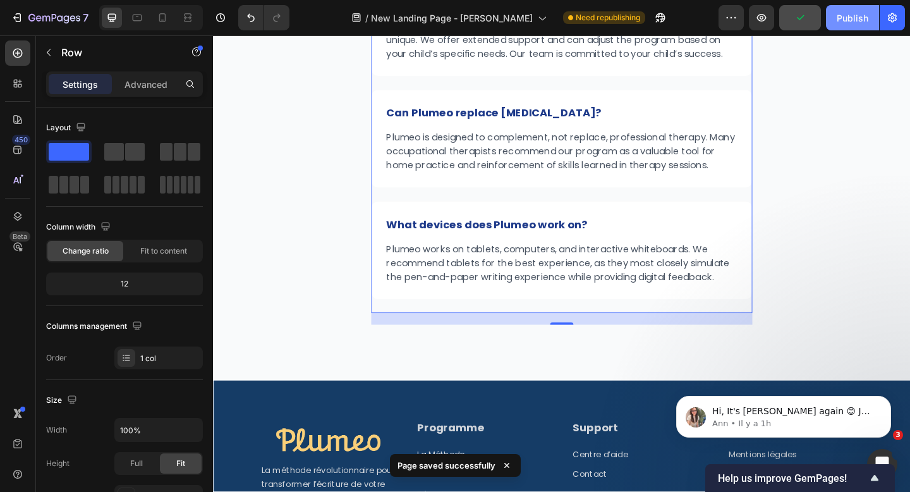
click at [860, 22] on div "Publish" at bounding box center [853, 17] width 32 height 13
